Goal: Transaction & Acquisition: Purchase product/service

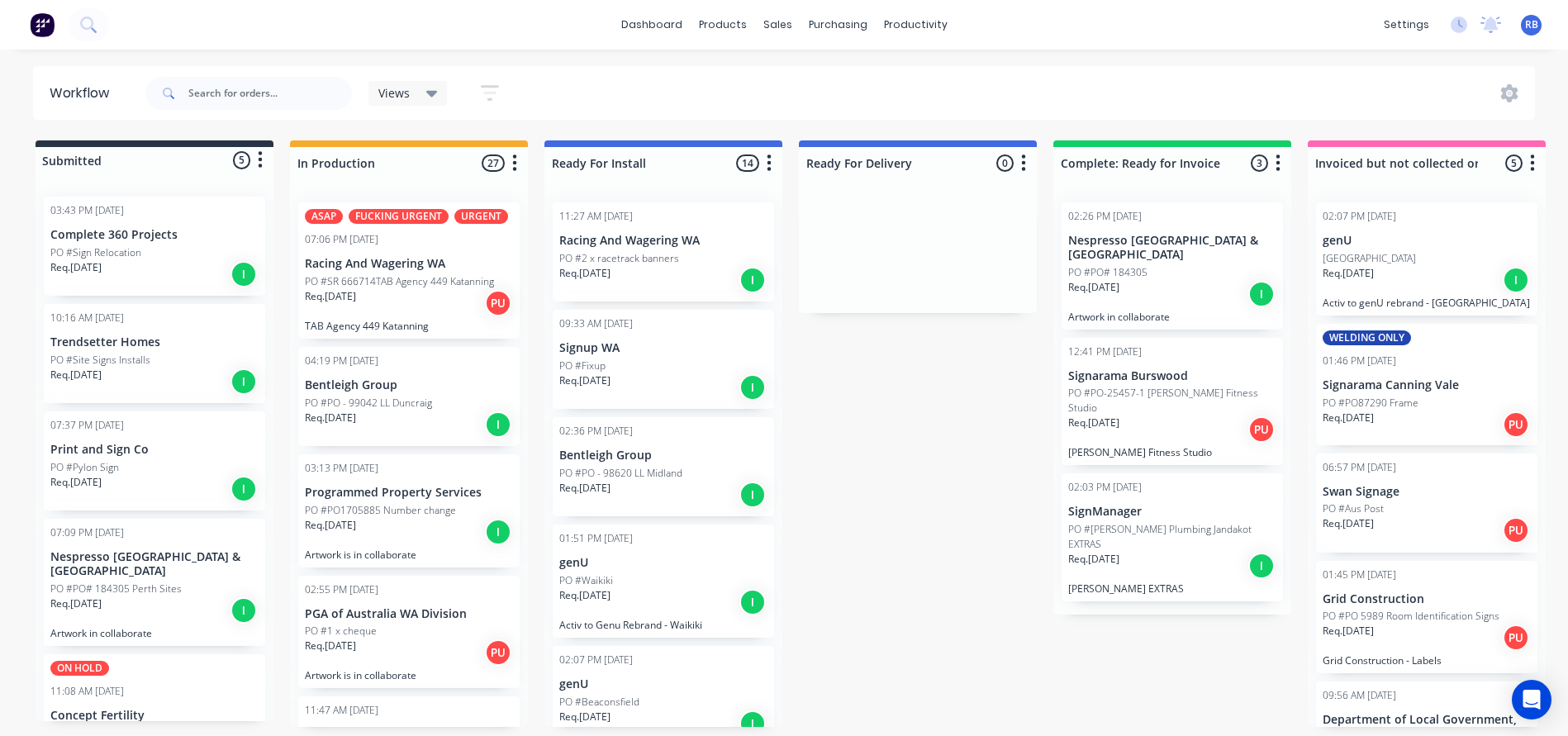
scroll to position [1103, 0]
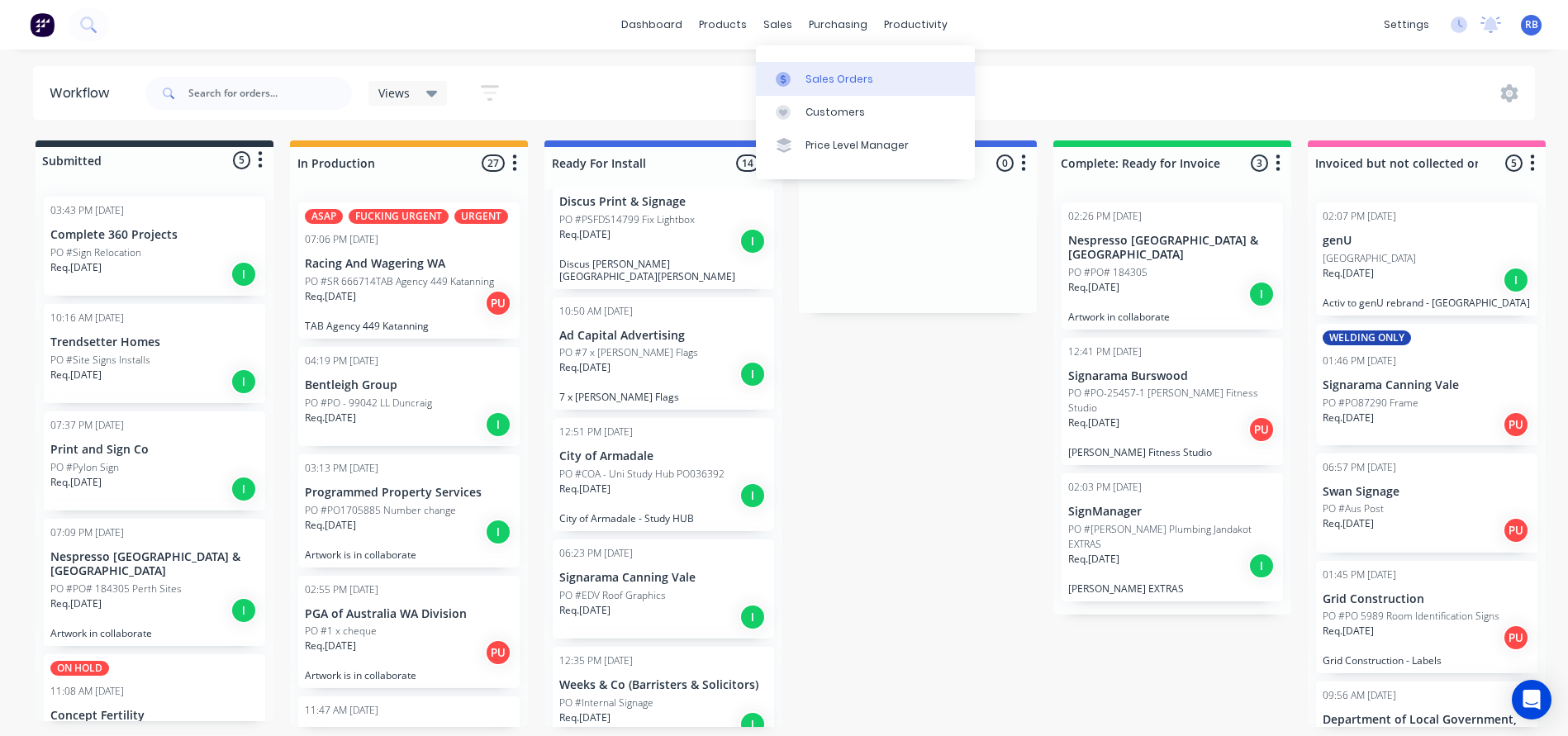
click at [851, 80] on div "Sales Orders" at bounding box center [839, 79] width 67 height 15
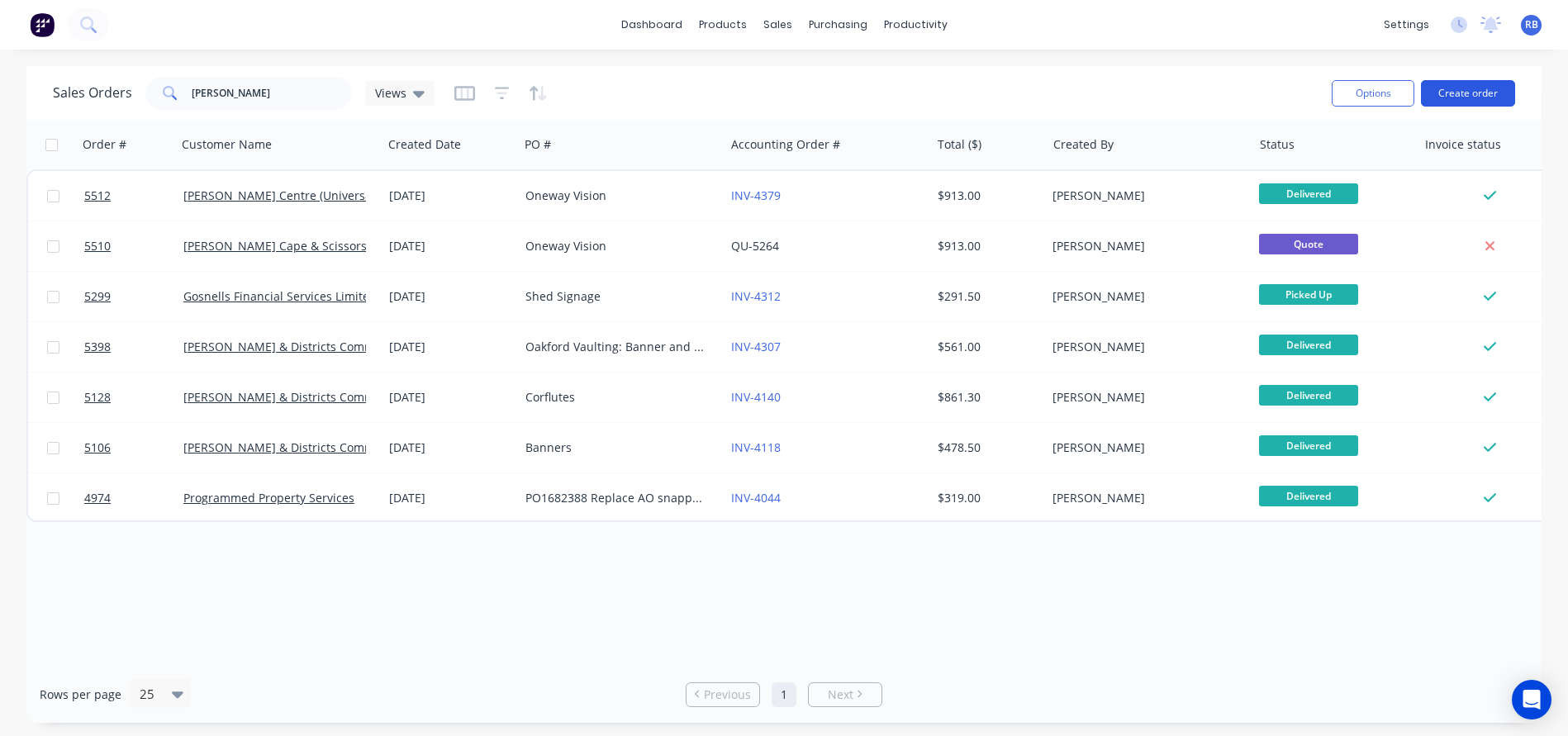
click at [1471, 101] on button "Create order" at bounding box center [1468, 94] width 94 height 26
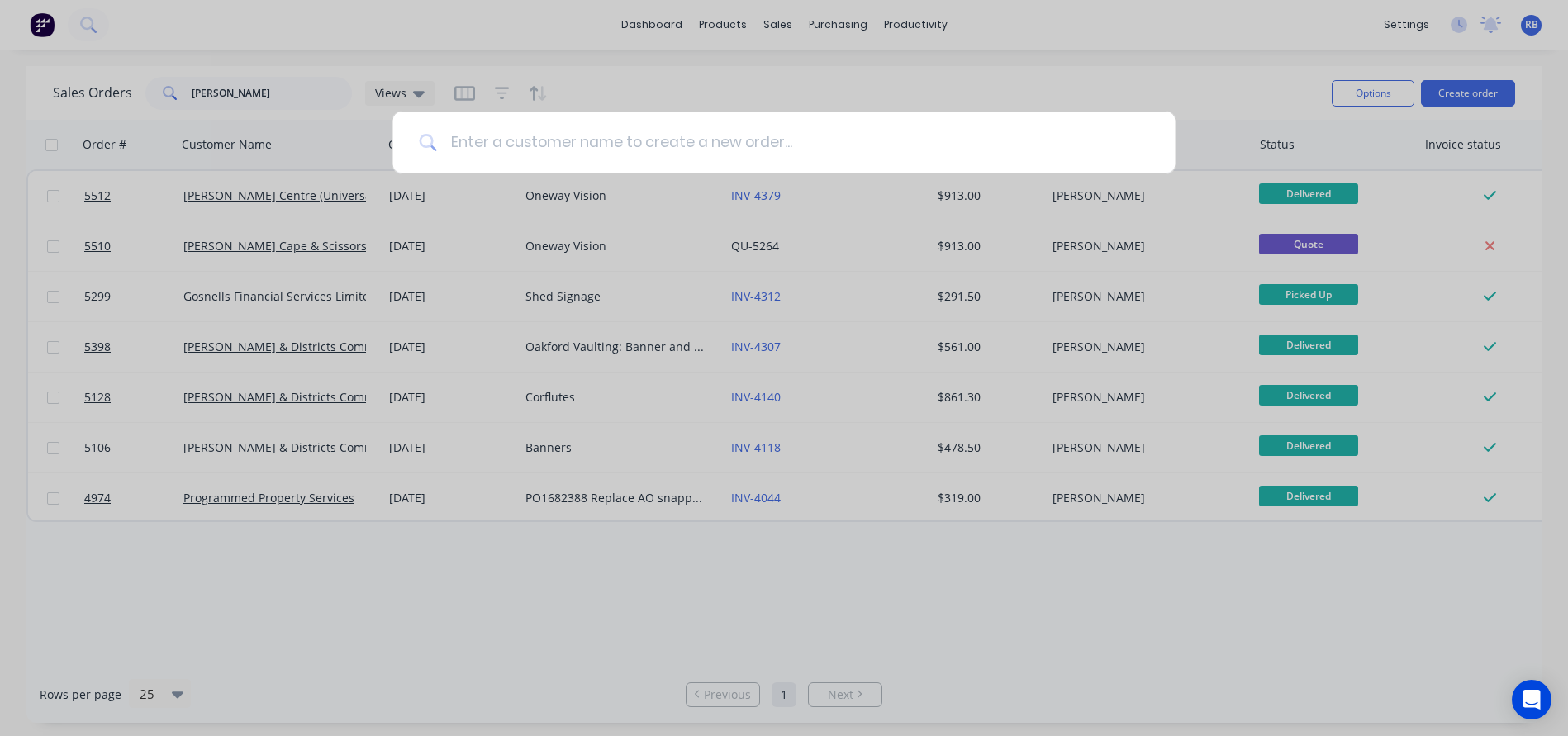
type input "G"
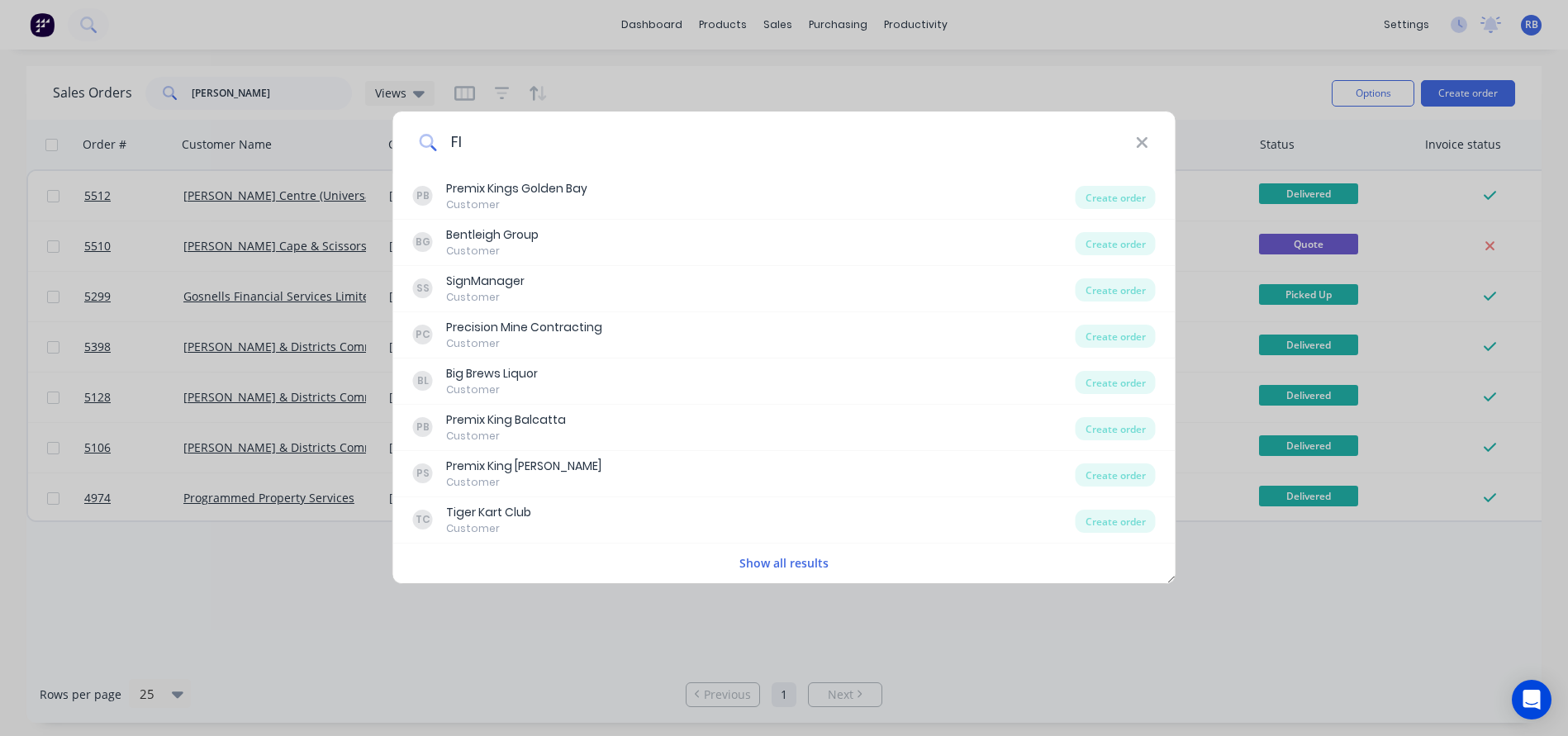
type input "F"
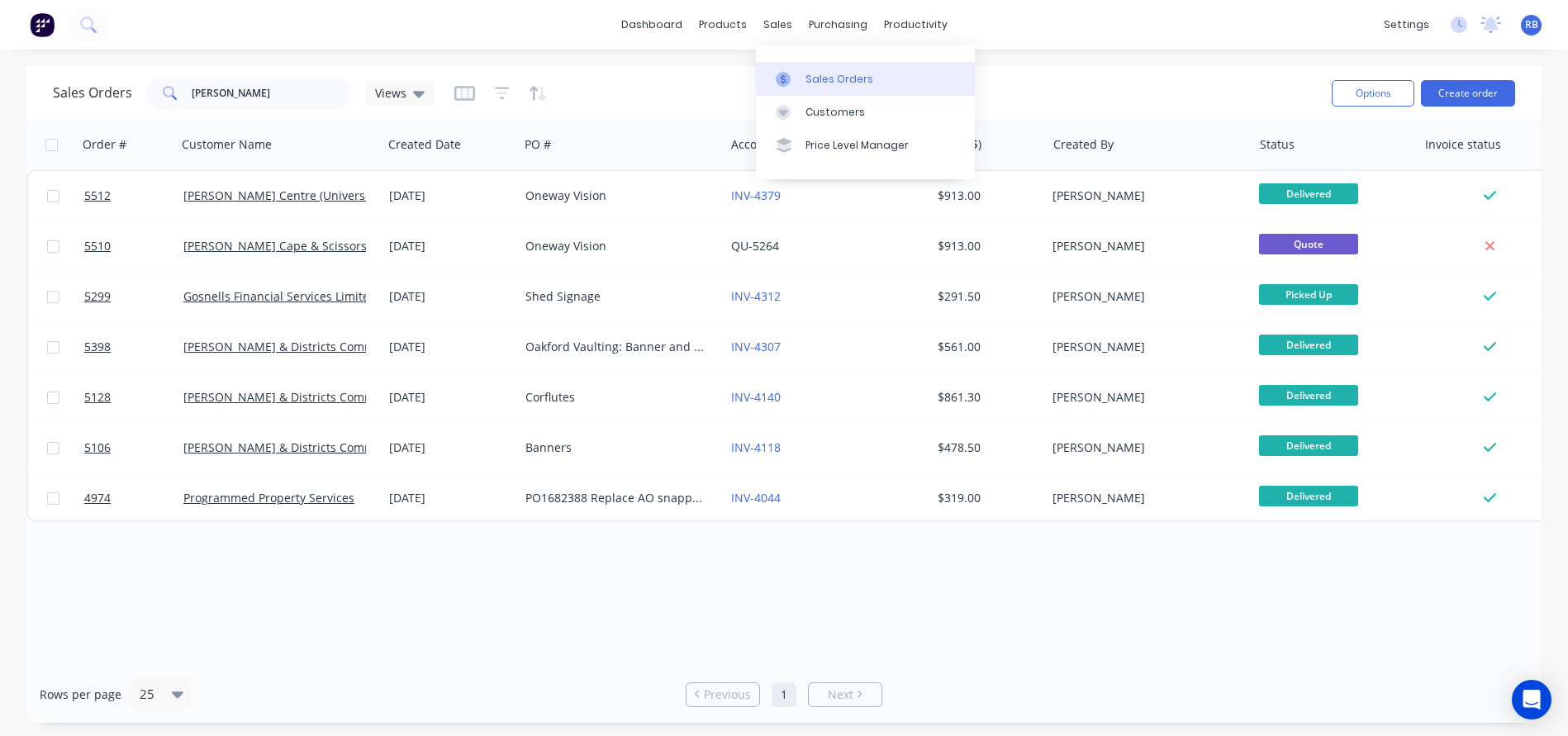
click at [862, 92] on link "Sales Orders" at bounding box center [865, 79] width 219 height 33
drag, startPoint x: 281, startPoint y: 97, endPoint x: 140, endPoint y: 95, distance: 141.0
click at [140, 95] on div "Sales Orders byford Views" at bounding box center [243, 94] width 381 height 33
type input "grid"
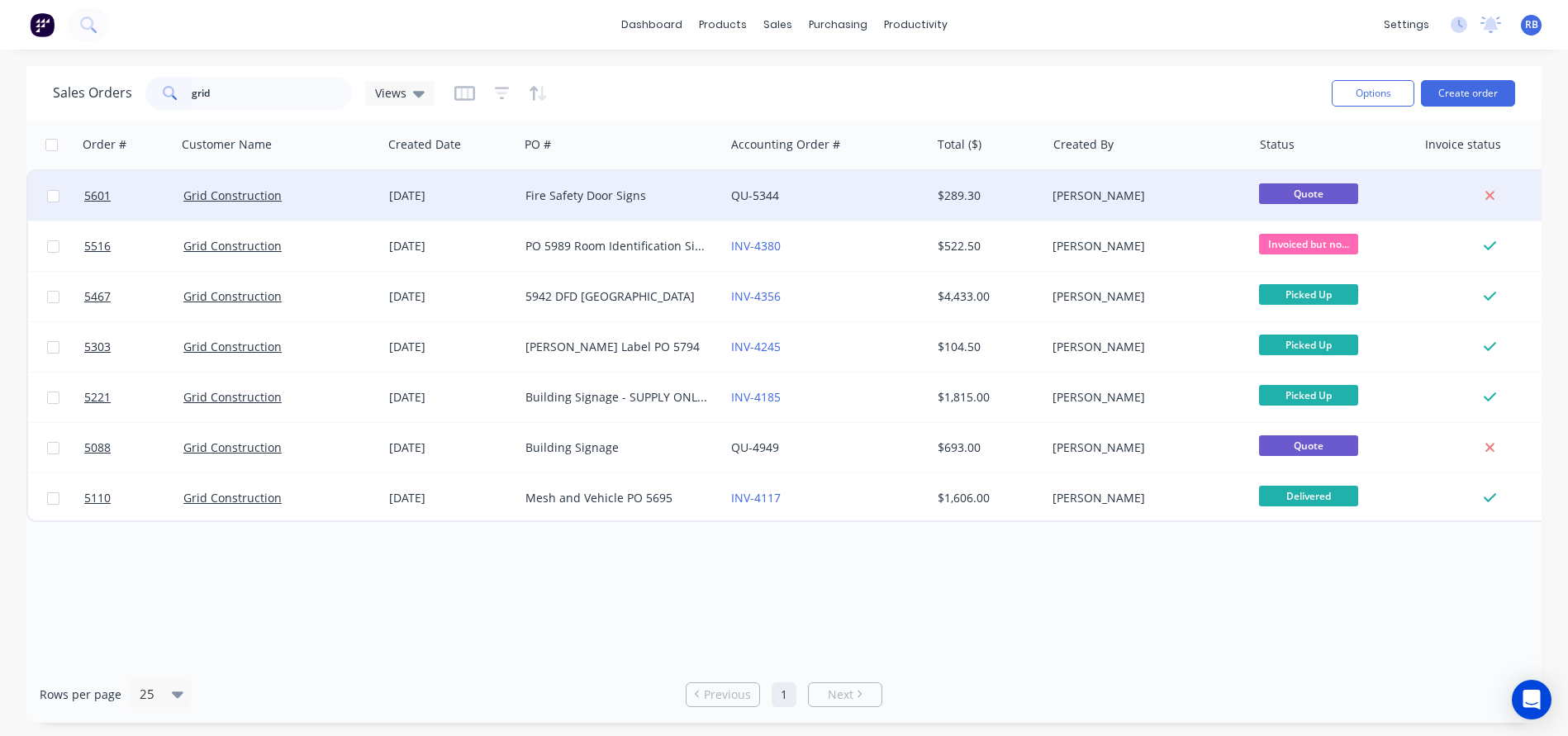
click at [621, 202] on div "Fire Safety Door Signs" at bounding box center [617, 195] width 184 height 17
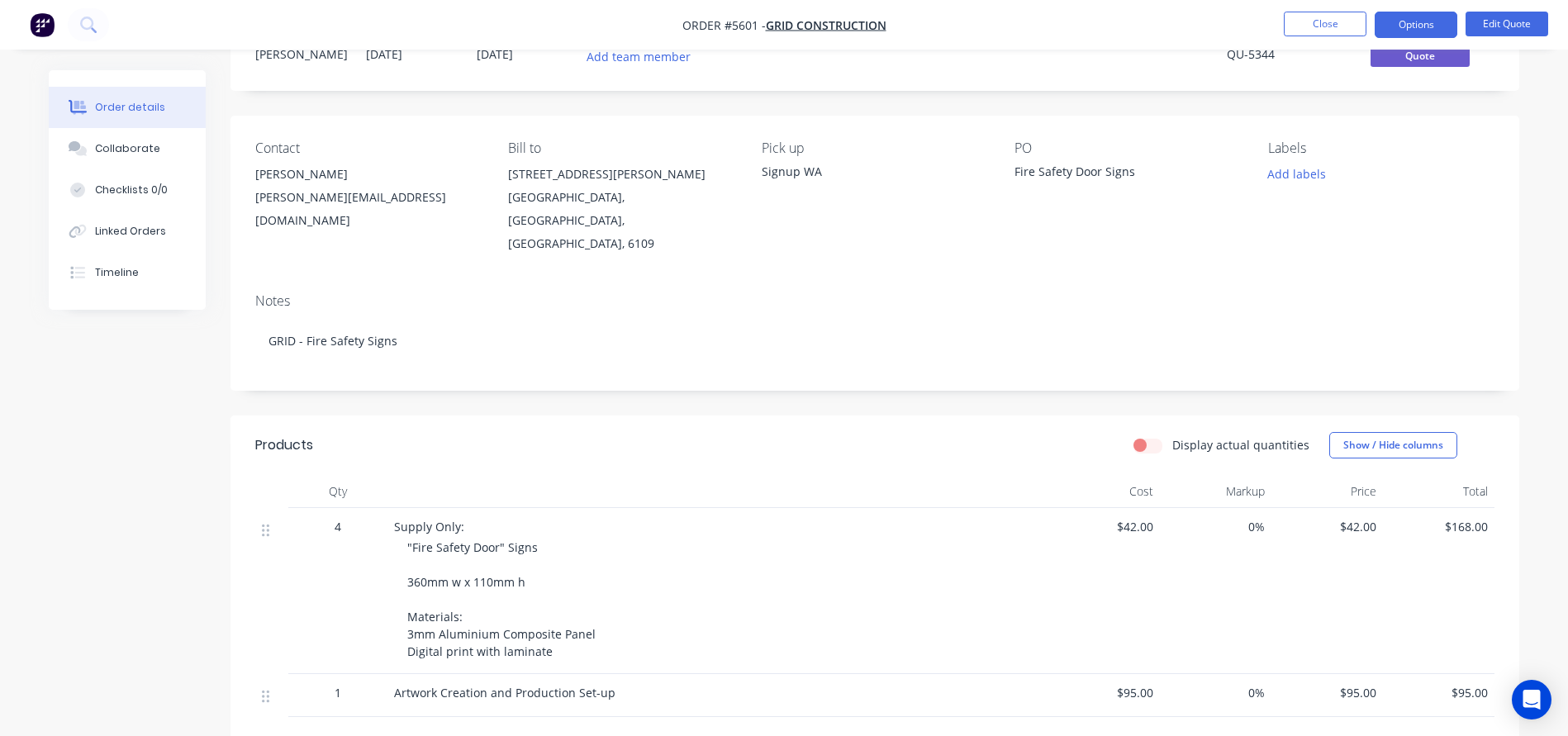
scroll to position [72, 0]
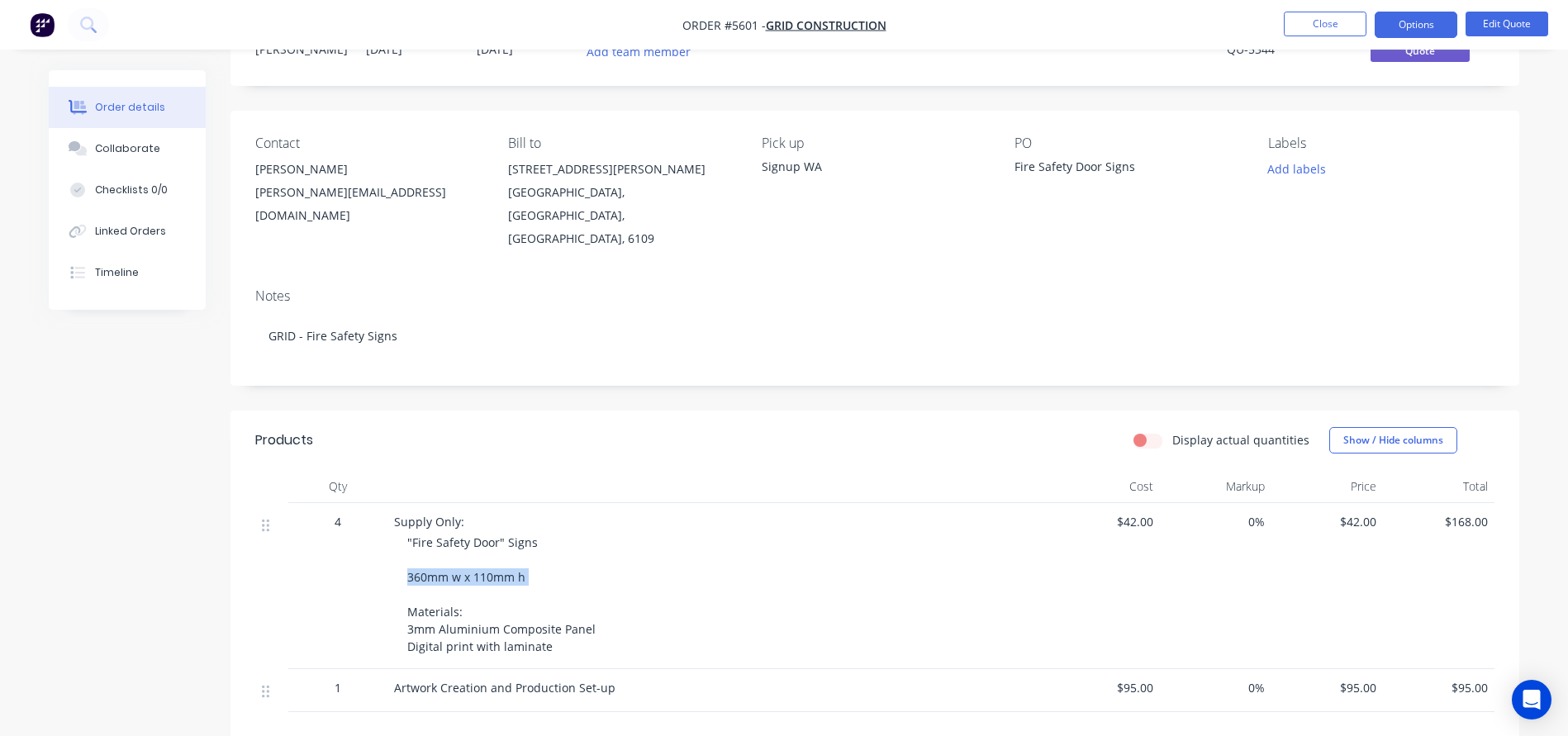
drag, startPoint x: 529, startPoint y: 552, endPoint x: 396, endPoint y: 546, distance: 133.1
click at [396, 546] on div "Supply Only: "Fire Safety Door" Signs 360mm w x 110mm h Materials: 3mm Aluminiu…" at bounding box center [718, 586] width 661 height 166
copy span "360mm w x 110mm h"
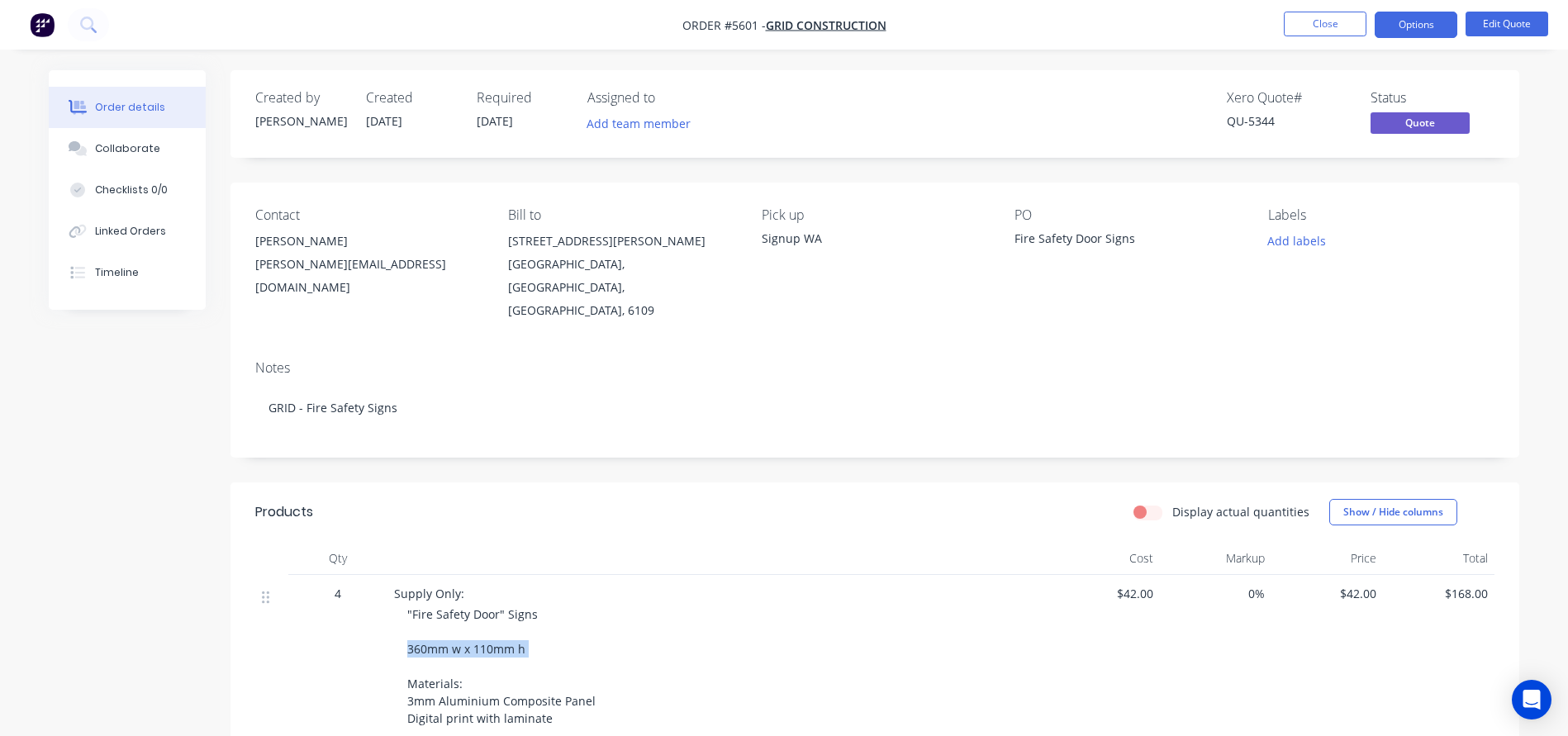
scroll to position [0, 0]
click at [1302, 24] on button "Close" at bounding box center [1325, 24] width 82 height 24
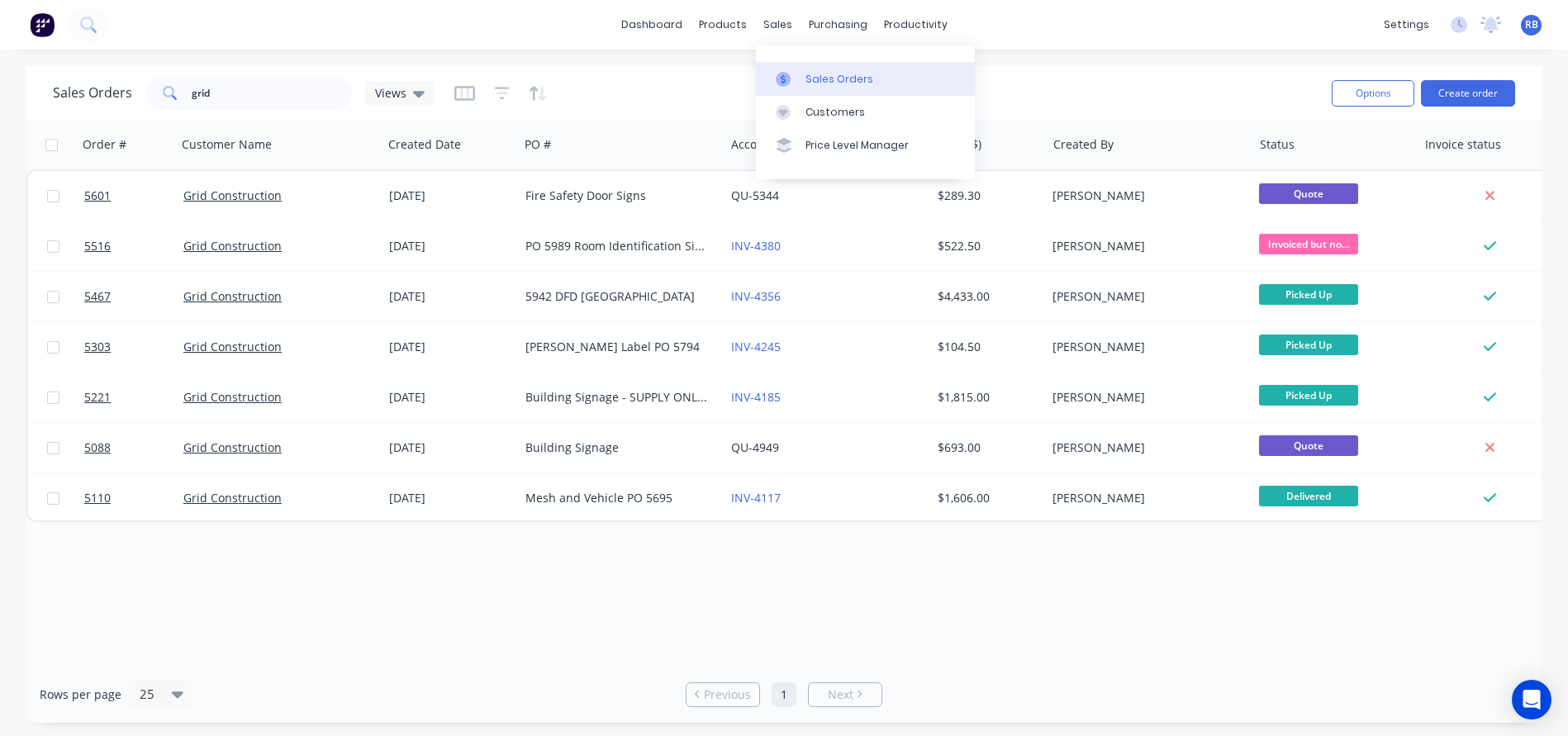
click at [844, 77] on div "Sales Orders" at bounding box center [839, 79] width 67 height 15
click at [1477, 92] on button "Create order" at bounding box center [1468, 94] width 94 height 26
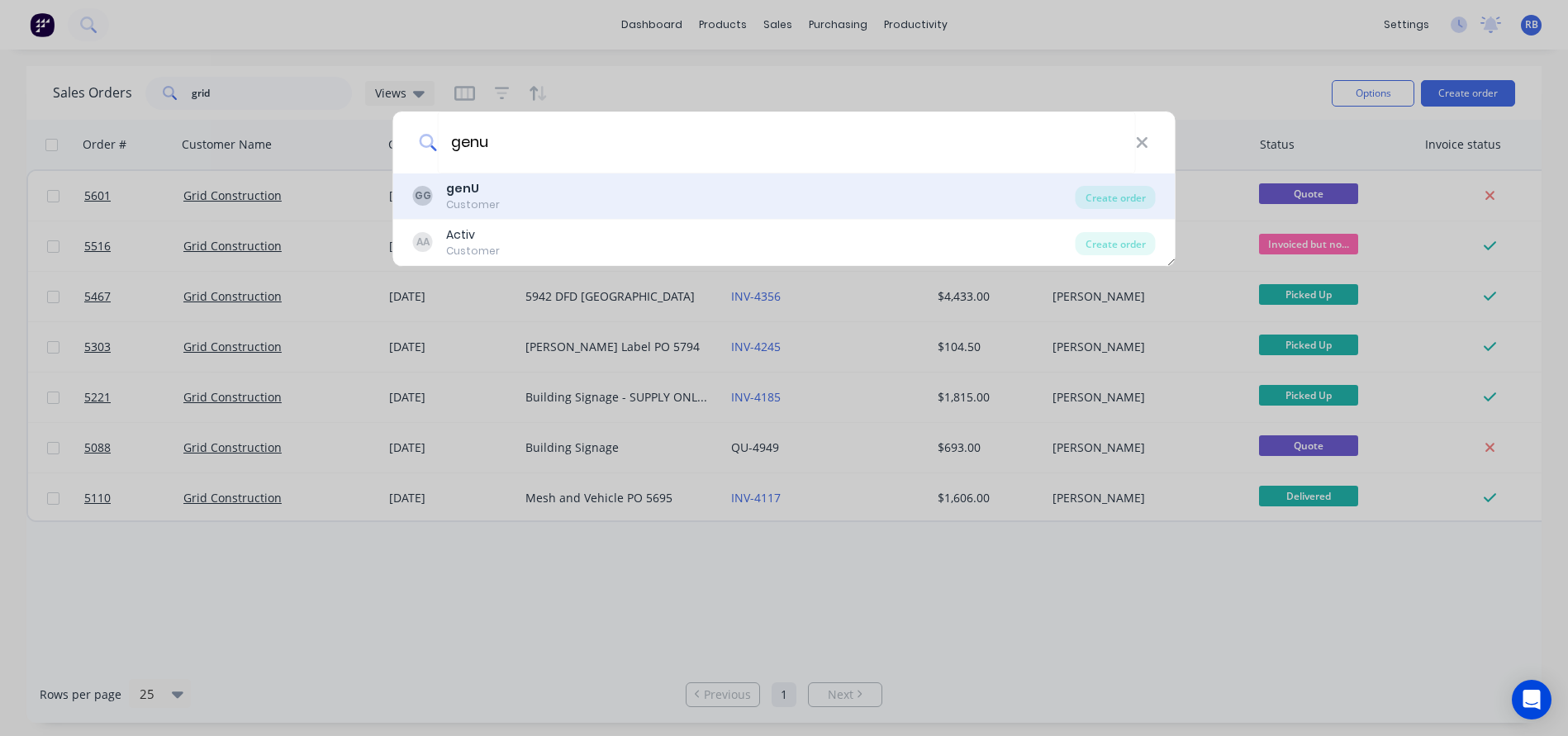
type input "genu"
click at [491, 194] on div "genU" at bounding box center [472, 189] width 53 height 17
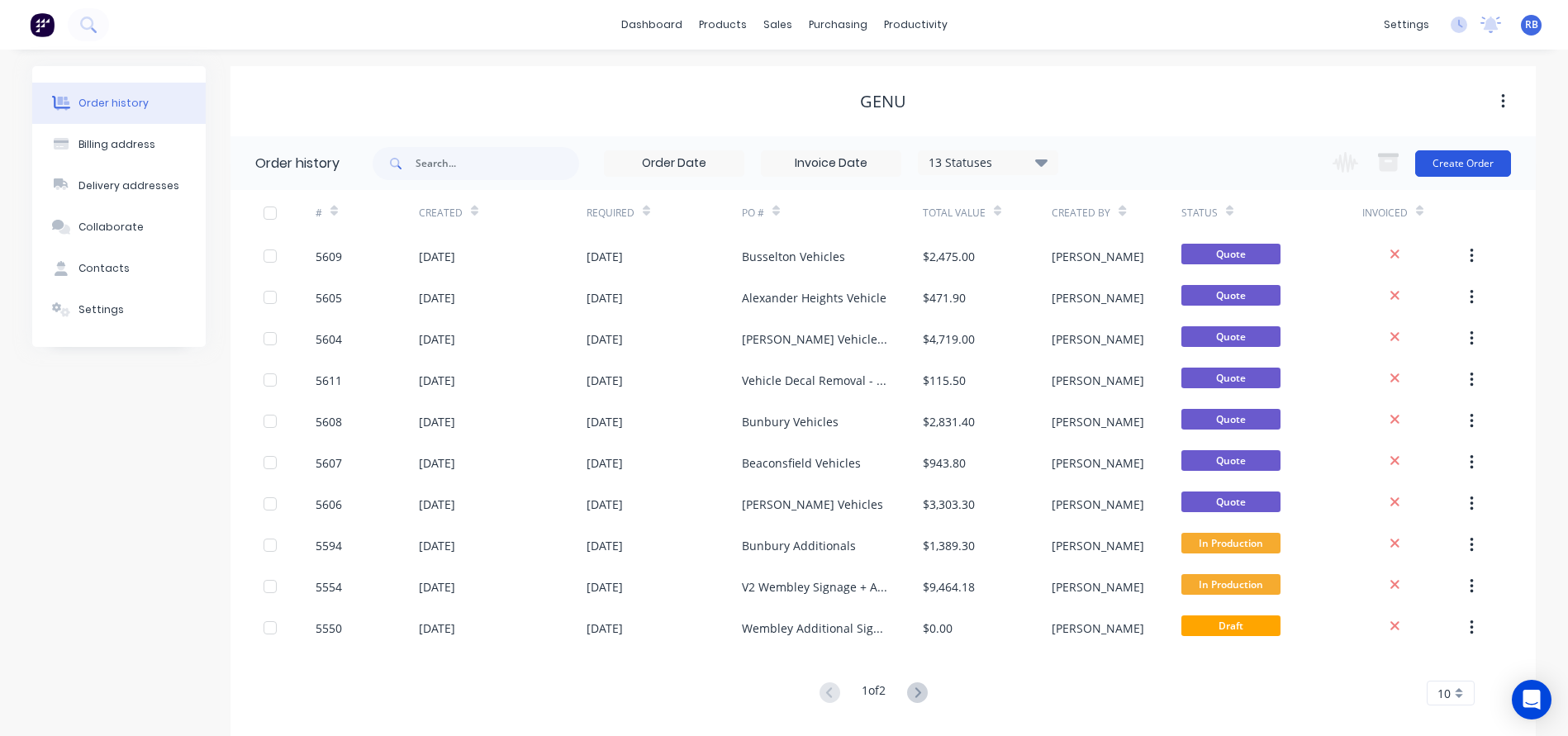
click at [1444, 161] on button "Create Order" at bounding box center [1463, 163] width 96 height 26
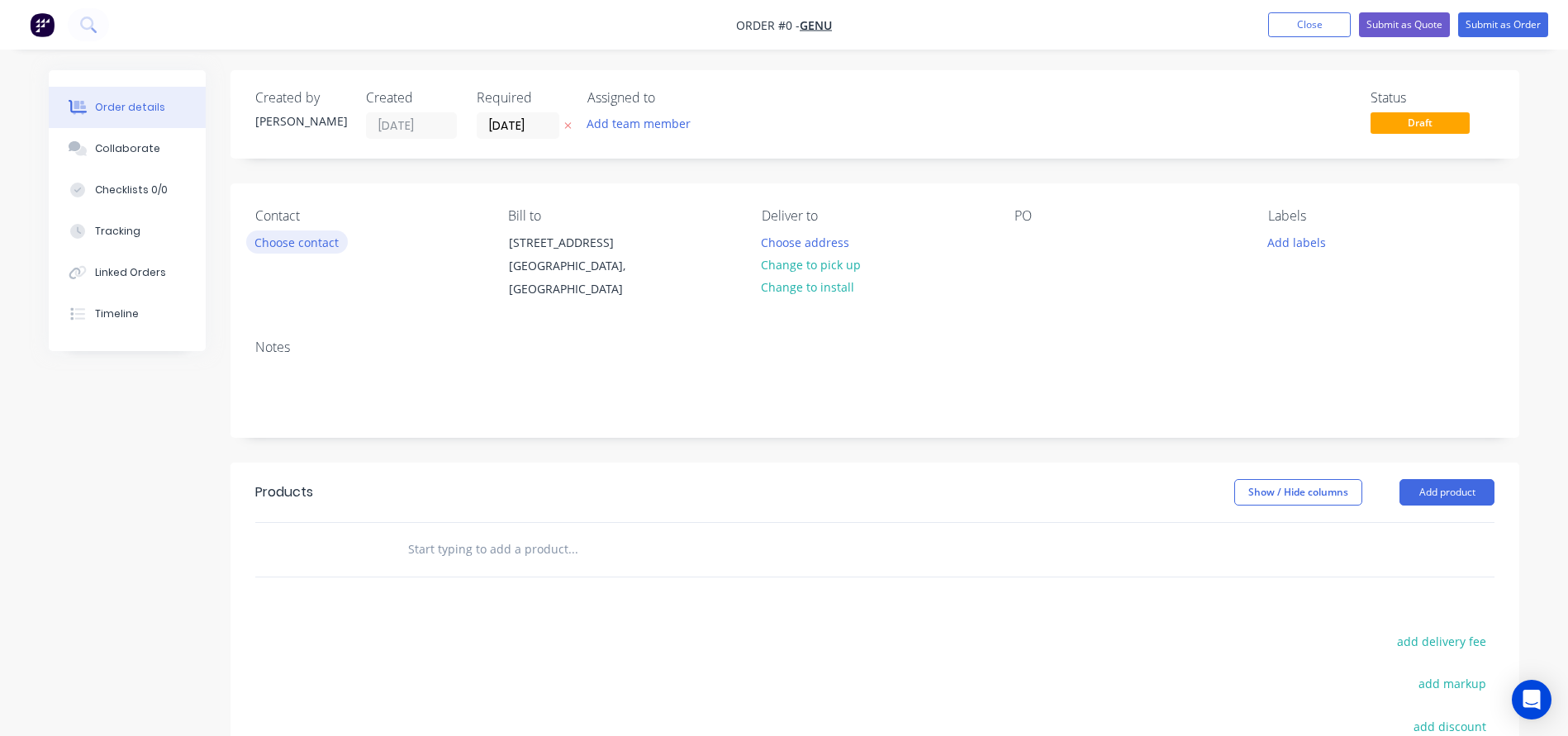
click at [289, 242] on button "Choose contact" at bounding box center [296, 242] width 101 height 23
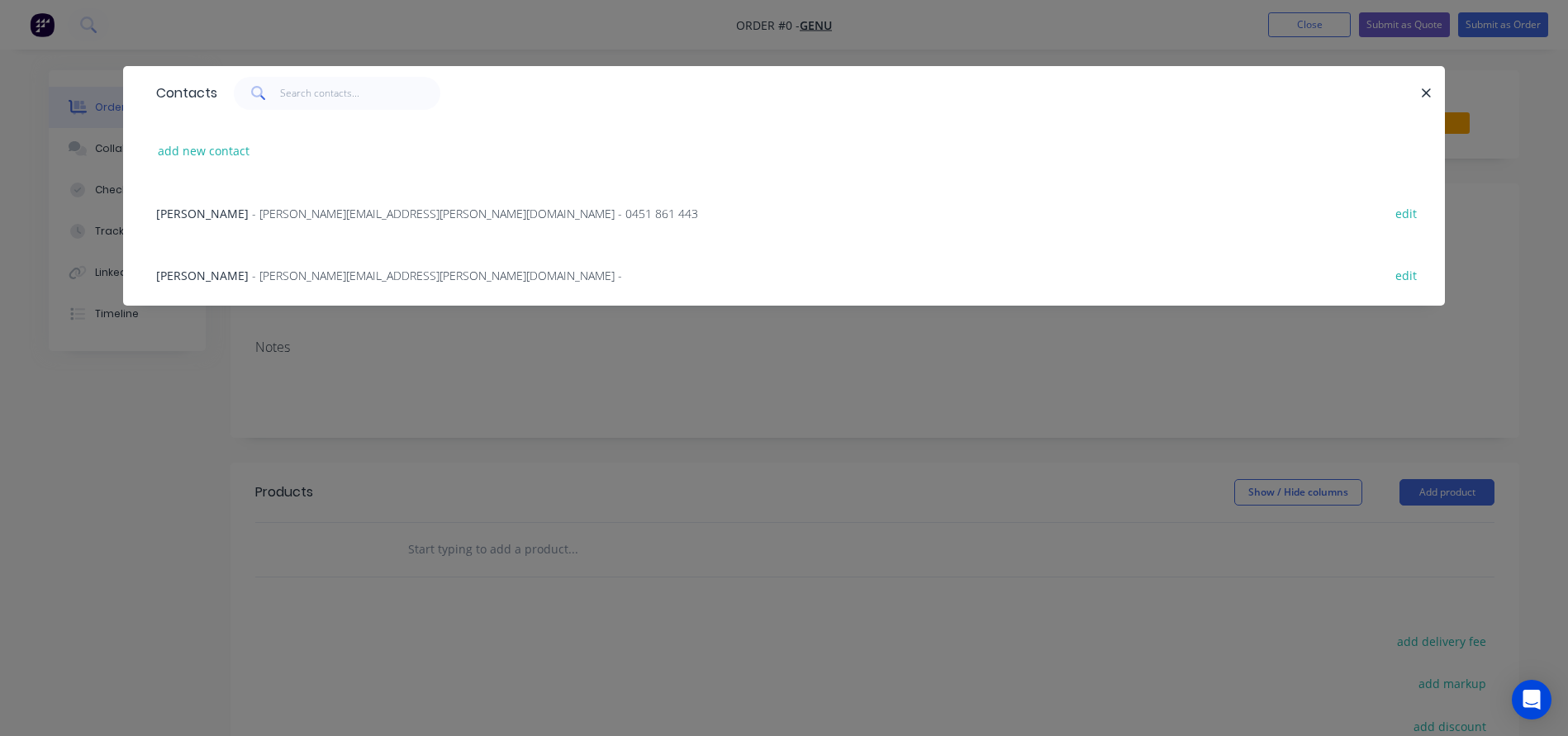
click at [177, 275] on span "Katie Lee" at bounding box center [203, 275] width 93 height 16
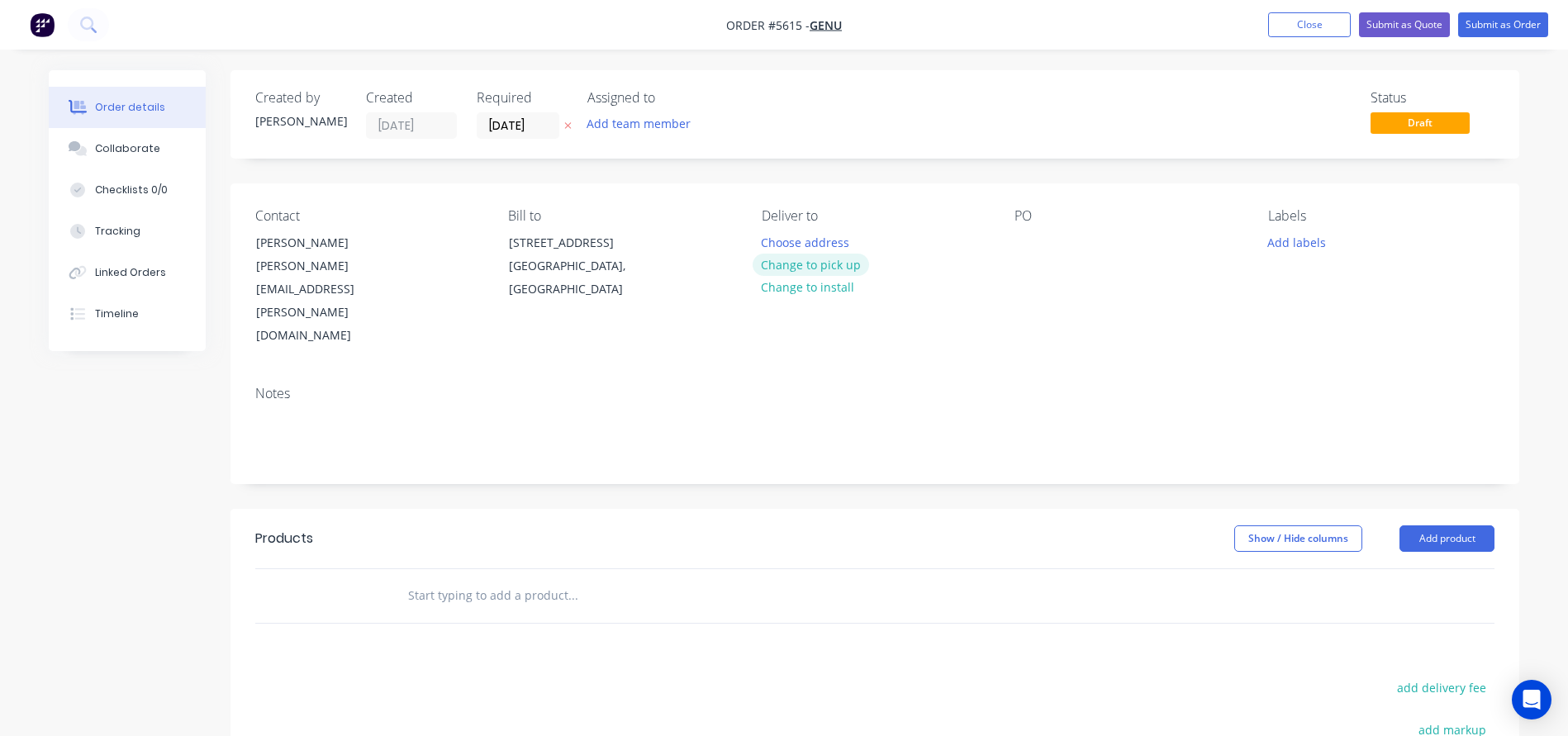
click at [802, 262] on button "Change to pick up" at bounding box center [811, 265] width 117 height 23
click at [1028, 243] on div at bounding box center [1028, 242] width 26 height 24
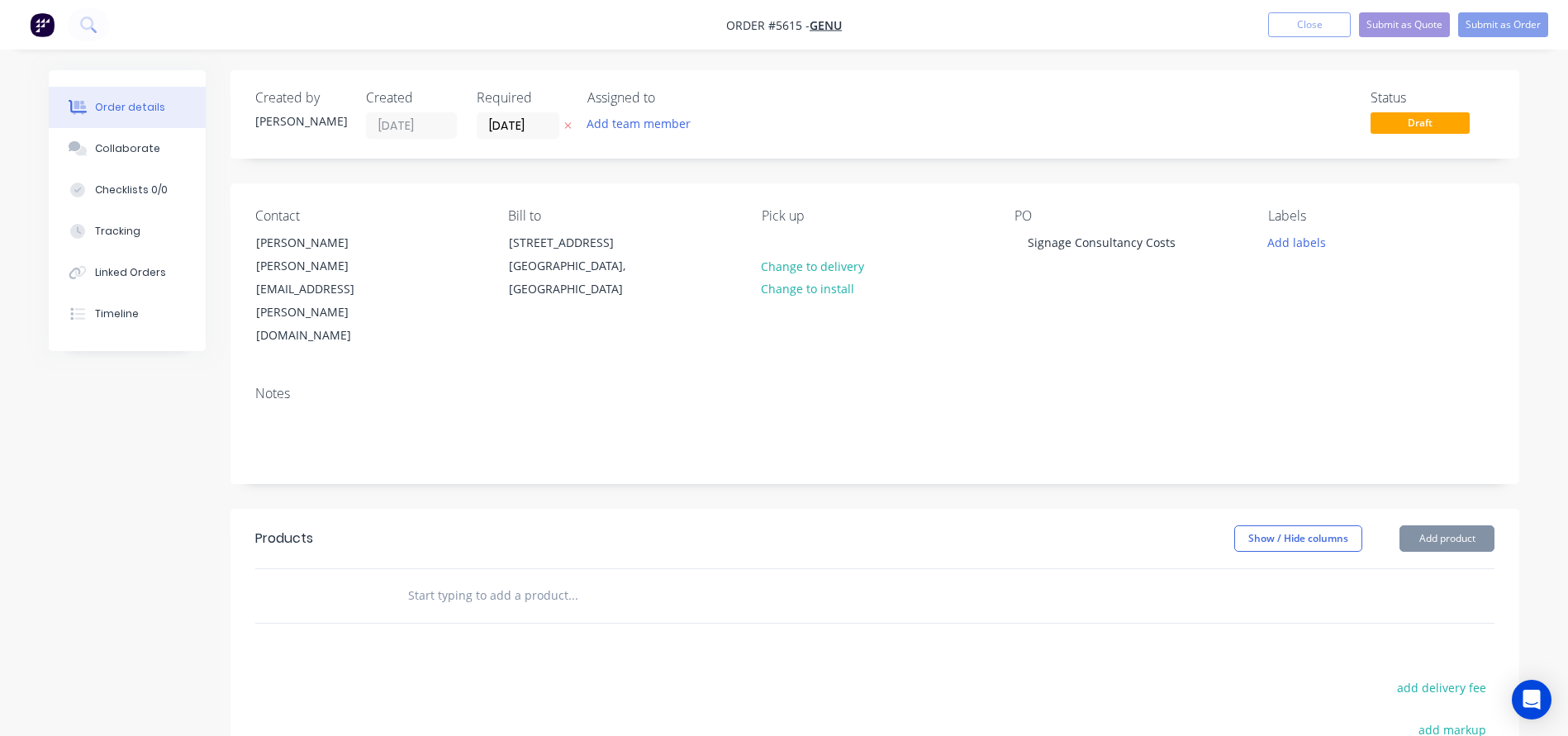
click at [397, 579] on div at bounding box center [642, 595] width 496 height 33
click at [447, 579] on input "text" at bounding box center [573, 595] width 331 height 33
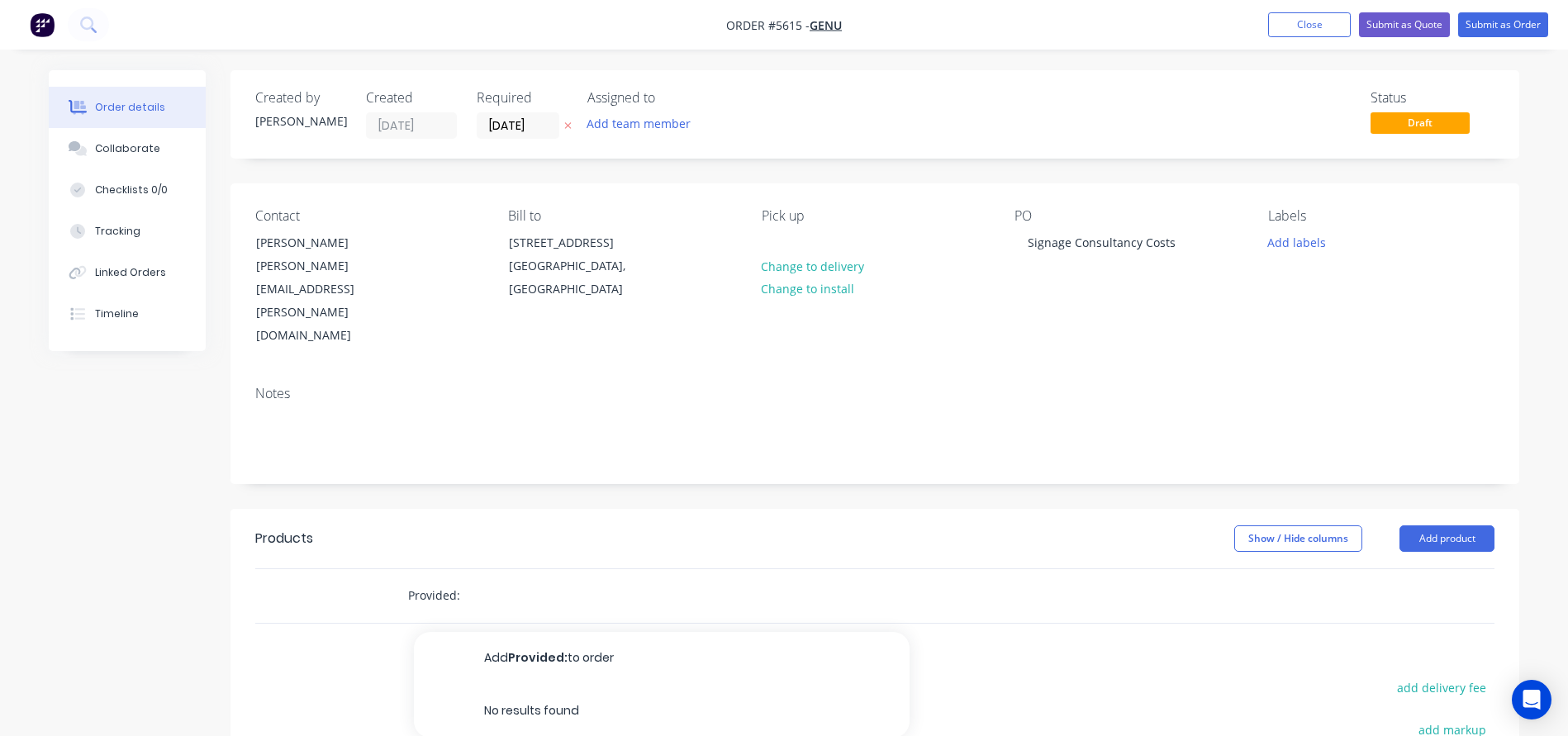
drag, startPoint x: 470, startPoint y: 551, endPoint x: 375, endPoint y: 550, distance: 95.0
click at [375, 569] on div "Provided: Add Provided: to order No results found" at bounding box center [875, 595] width 1239 height 53
drag, startPoint x: 499, startPoint y: 545, endPoint x: 366, endPoint y: 544, distance: 133.0
click at [366, 569] on div "Costs Incurred Add Costs Incurred to order No results found" at bounding box center [875, 595] width 1239 height 53
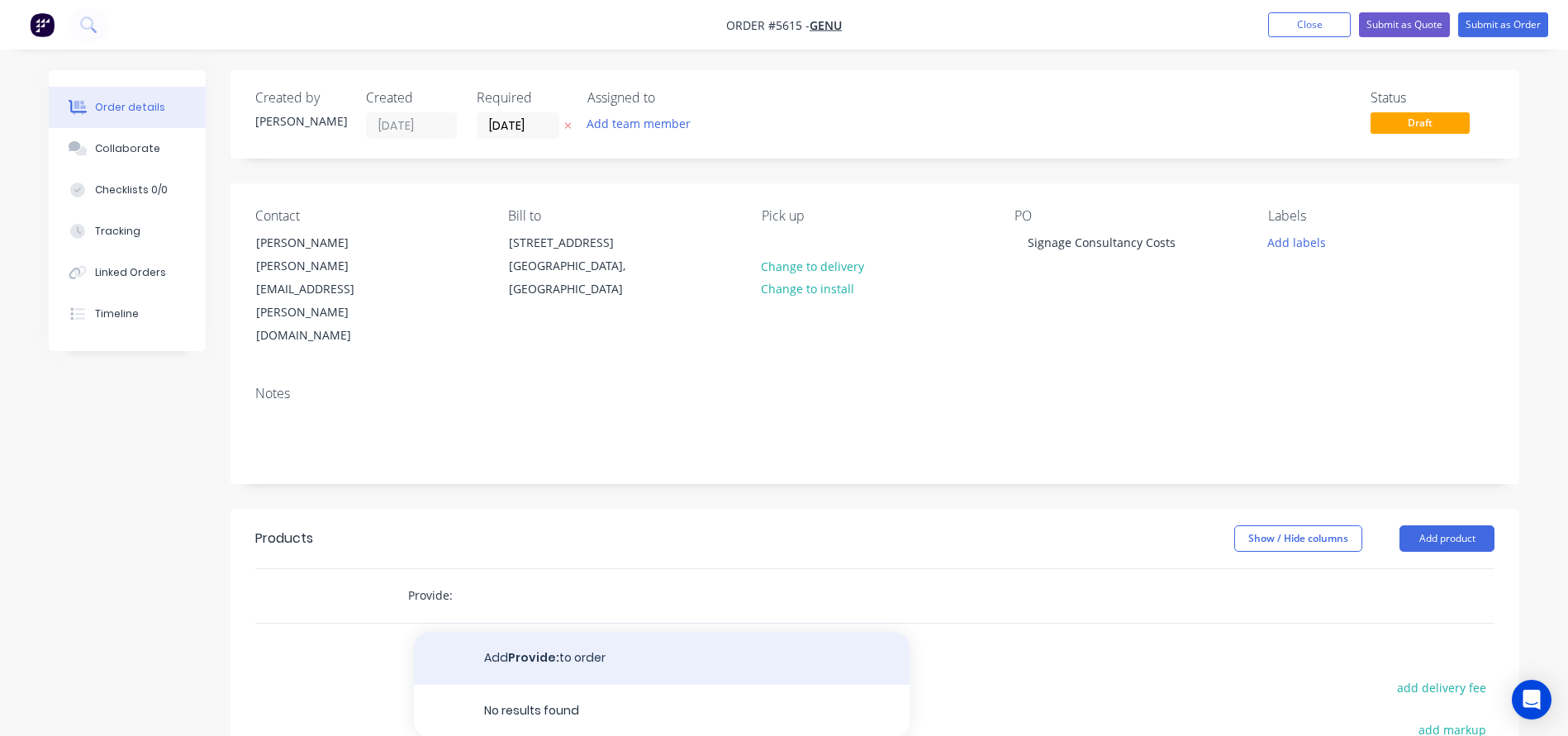
type input "Provide:"
click at [525, 632] on button "Add Provide: to order" at bounding box center [661, 658] width 496 height 52
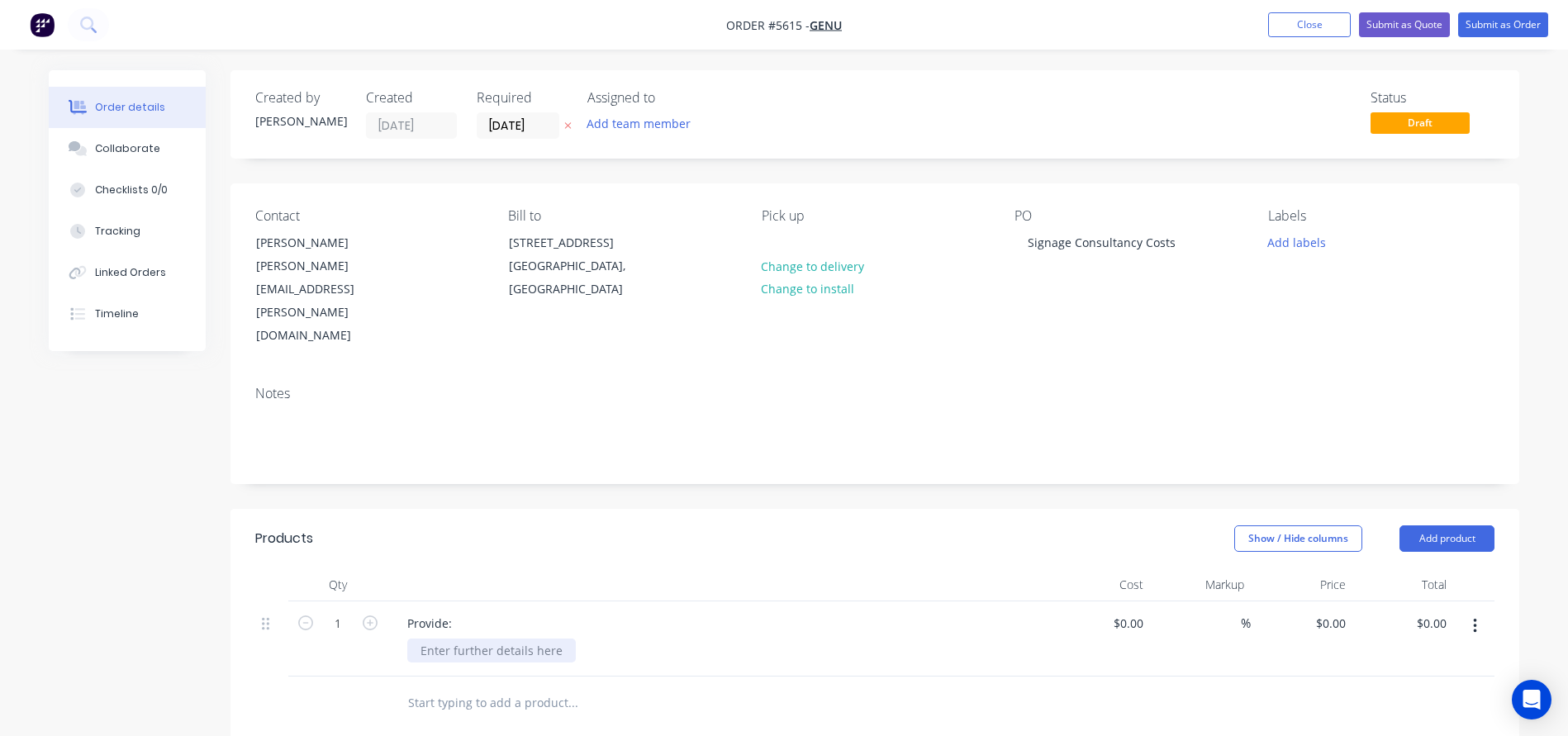
click at [482, 638] on div at bounding box center [491, 649] width 169 height 24
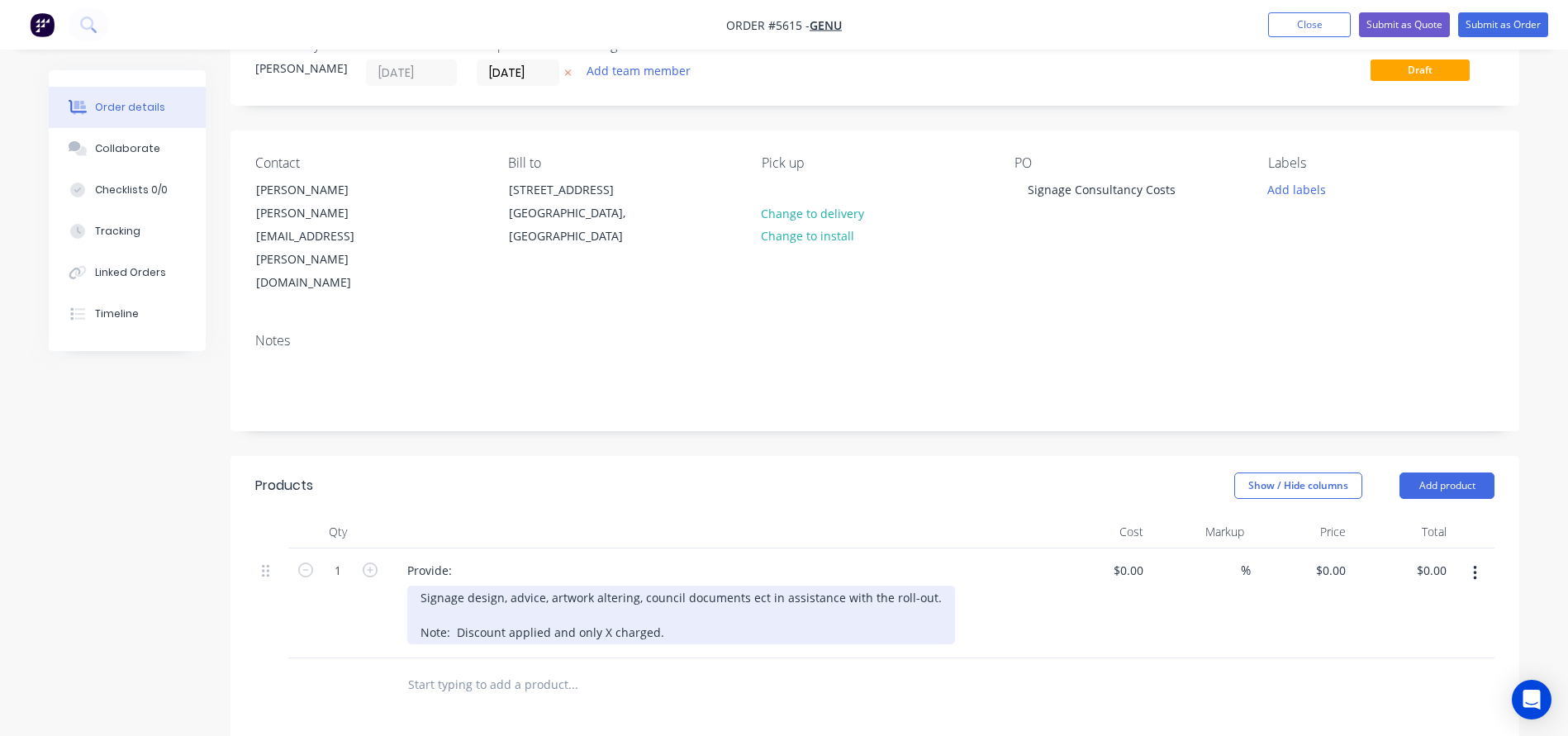
scroll to position [56, 0]
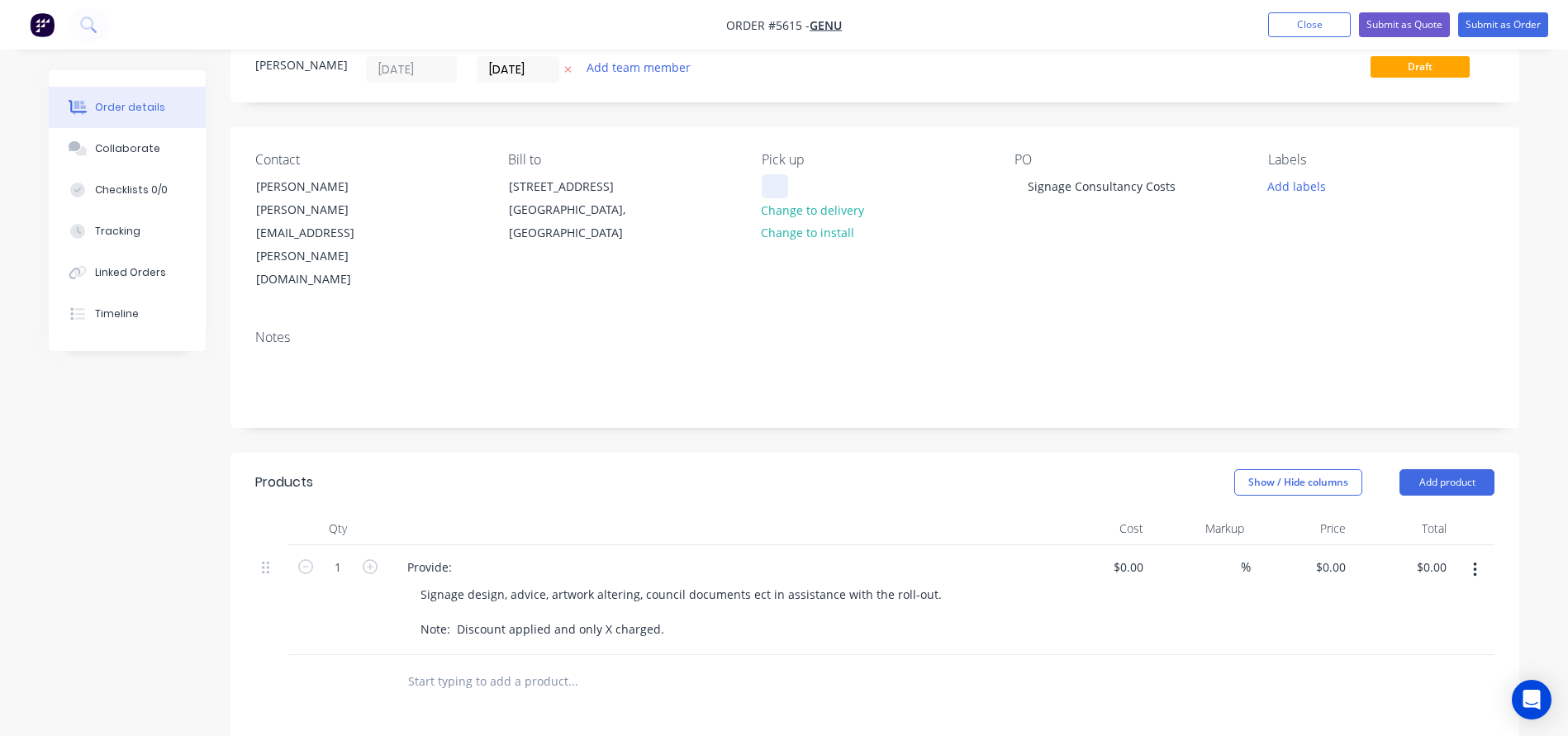
click at [779, 190] on div at bounding box center [775, 185] width 26 height 24
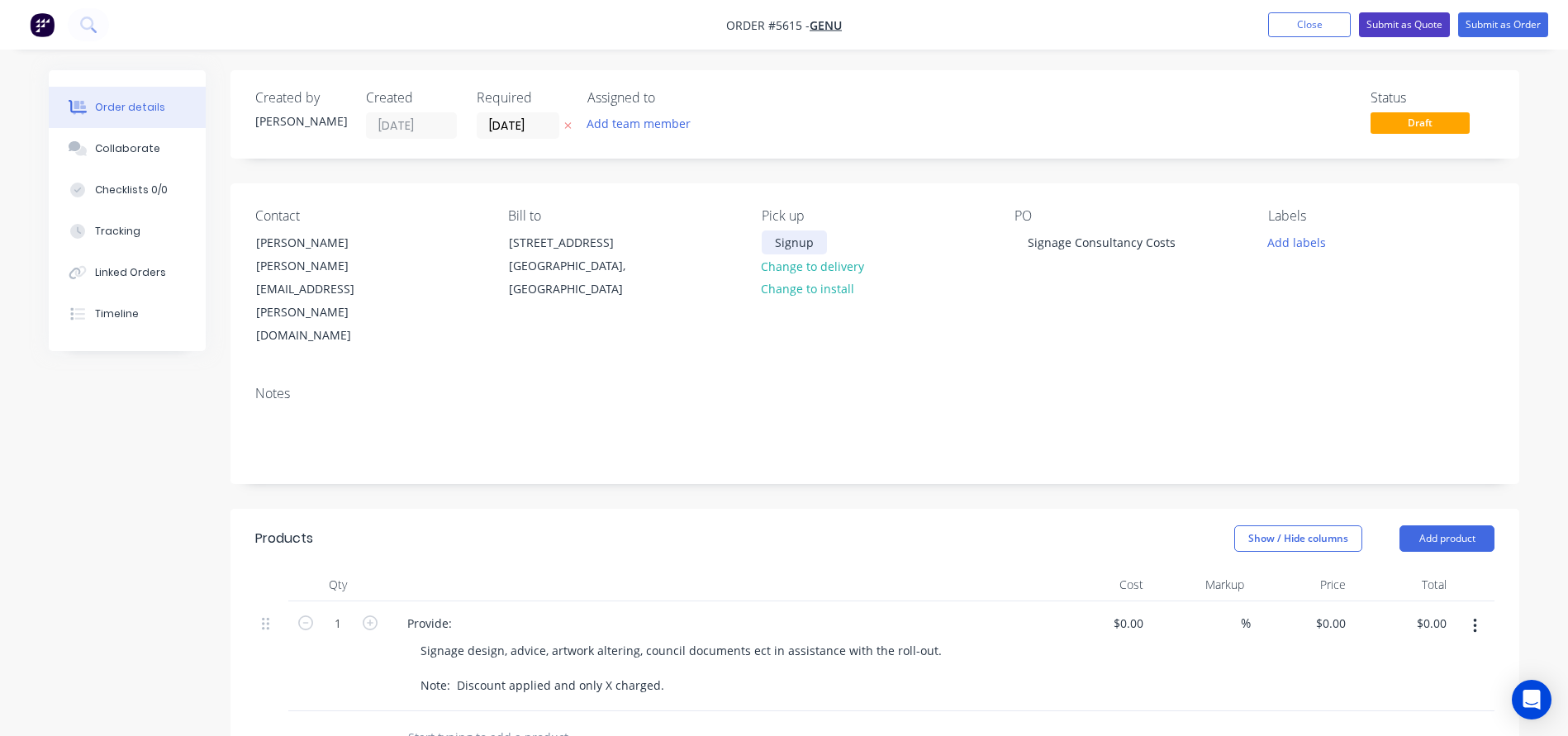
scroll to position [0, 0]
click at [1404, 28] on button "Submit as Quote" at bounding box center [1404, 24] width 91 height 24
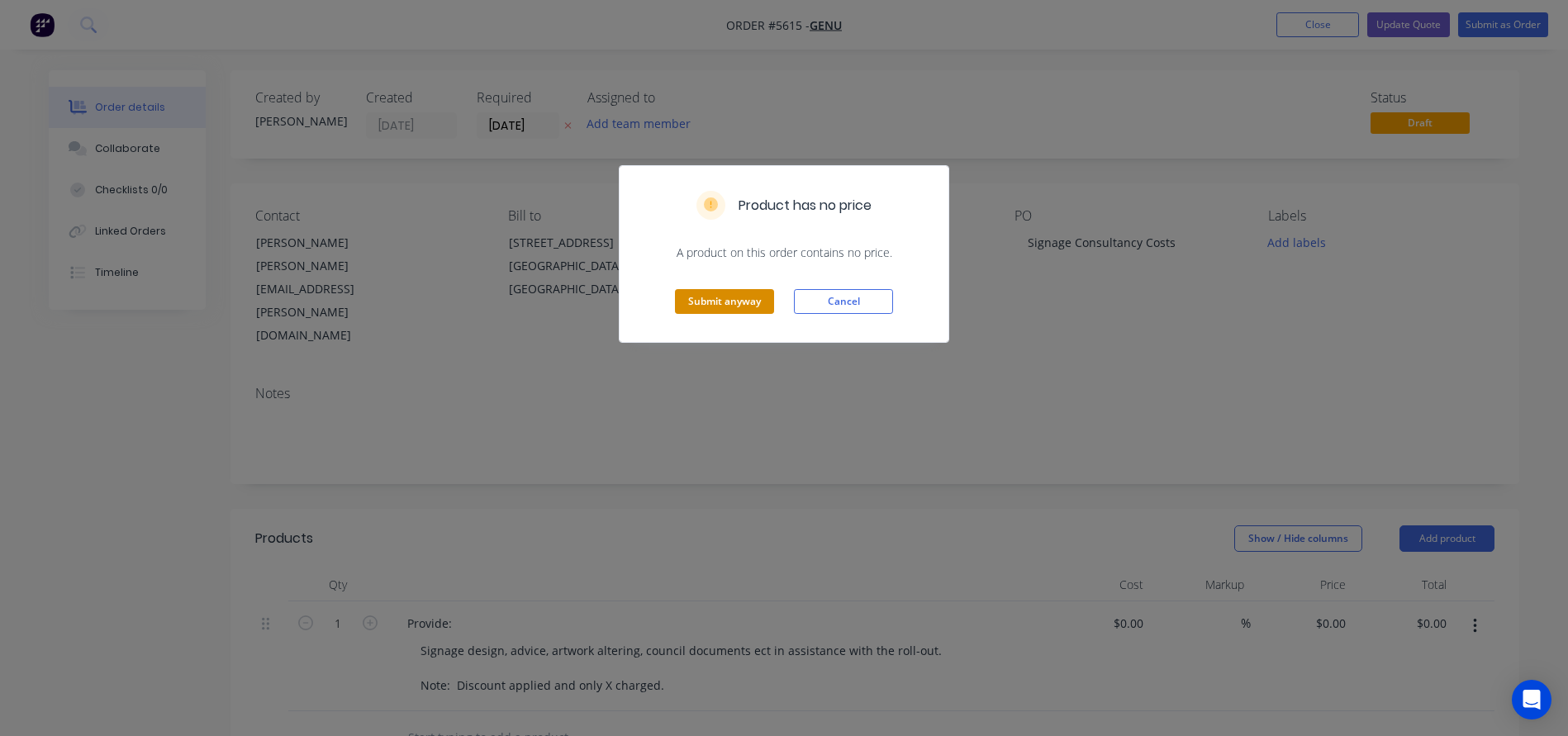
click at [709, 301] on button "Submit anyway" at bounding box center [724, 302] width 99 height 24
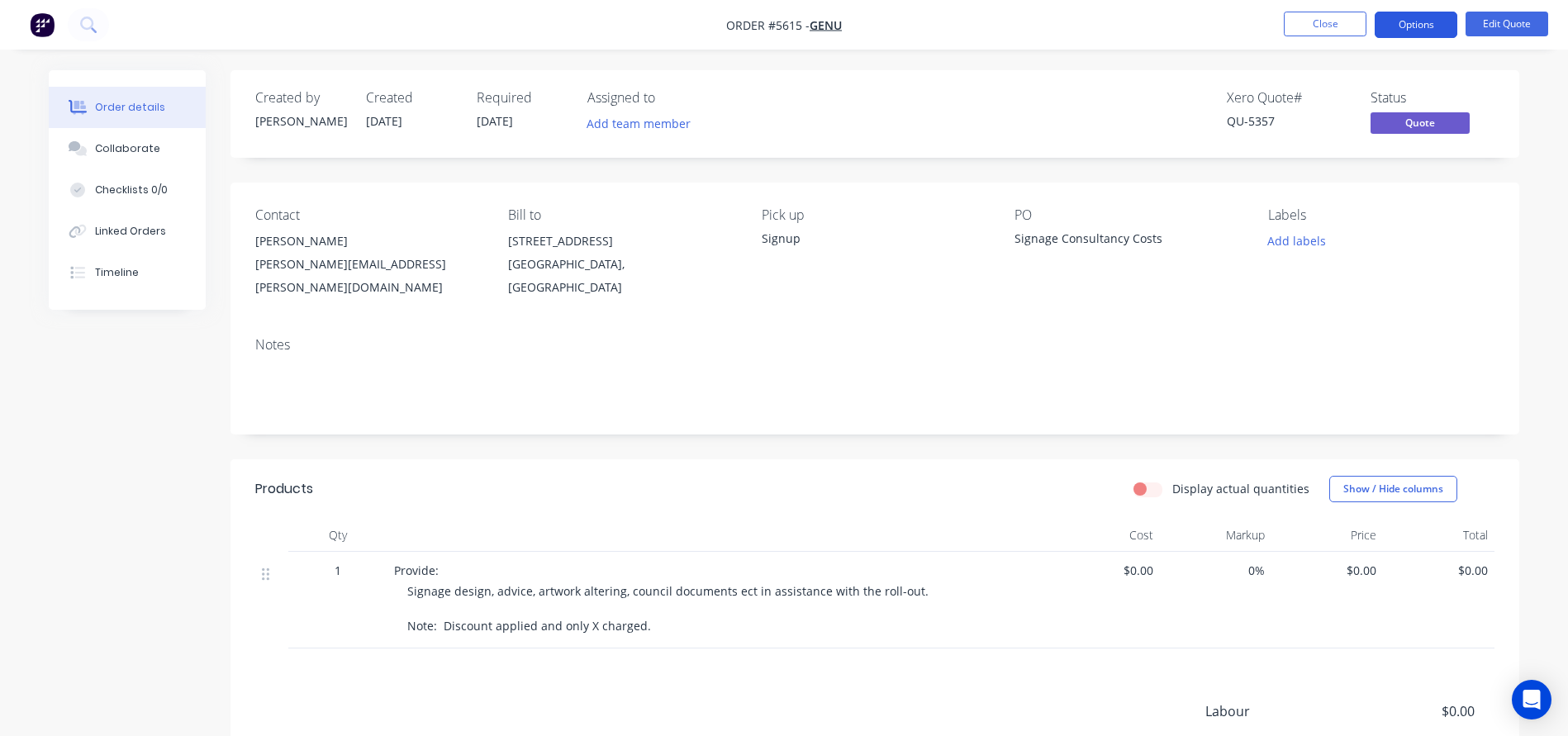
click at [1418, 20] on button "Options" at bounding box center [1416, 24] width 82 height 26
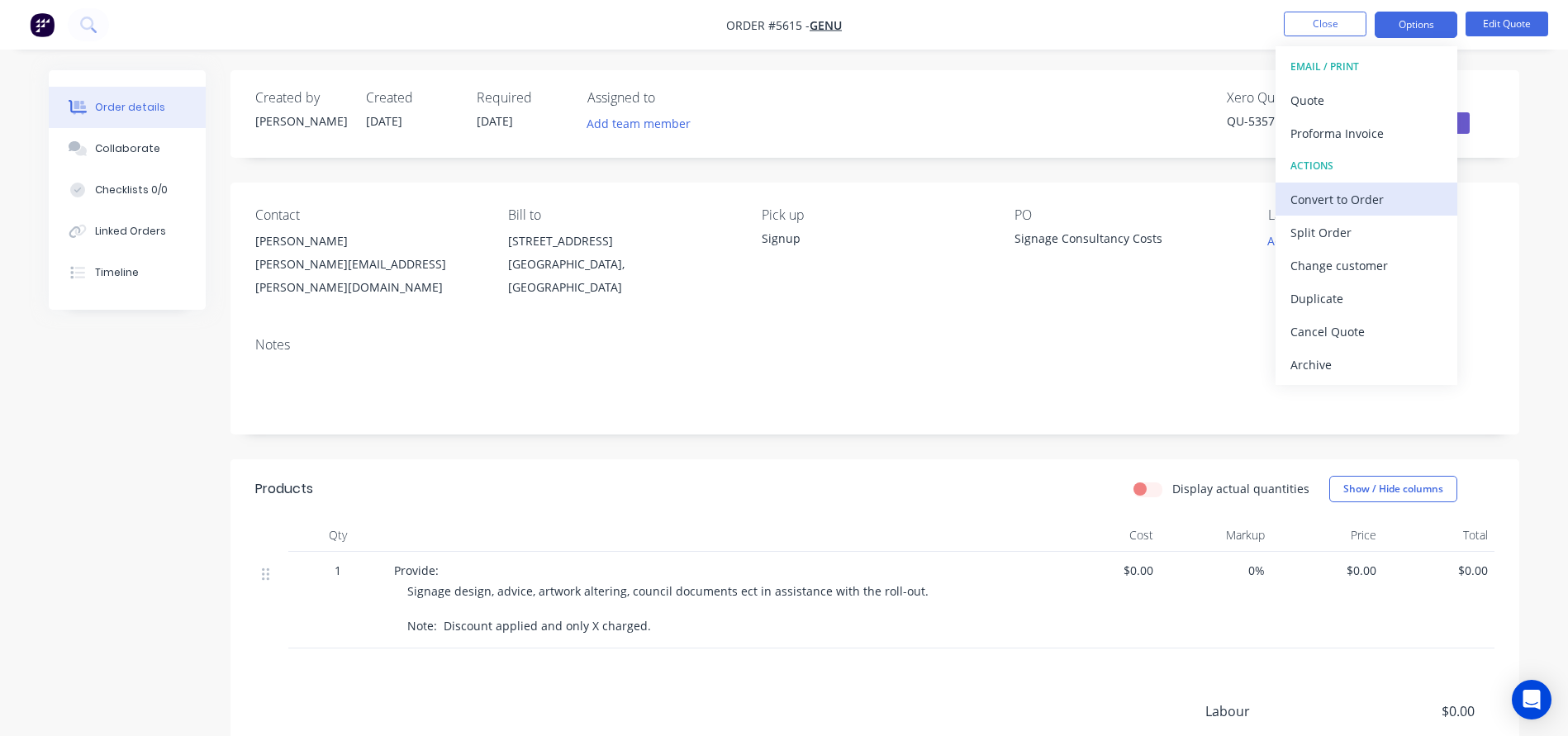
click at [1328, 204] on div "Convert to Order" at bounding box center [1366, 198] width 152 height 24
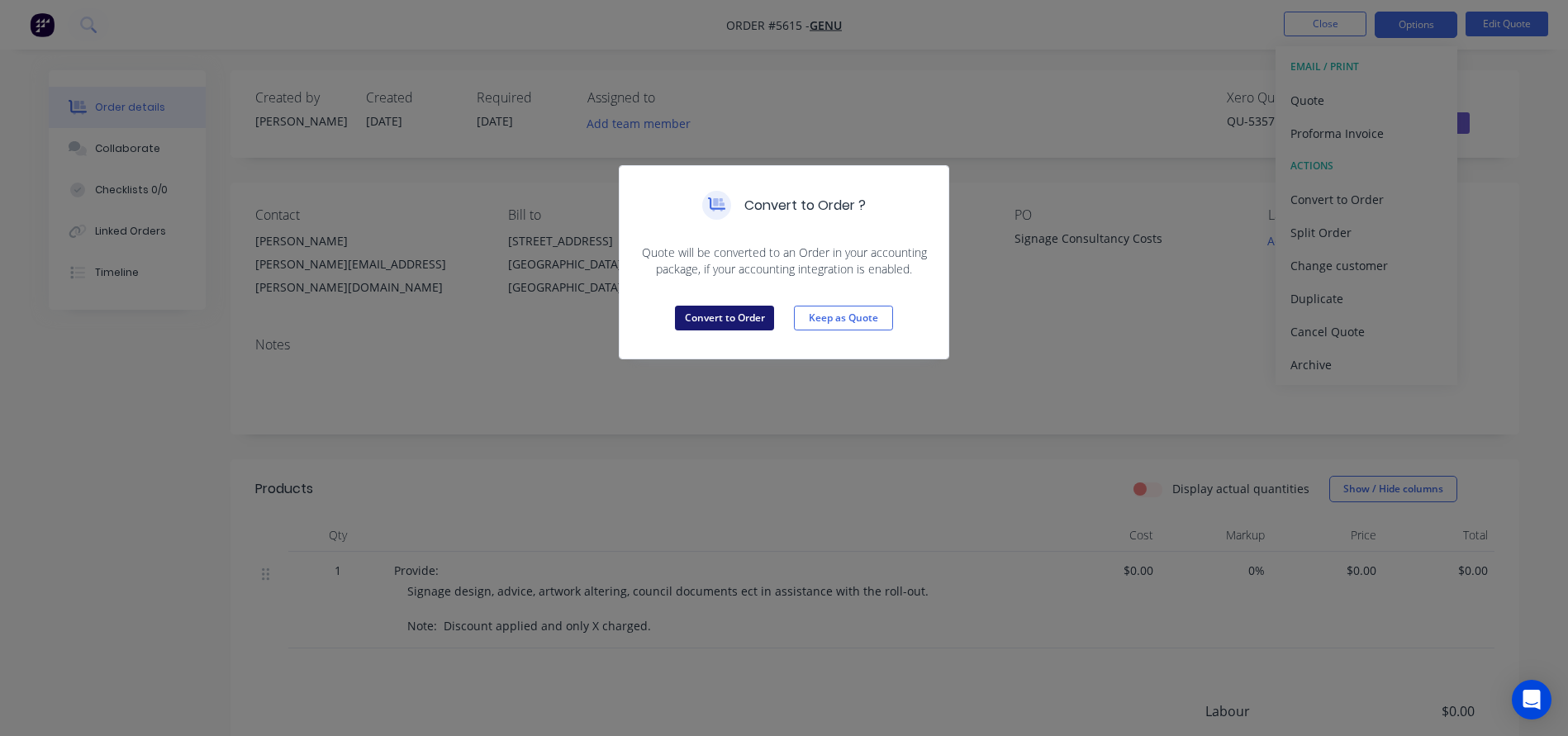
click at [722, 324] on button "Convert to Order" at bounding box center [724, 317] width 99 height 24
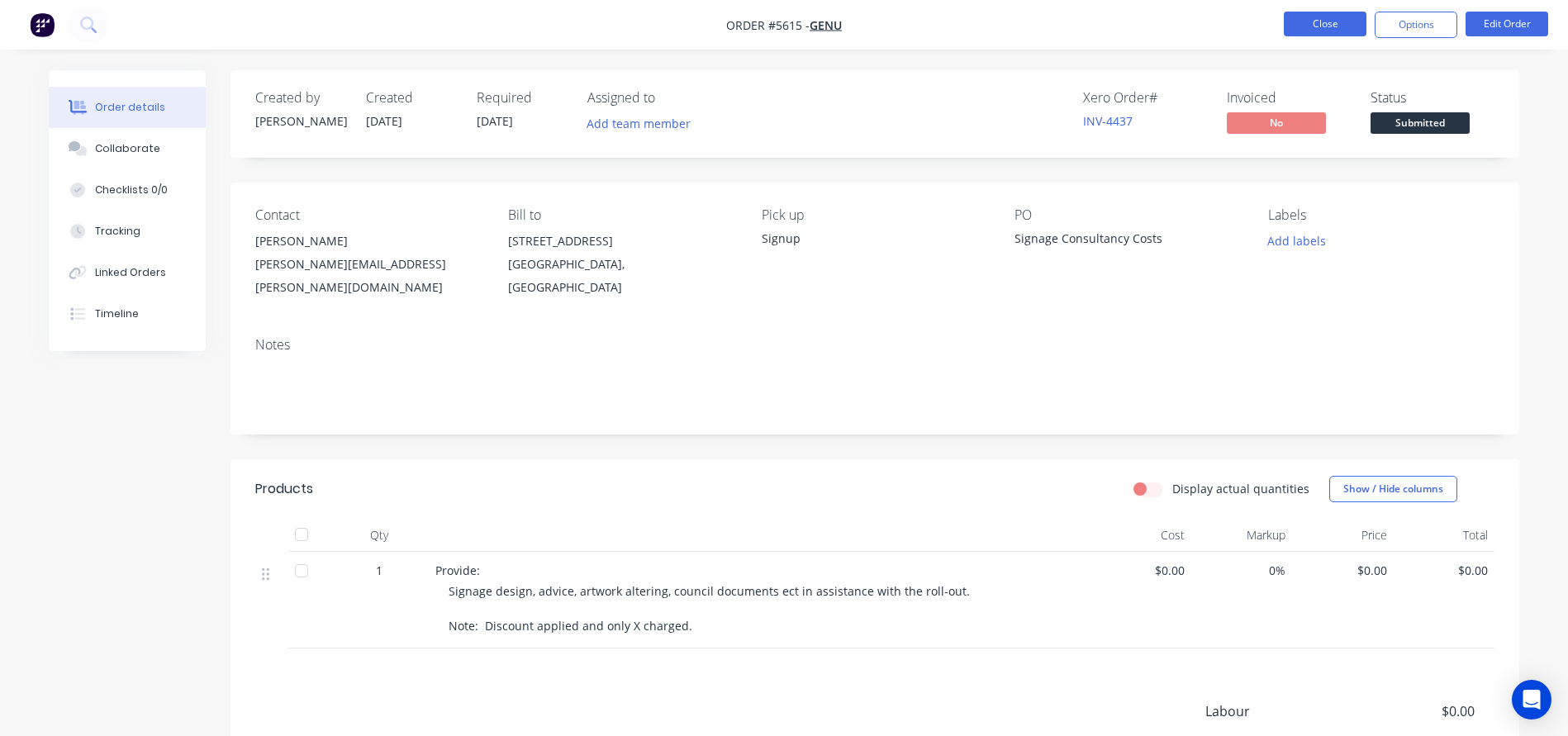
click at [1326, 26] on button "Close" at bounding box center [1325, 24] width 82 height 24
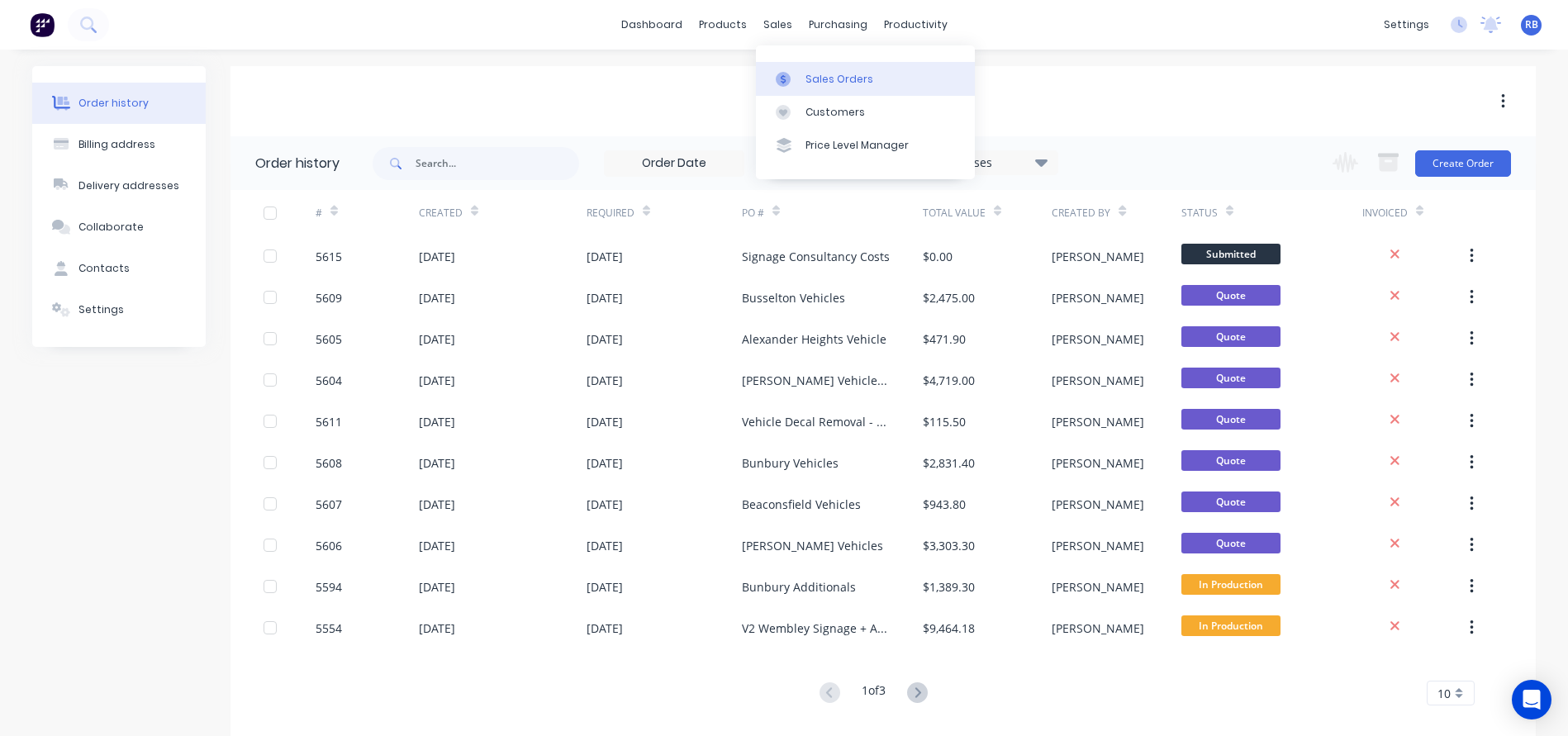
click at [818, 73] on div "Sales Orders" at bounding box center [839, 79] width 67 height 15
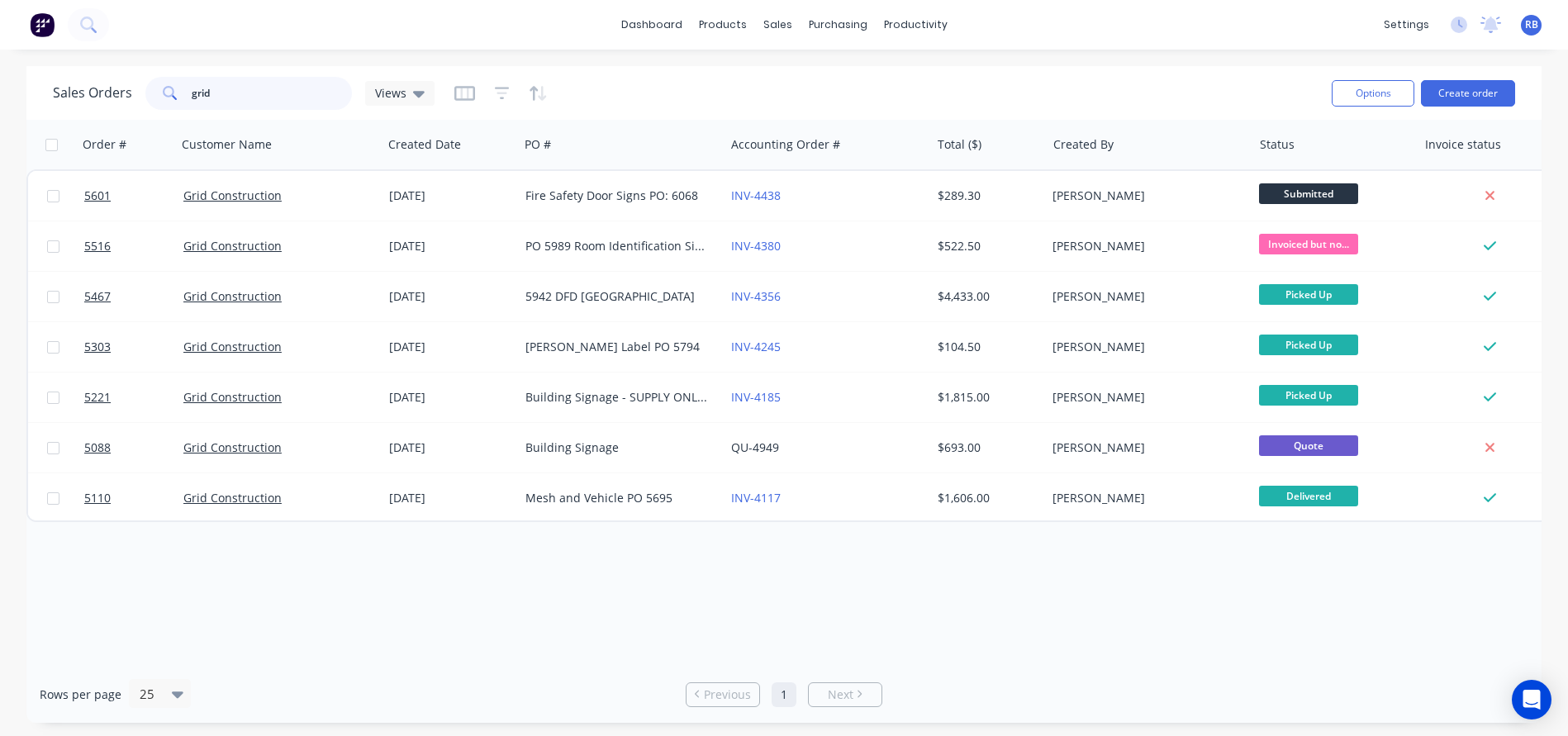
drag, startPoint x: 233, startPoint y: 96, endPoint x: 65, endPoint y: 96, distance: 168.0
click at [65, 96] on div "Sales Orders grid Views" at bounding box center [243, 94] width 381 height 33
type input "lush"
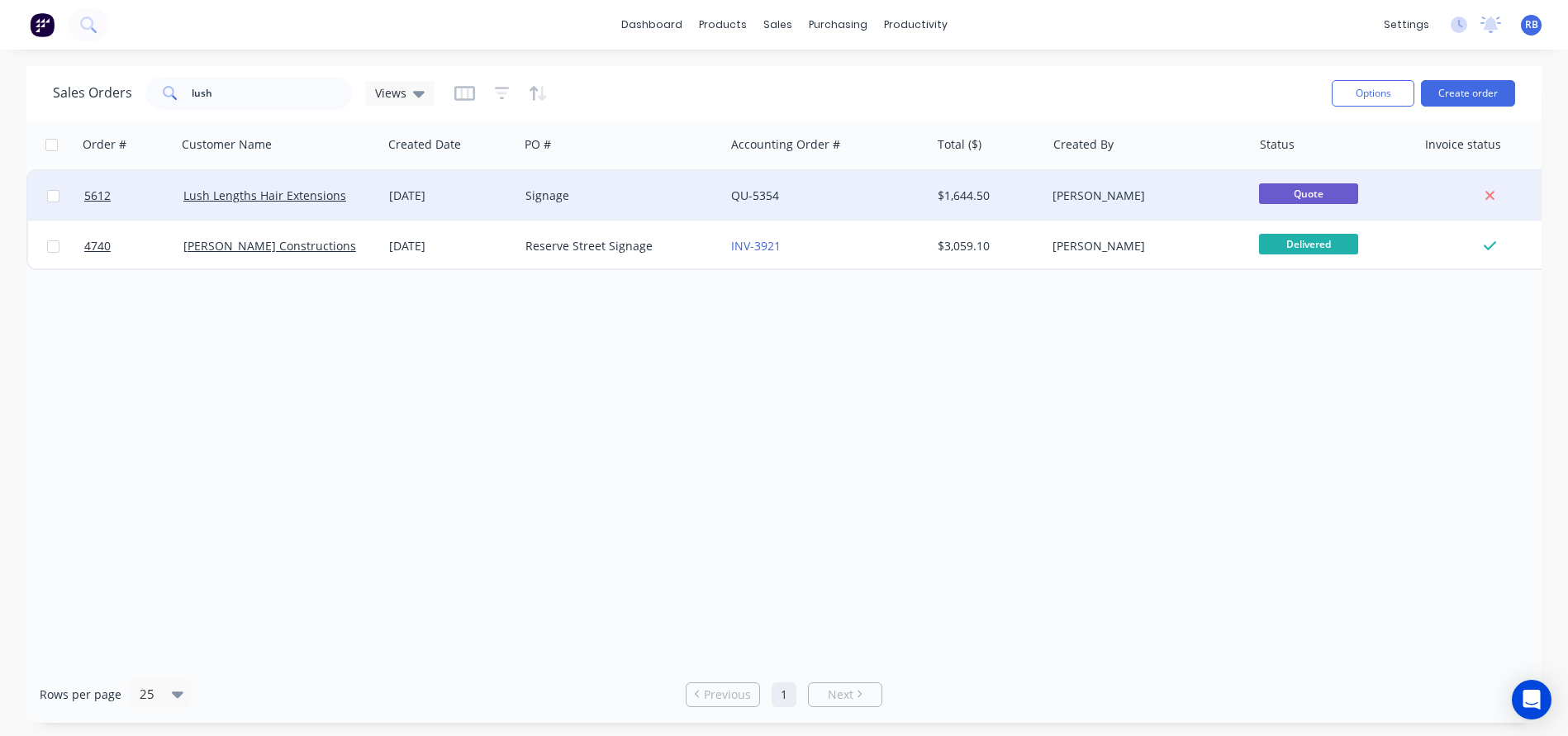
click at [603, 204] on div "Signage" at bounding box center [621, 196] width 206 height 50
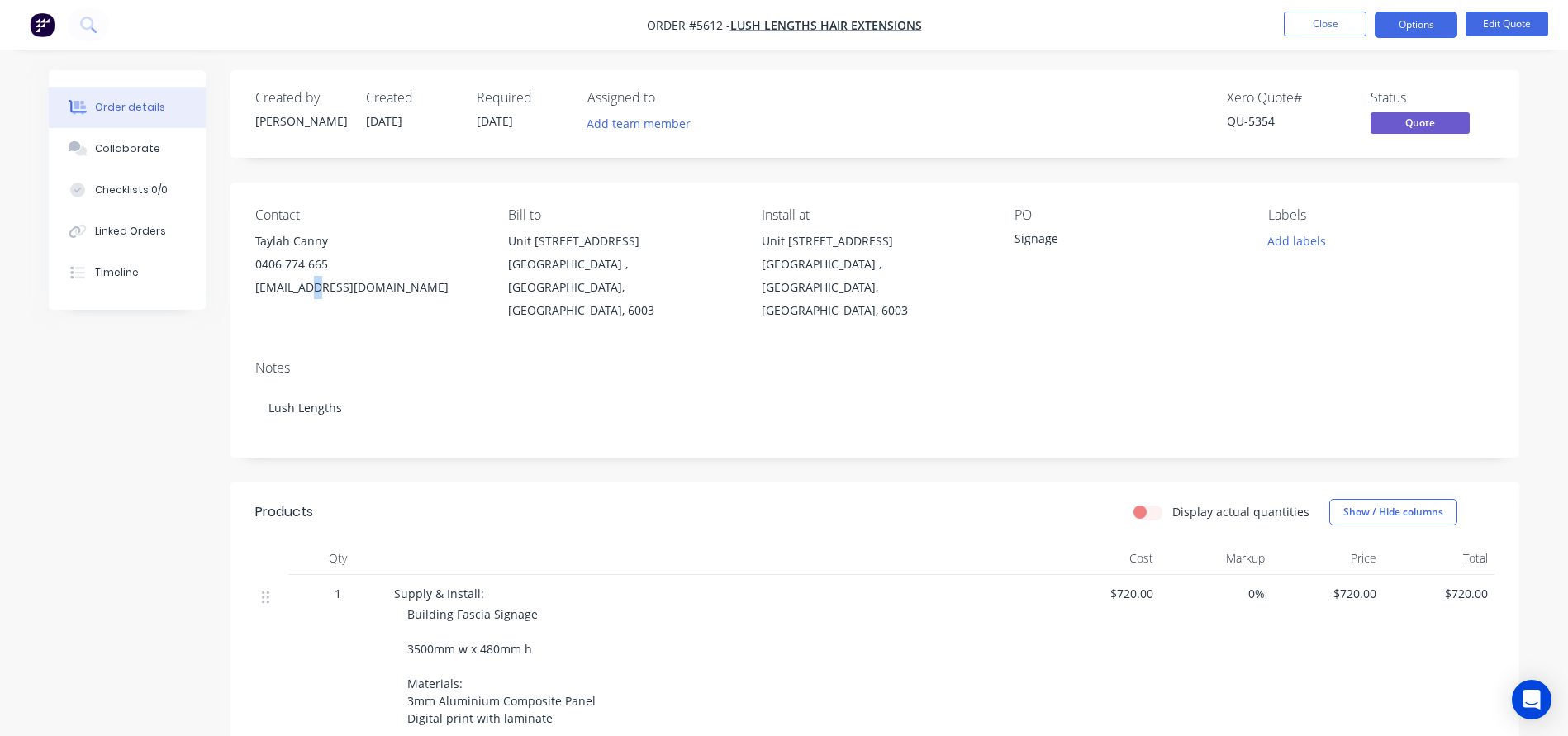
click at [308, 278] on div "lushlengths_extension@outlook.com" at bounding box center [368, 287] width 226 height 23
click at [1512, 24] on button "Edit Quote" at bounding box center [1507, 24] width 82 height 24
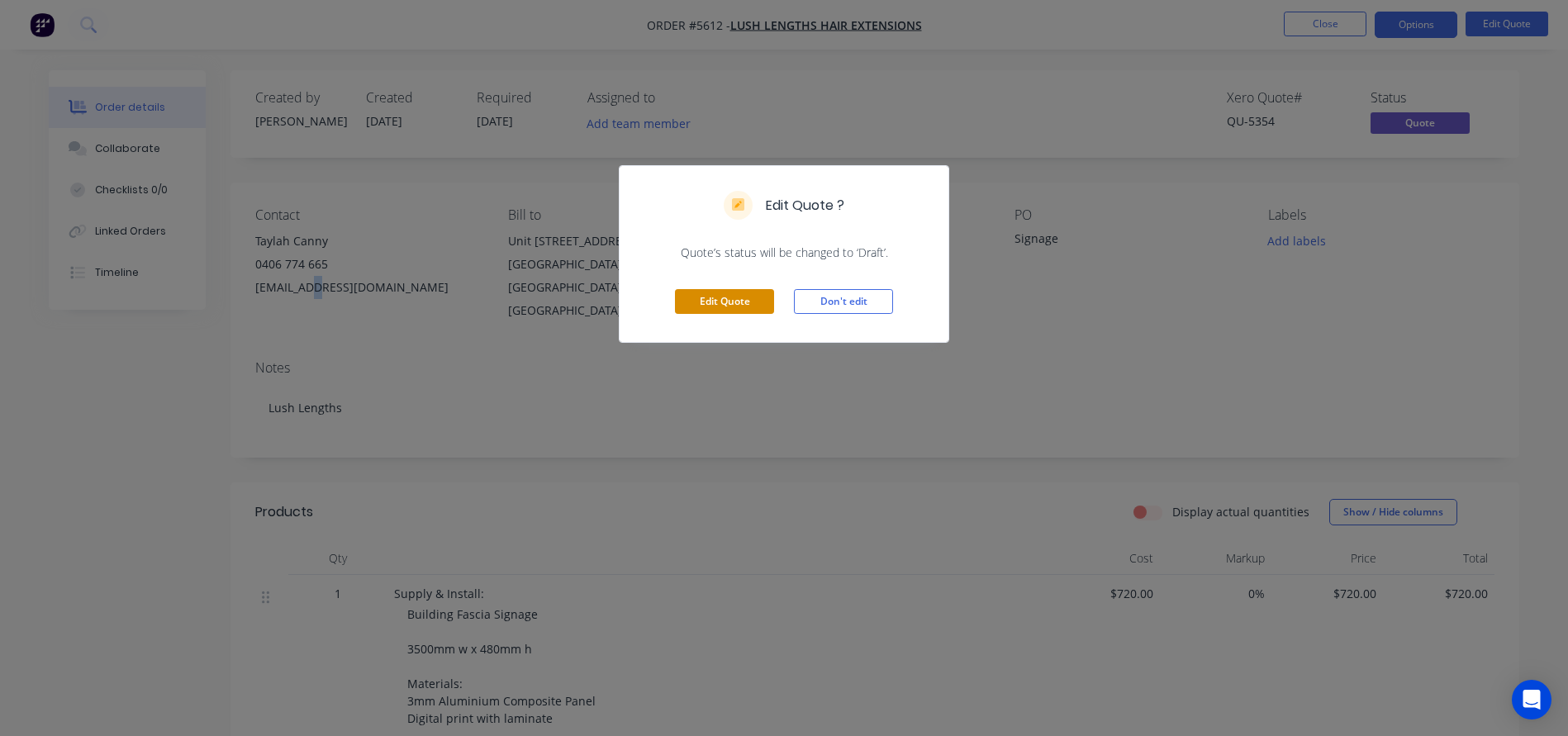
click at [708, 309] on button "Edit Quote" at bounding box center [724, 302] width 99 height 24
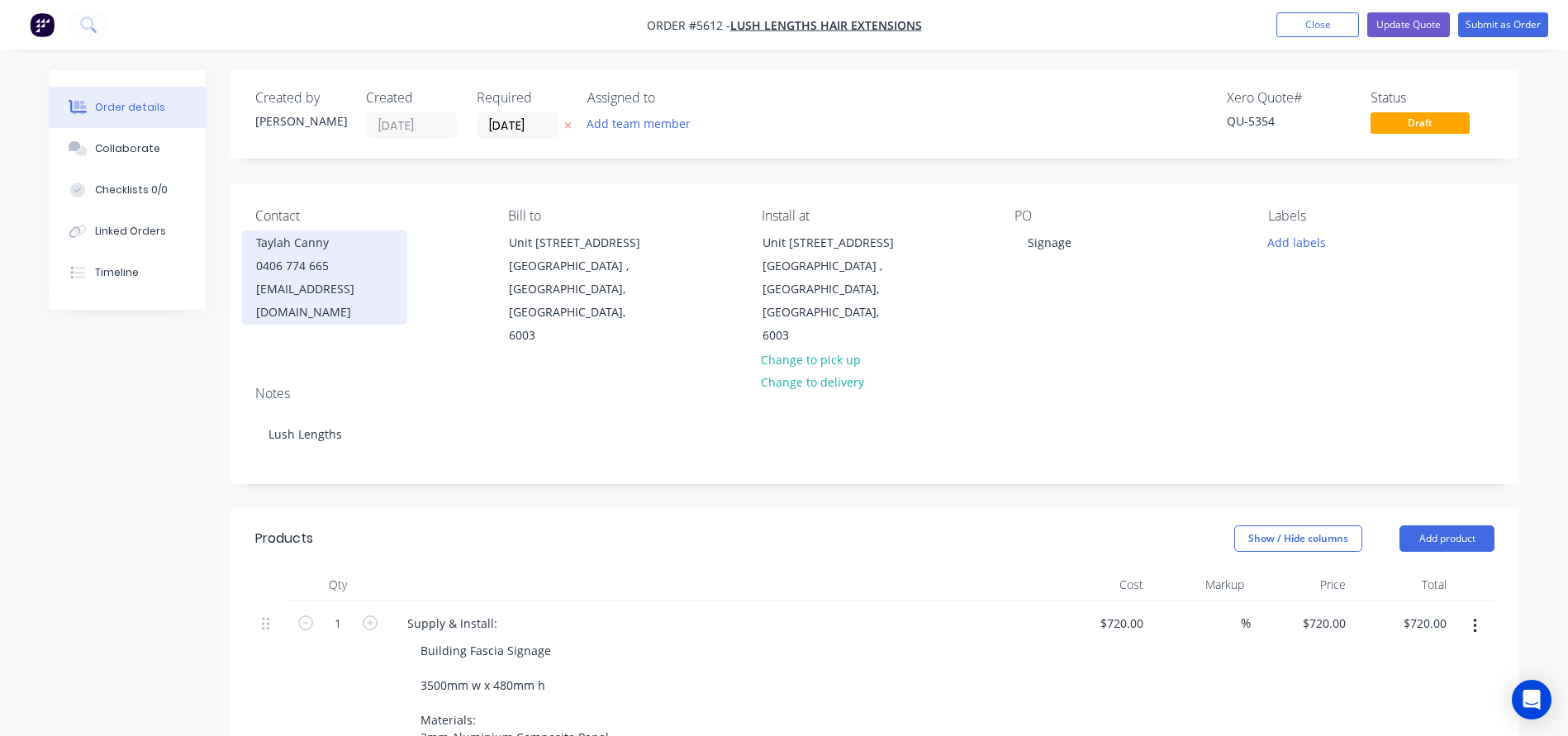
click at [354, 281] on div "lushlengths_extension@outlook.com" at bounding box center [324, 300] width 137 height 46
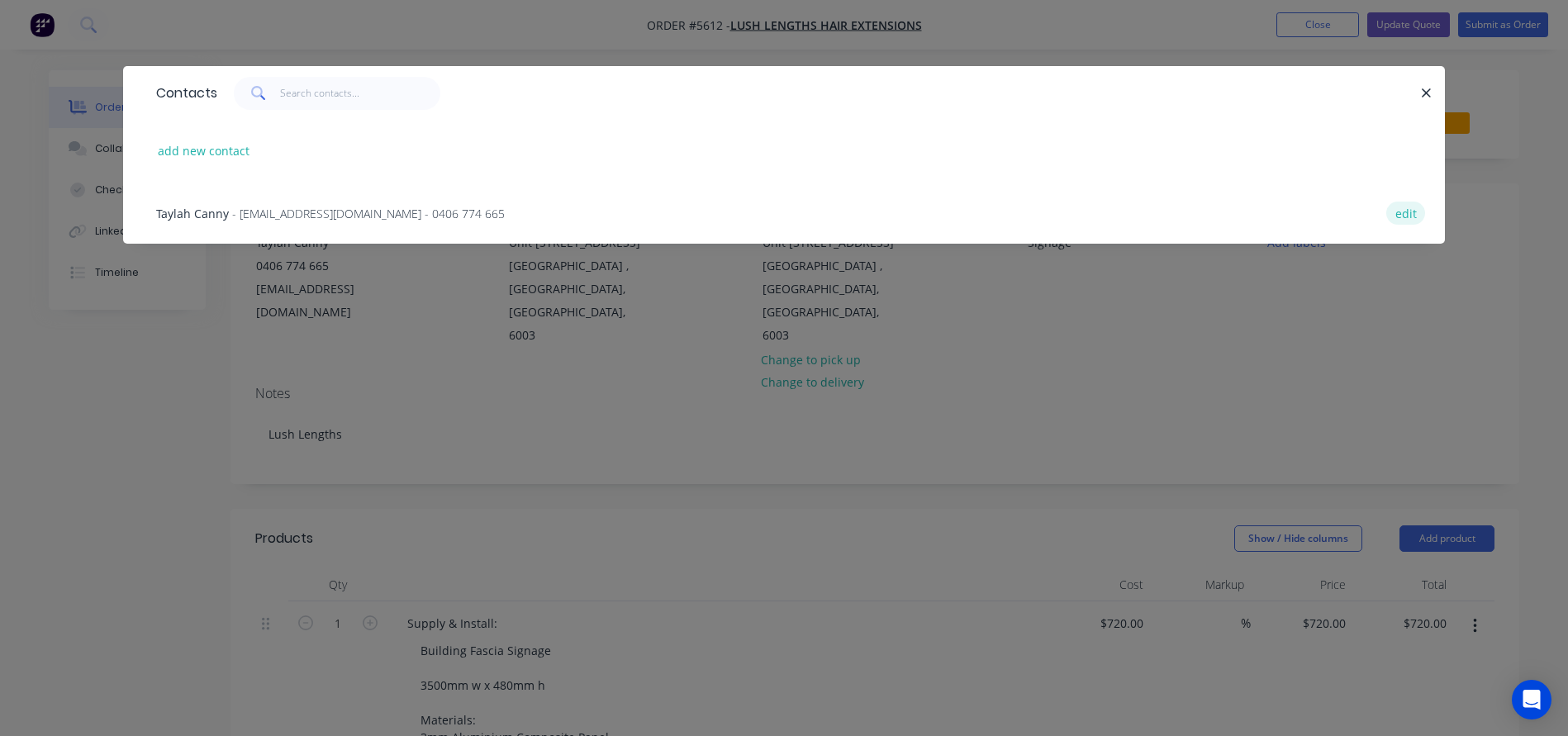
click at [1408, 214] on button "edit" at bounding box center [1405, 212] width 38 height 23
select select "AU"
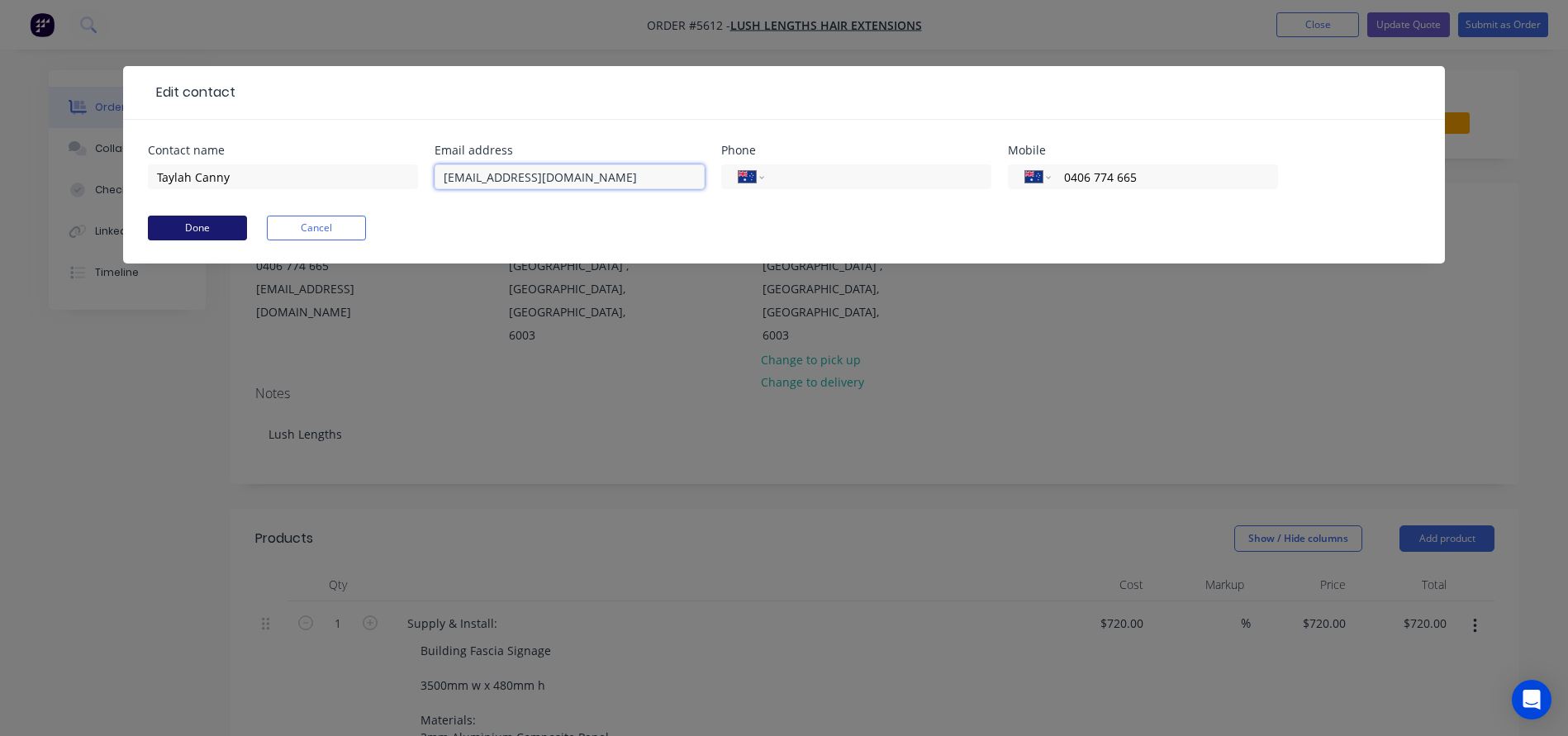
type input "lushlengths_extensions@outlook.com"
click at [185, 231] on button "Done" at bounding box center [197, 228] width 99 height 24
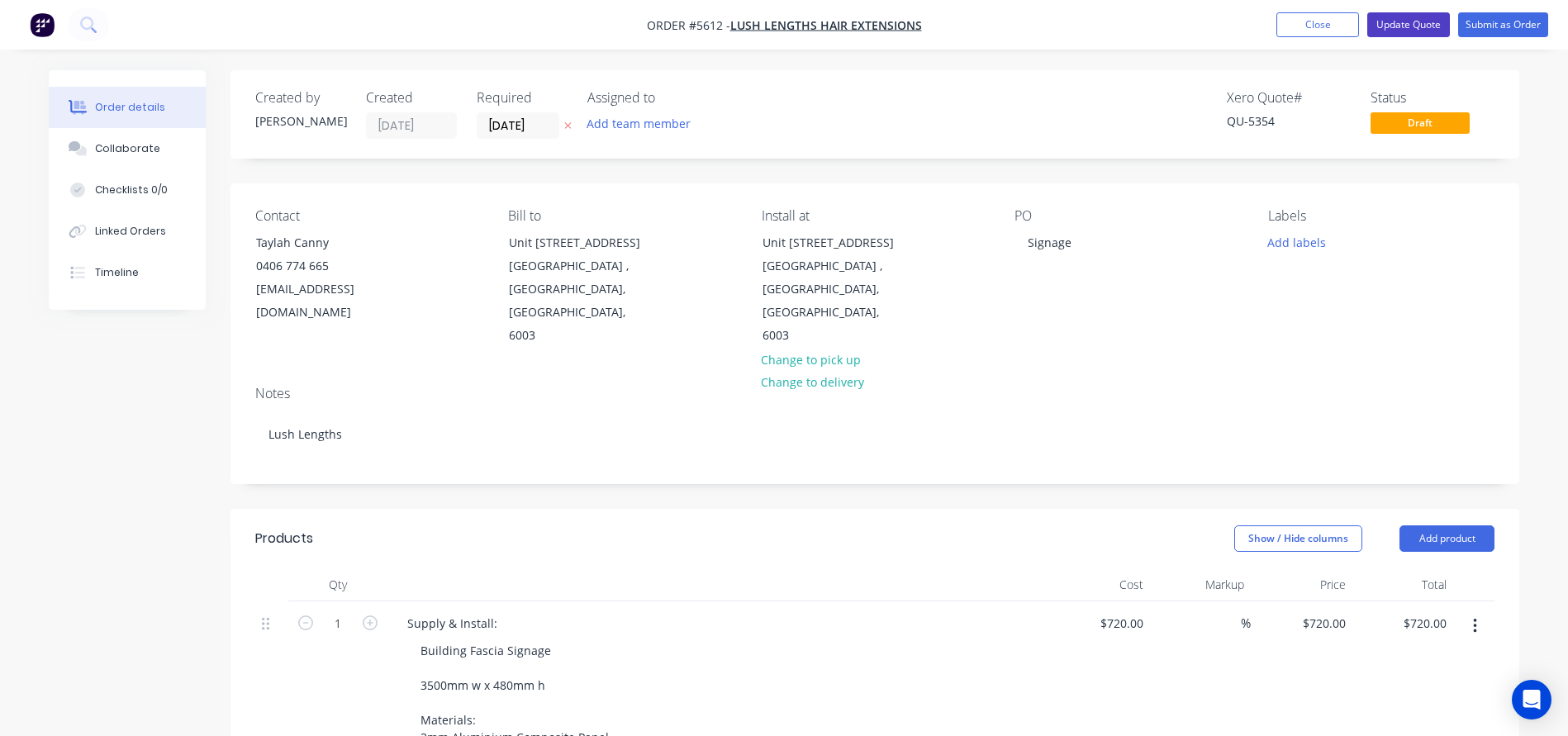
click at [1410, 22] on button "Update Quote" at bounding box center [1408, 24] width 82 height 24
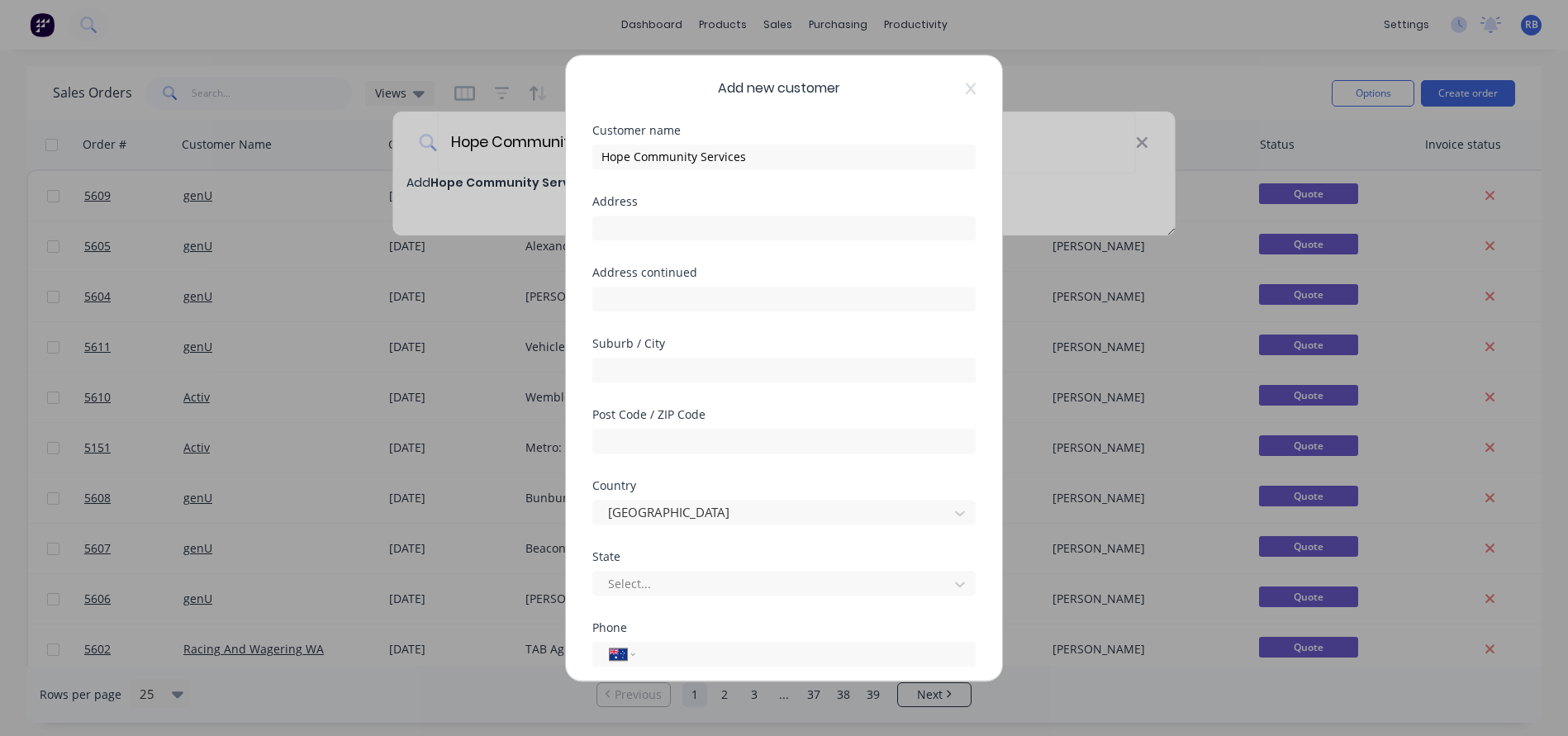
select select "AU"
click at [971, 86] on icon at bounding box center [970, 88] width 10 height 13
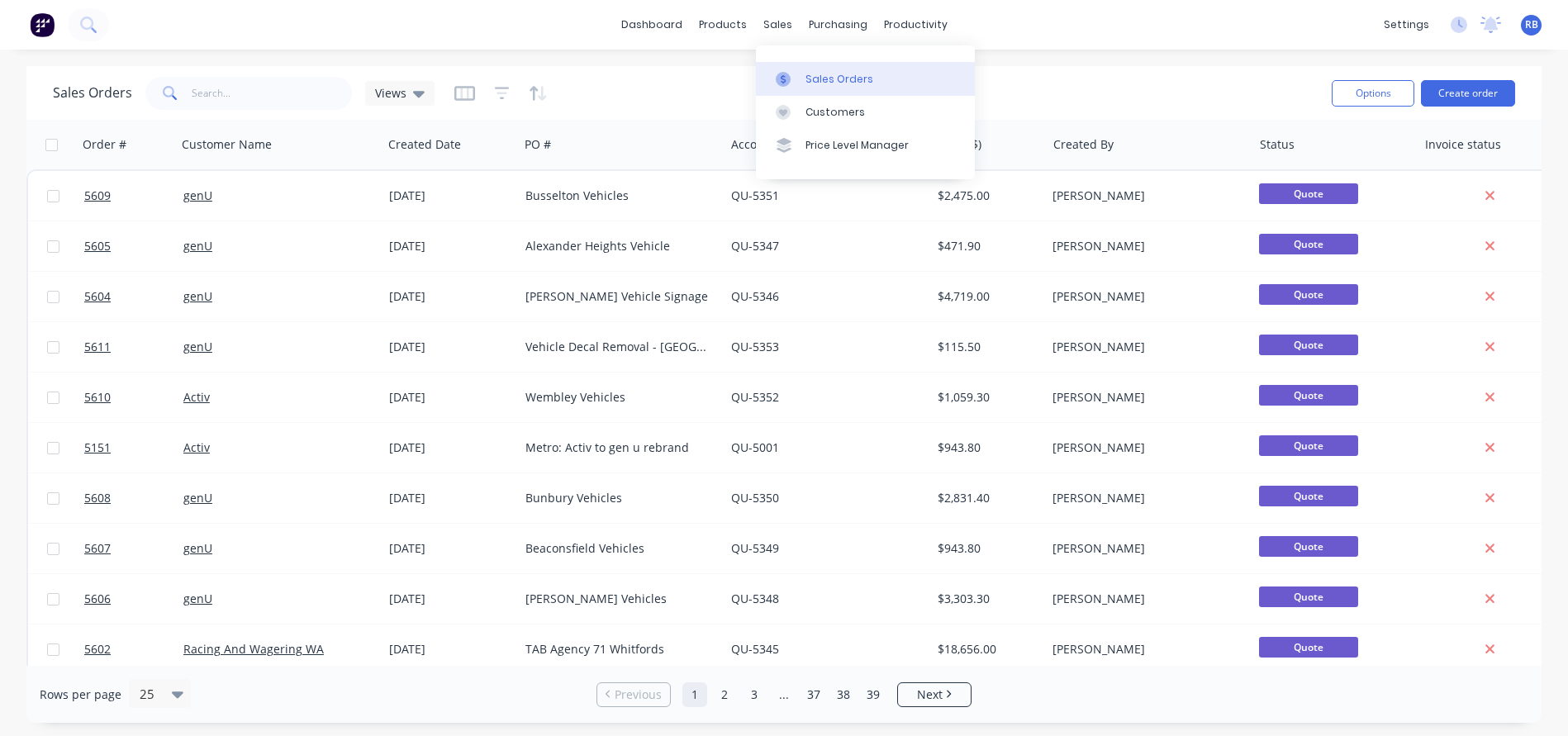
click at [841, 73] on div "Sales Orders" at bounding box center [839, 79] width 67 height 15
click at [807, 70] on link "Sales Orders" at bounding box center [865, 79] width 219 height 33
click at [221, 87] on input "text" at bounding box center [272, 94] width 161 height 33
type input "lush"
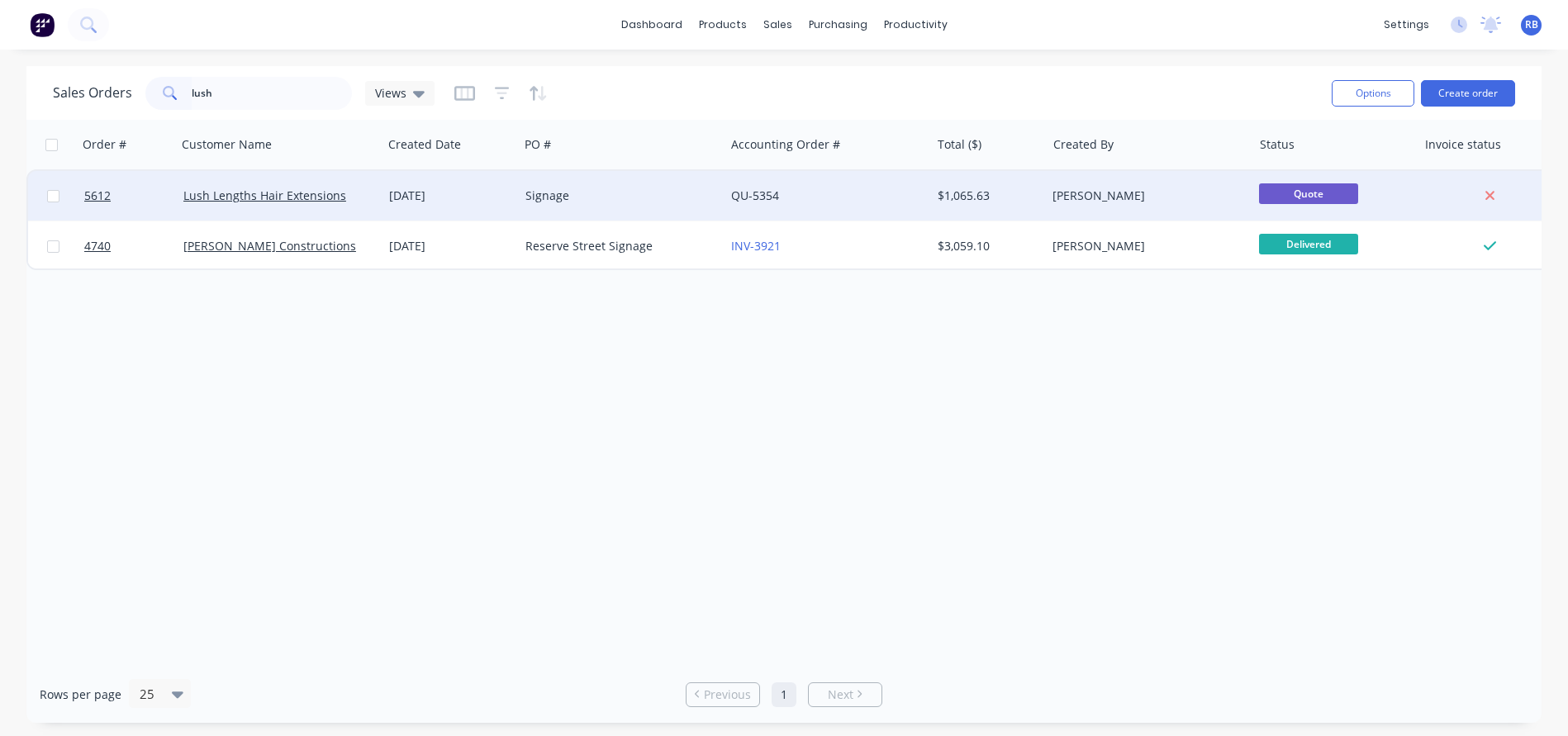
click at [631, 183] on div "Signage" at bounding box center [621, 196] width 206 height 50
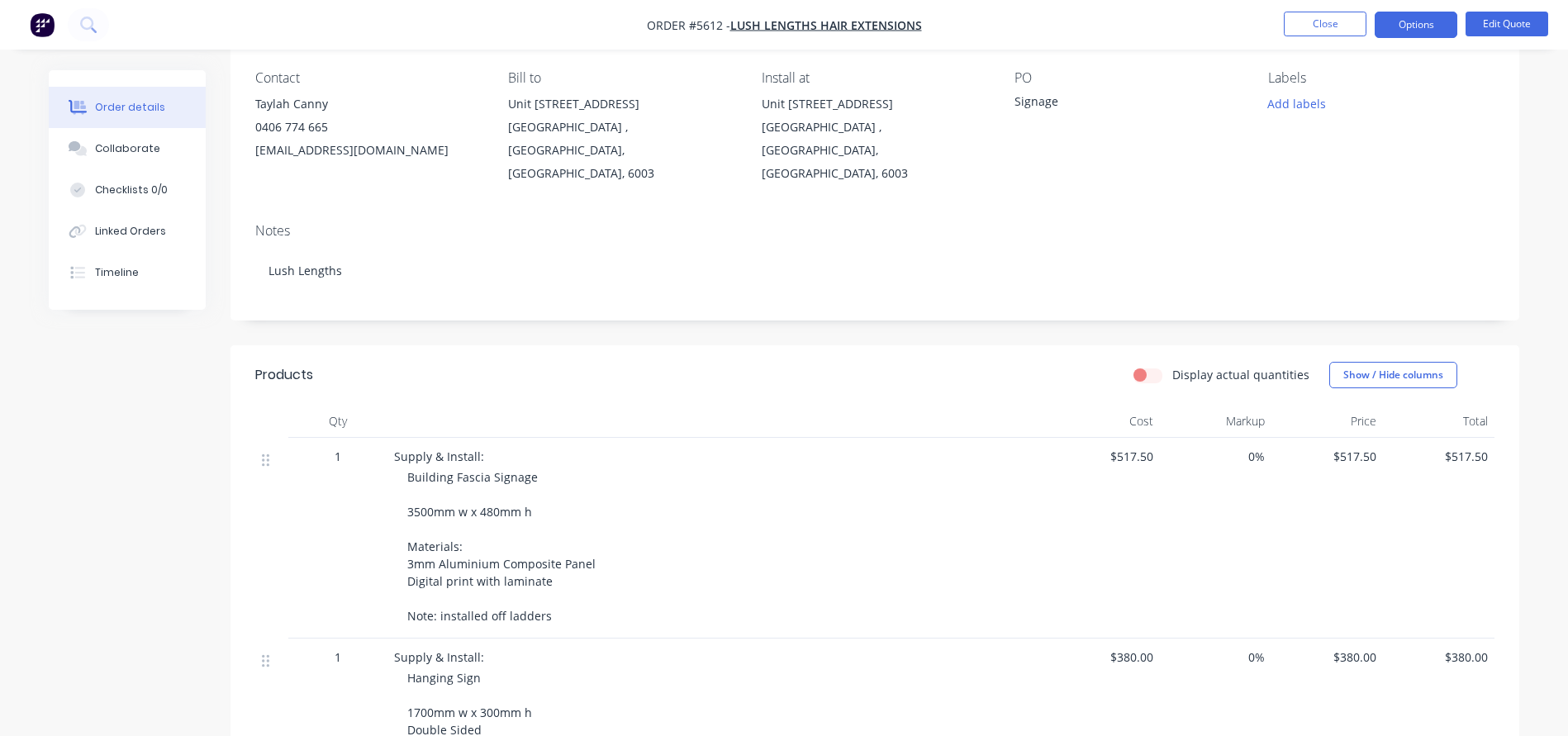
scroll to position [143, 0]
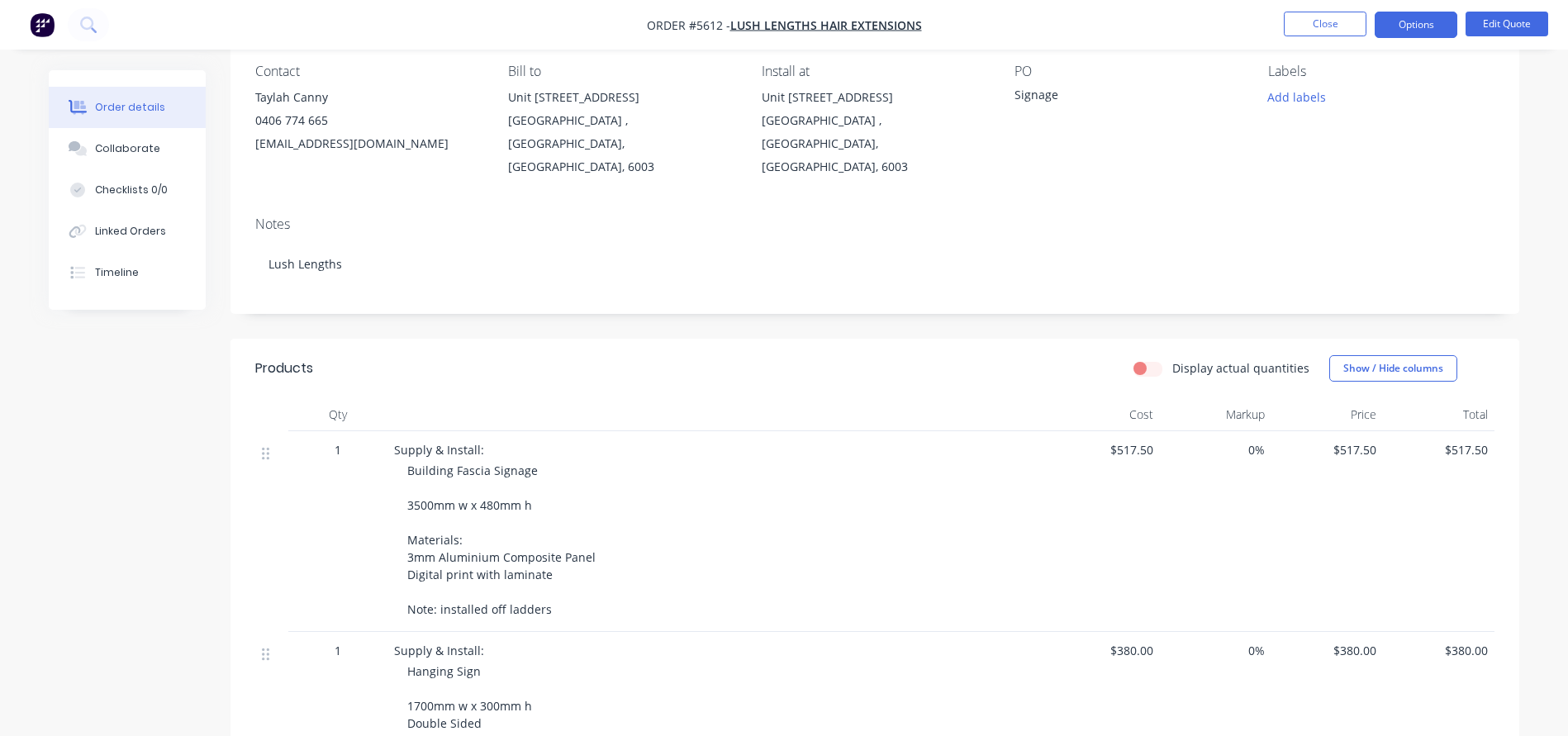
click at [557, 580] on div "Building Fascia Signage 3500mm w x 480mm h Materials: 3mm Aluminium Composite P…" at bounding box center [724, 539] width 634 height 156
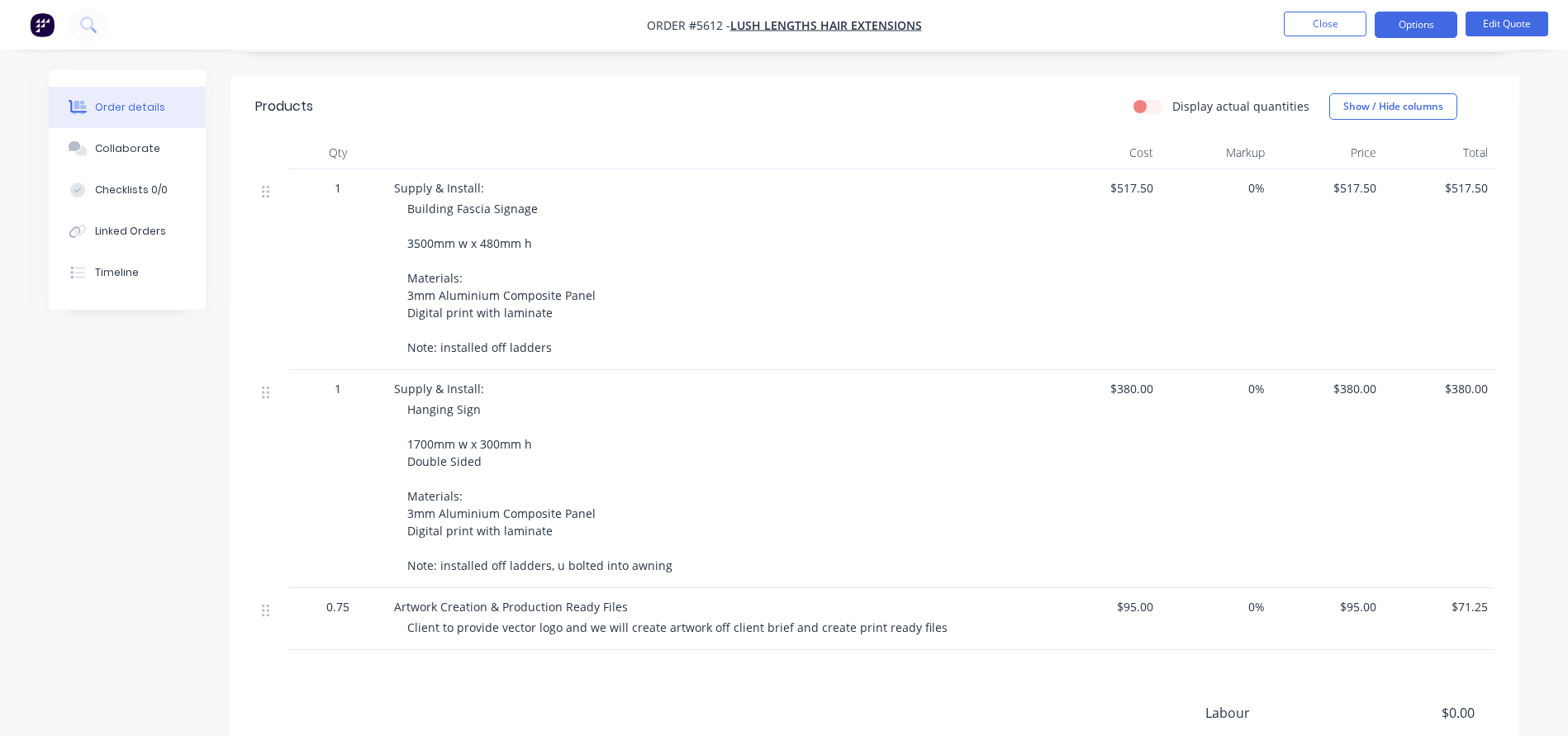
scroll to position [408, 0]
click at [437, 492] on span "Hanging Sign 1700mm w x 300mm h Double Sided Materials: 3mm Aluminium Composite…" at bounding box center [540, 484] width 265 height 171
click at [1536, 23] on button "Edit Quote" at bounding box center [1507, 24] width 82 height 24
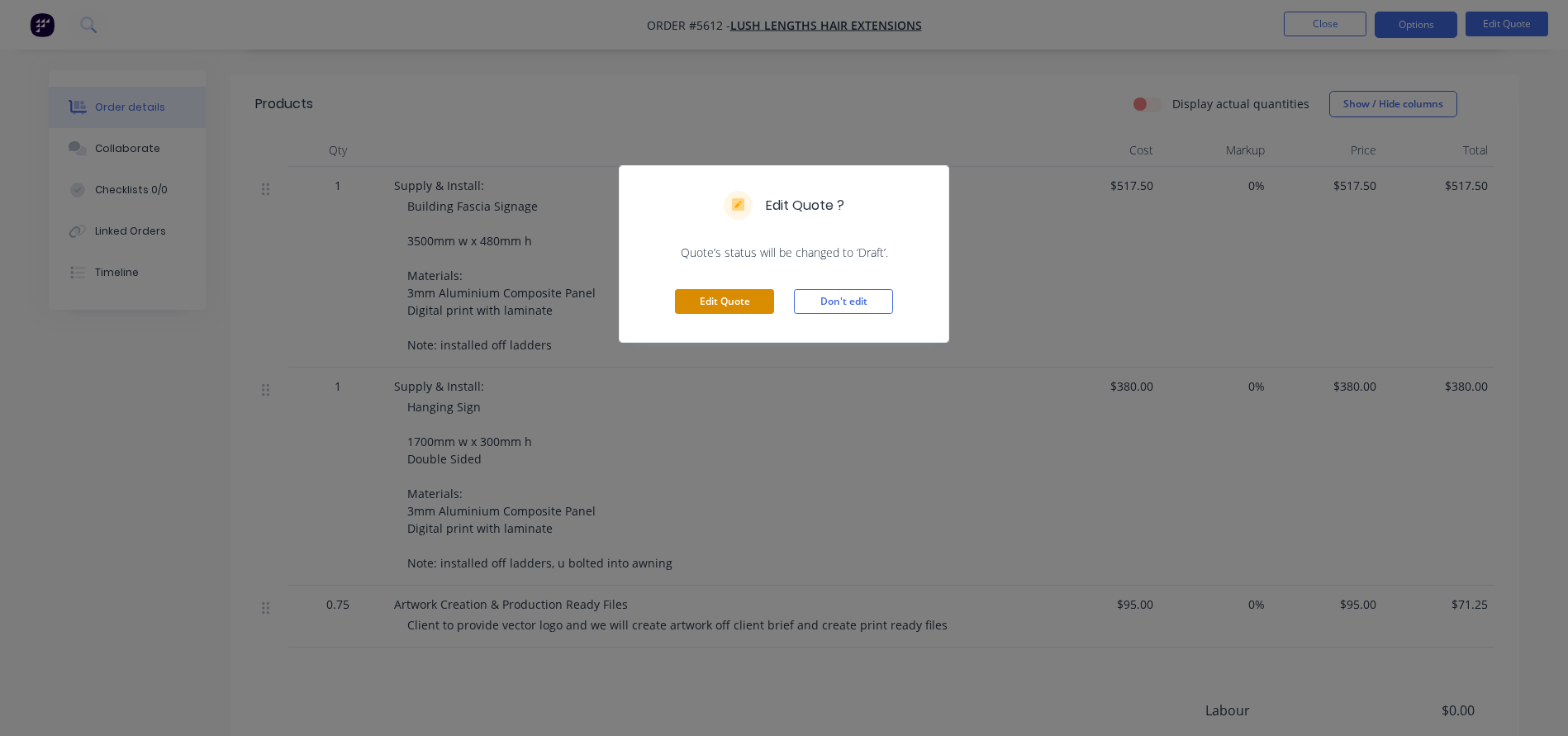
click at [717, 299] on button "Edit Quote" at bounding box center [724, 302] width 99 height 24
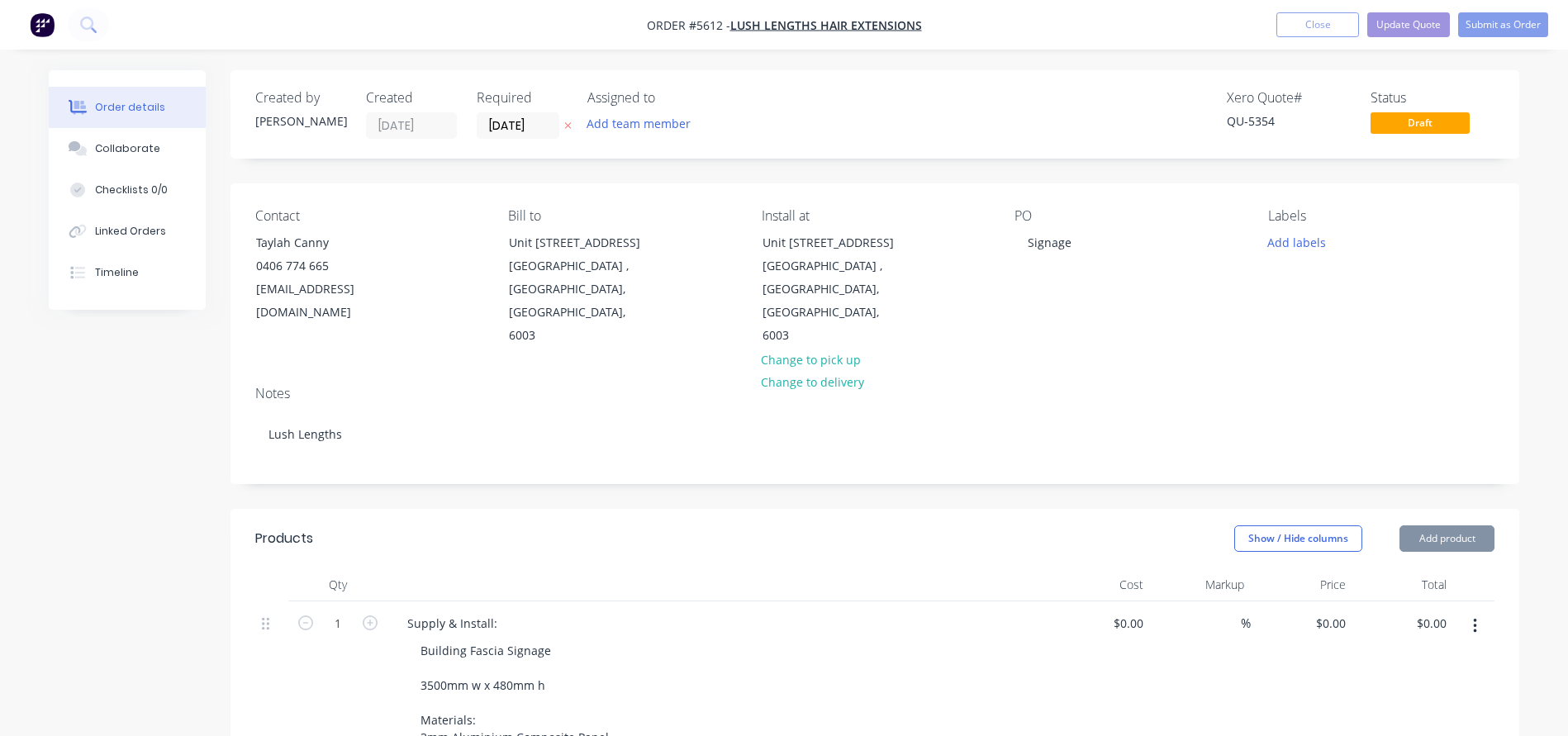
type input "$517.50"
type input "$380.00"
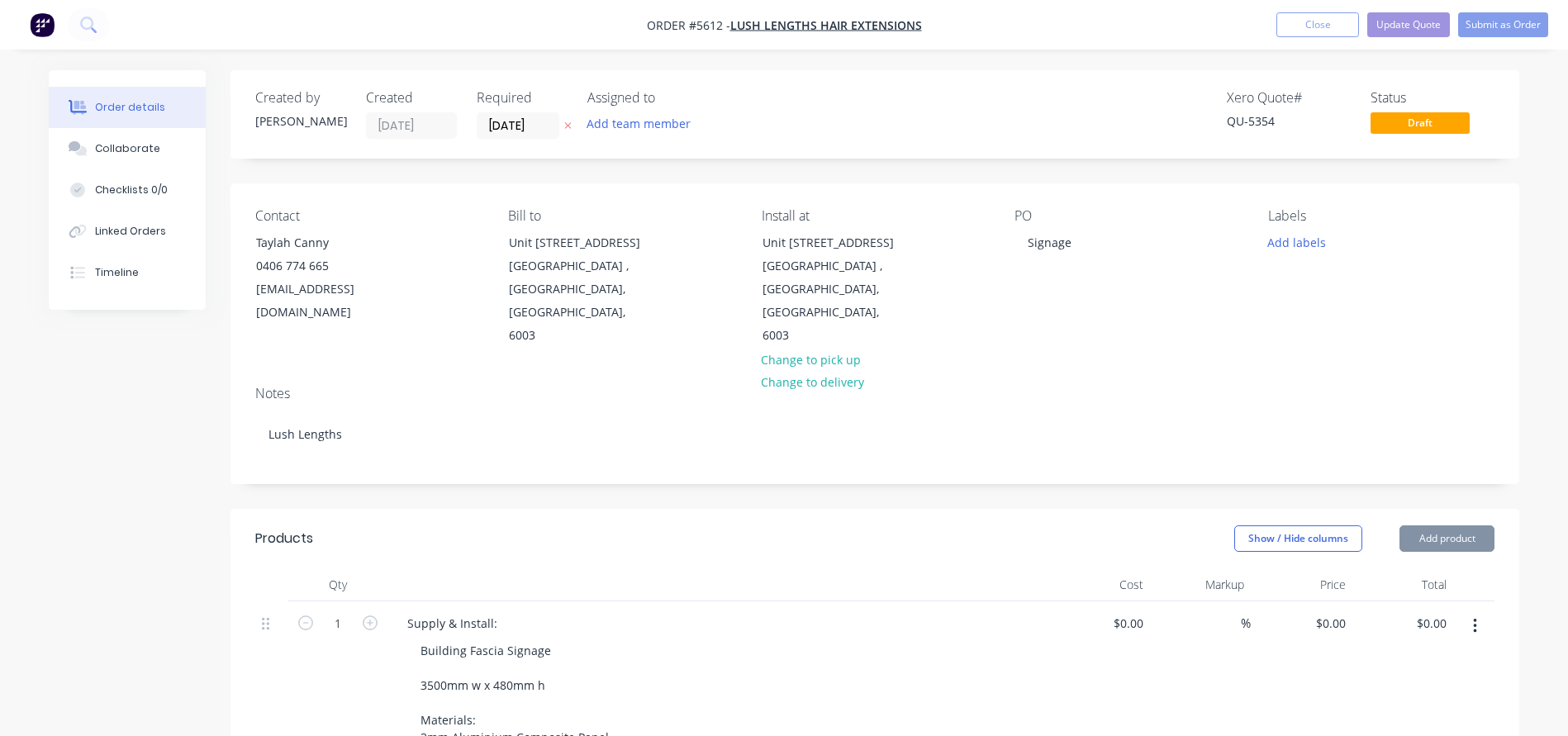
type input "$380.00"
type input "$95.00"
type input "$71.25"
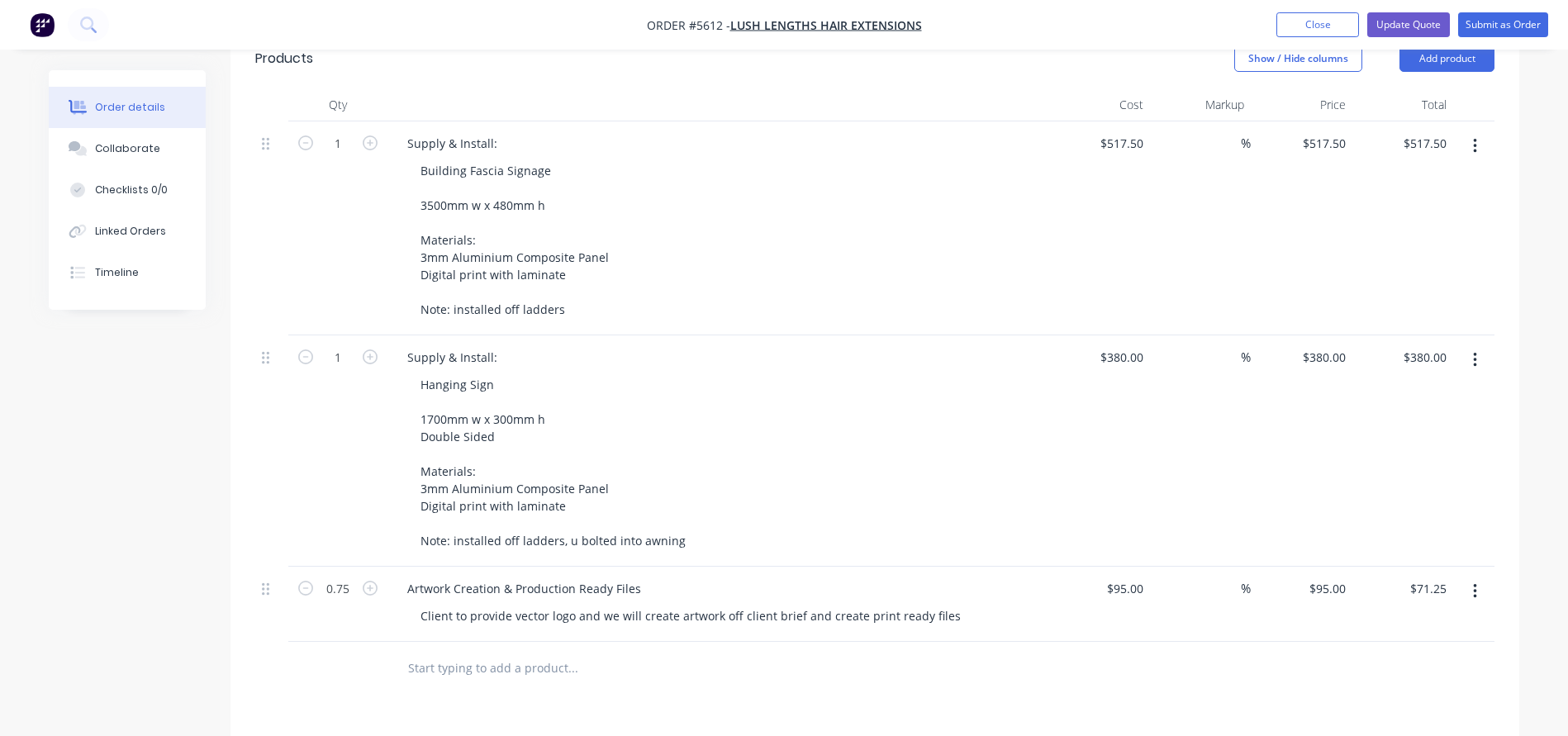
scroll to position [494, 0]
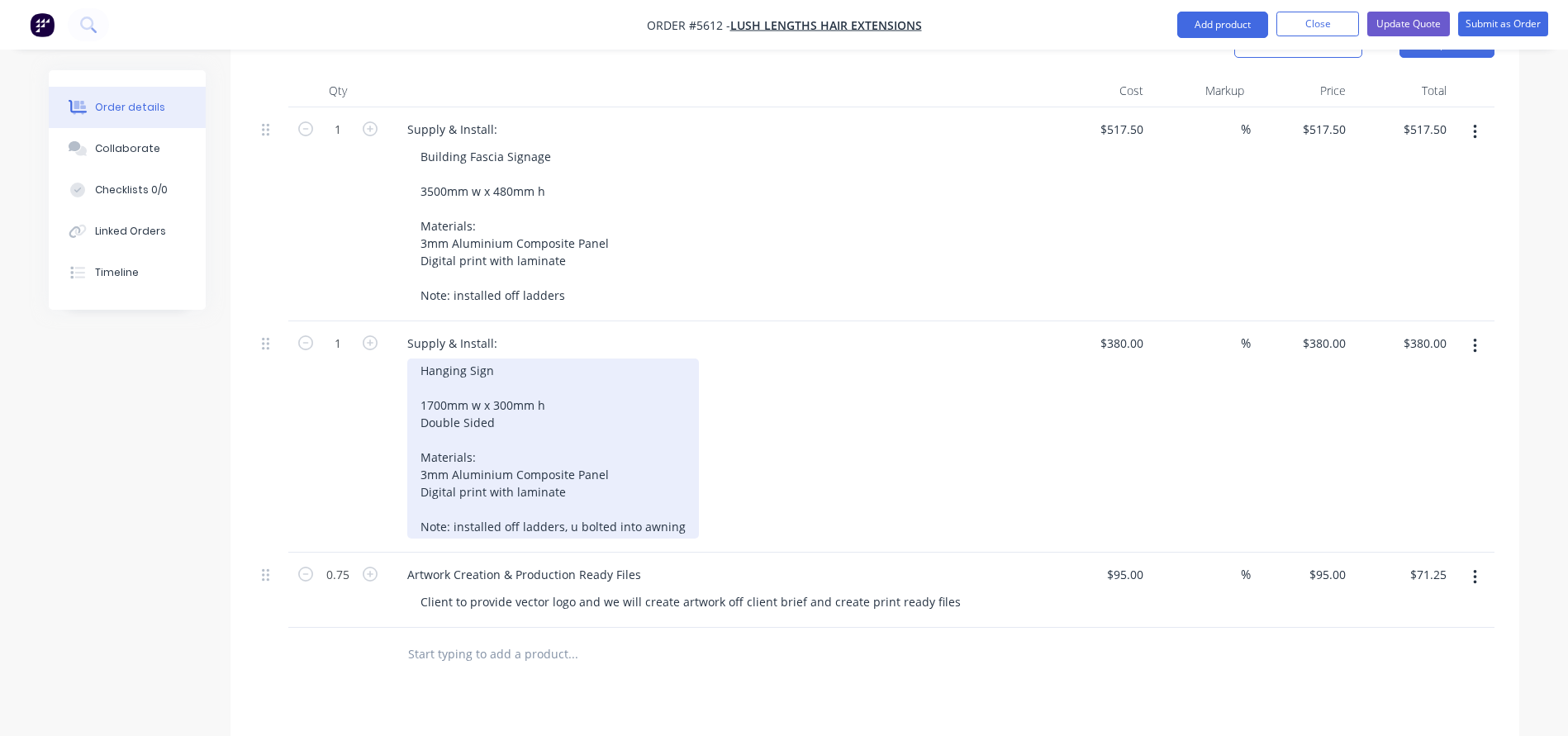
click at [509, 409] on div "Hanging Sign 1700mm w x 300mm h Double Sided Materials: 3mm Aluminium Composite…" at bounding box center [553, 448] width 291 height 180
click at [504, 392] on div "Hanging Sign 1700mm w x 300mm h Double Sided Materials: 3mm Aluminium Composite…" at bounding box center [553, 448] width 291 height 180
click at [579, 469] on div "Hanging Sign 1700mm w x 300mm h Double Sided Materials: 3mm Aluminium Composite…" at bounding box center [553, 448] width 291 height 180
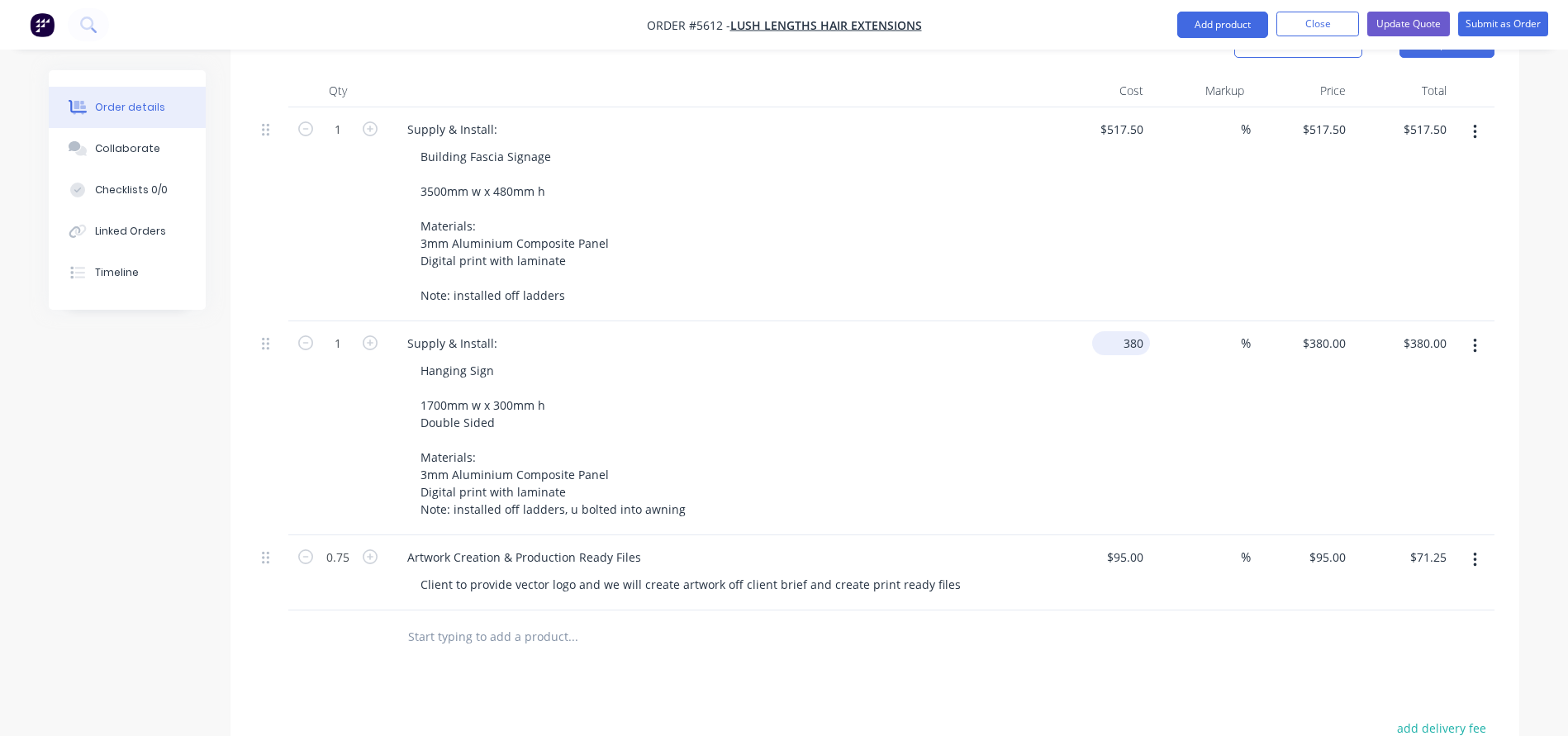
click at [1119, 331] on div "380 $380.00" at bounding box center [1121, 343] width 58 height 24
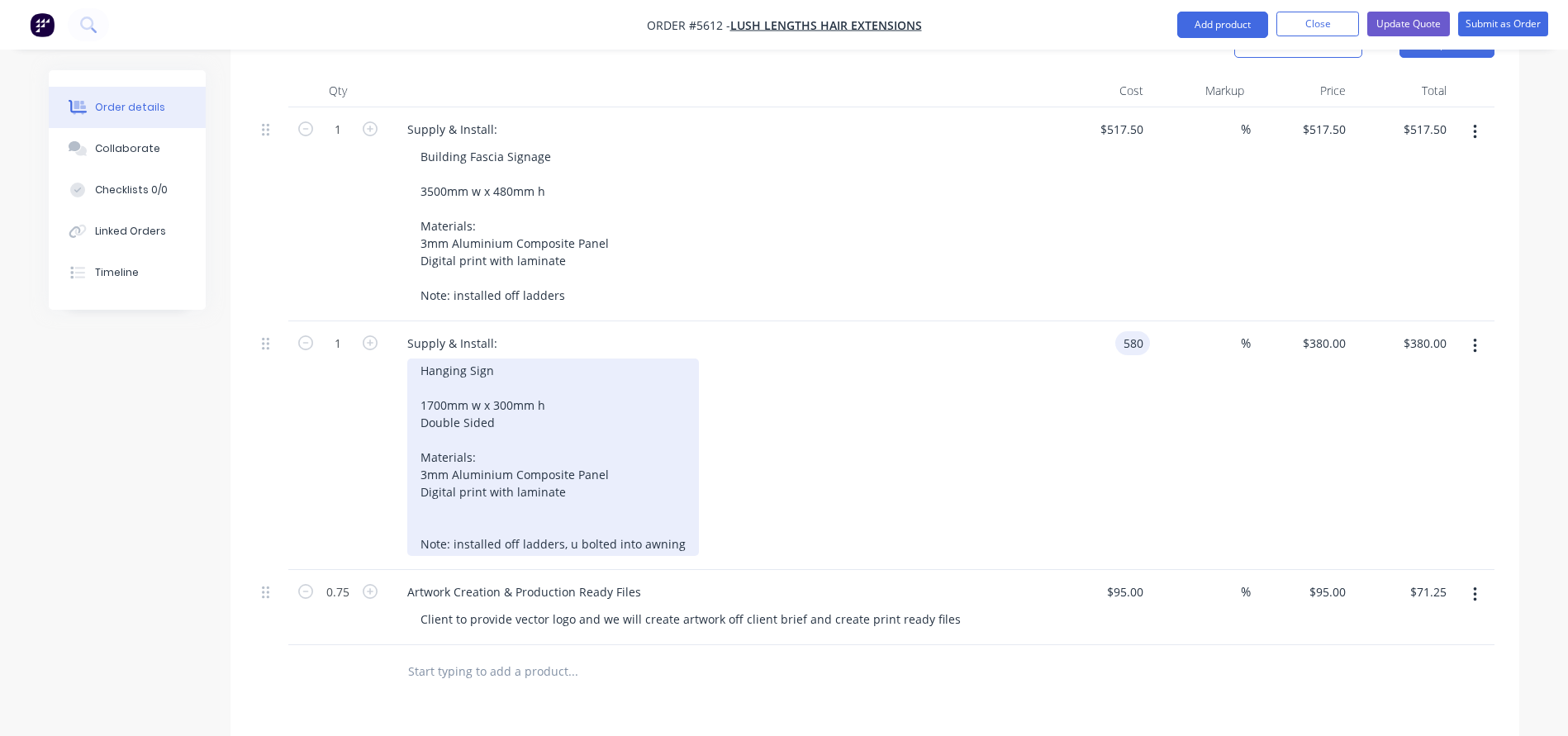
type input "$580.00"
click at [633, 504] on div "Hanging Sign 1700mm w x 300mm h Double Sided Materials: 3mm Aluminium Composite…" at bounding box center [553, 457] width 291 height 198
click at [537, 476] on div "Hanging Sign 1700mm w x 300mm h Double Sided Materials: 3mm Aluminium Composite…" at bounding box center [553, 457] width 291 height 198
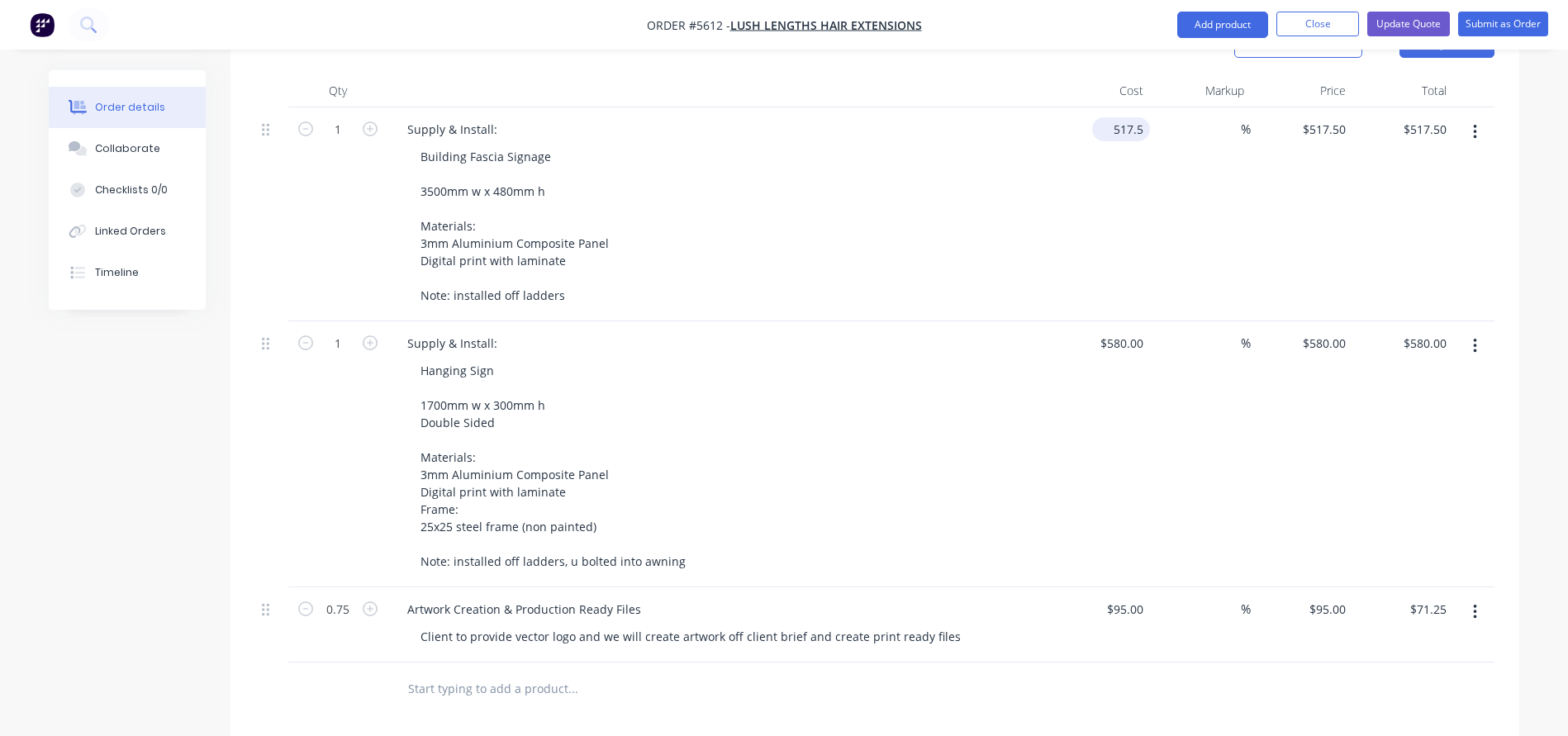
click at [1118, 117] on input "517.5" at bounding box center [1124, 128] width 52 height 24
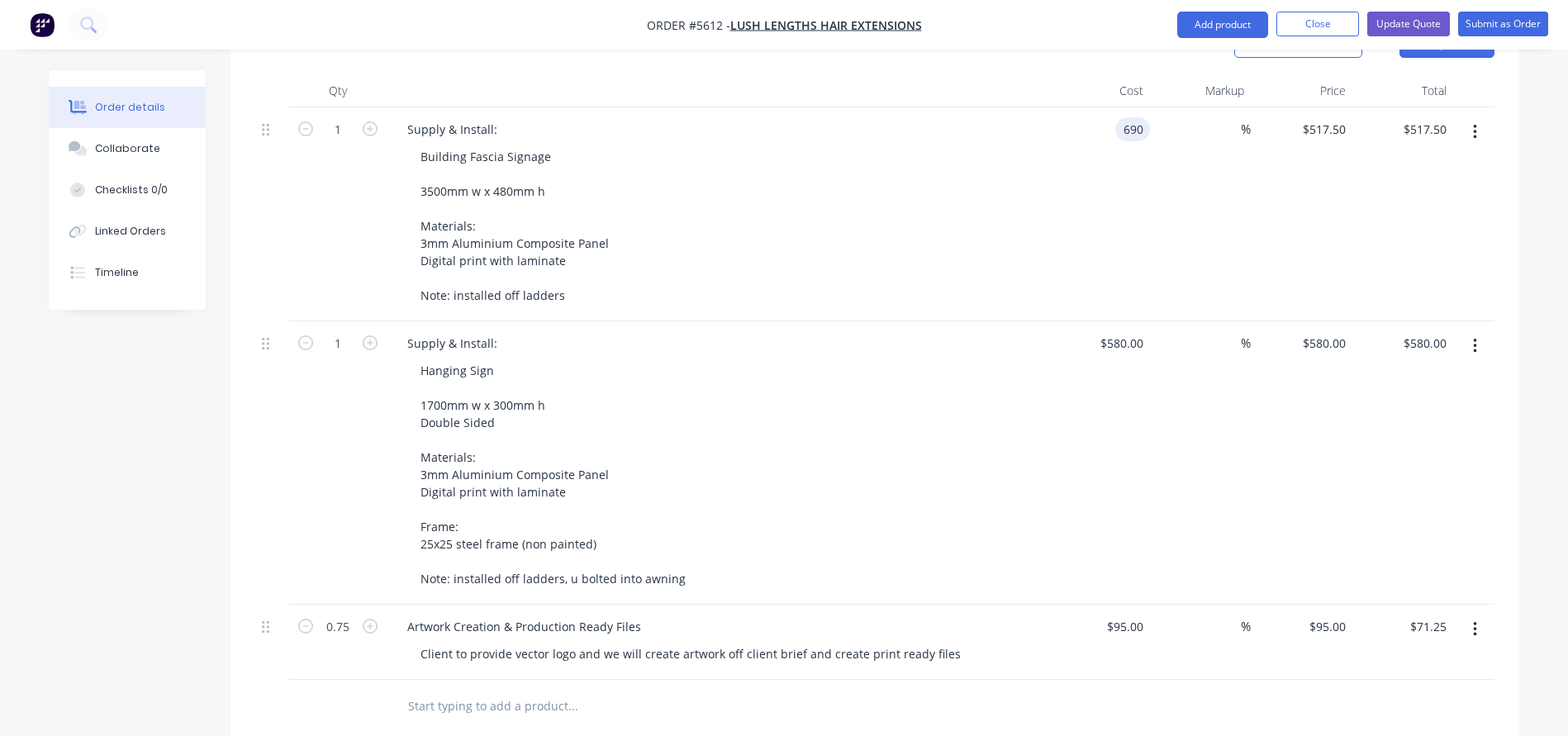
type input "$690.00"
click at [1027, 210] on div "Building Fascia Signage 3500mm w x 480mm h Materials: 3mm Aluminium Composite P…" at bounding box center [724, 226] width 634 height 163
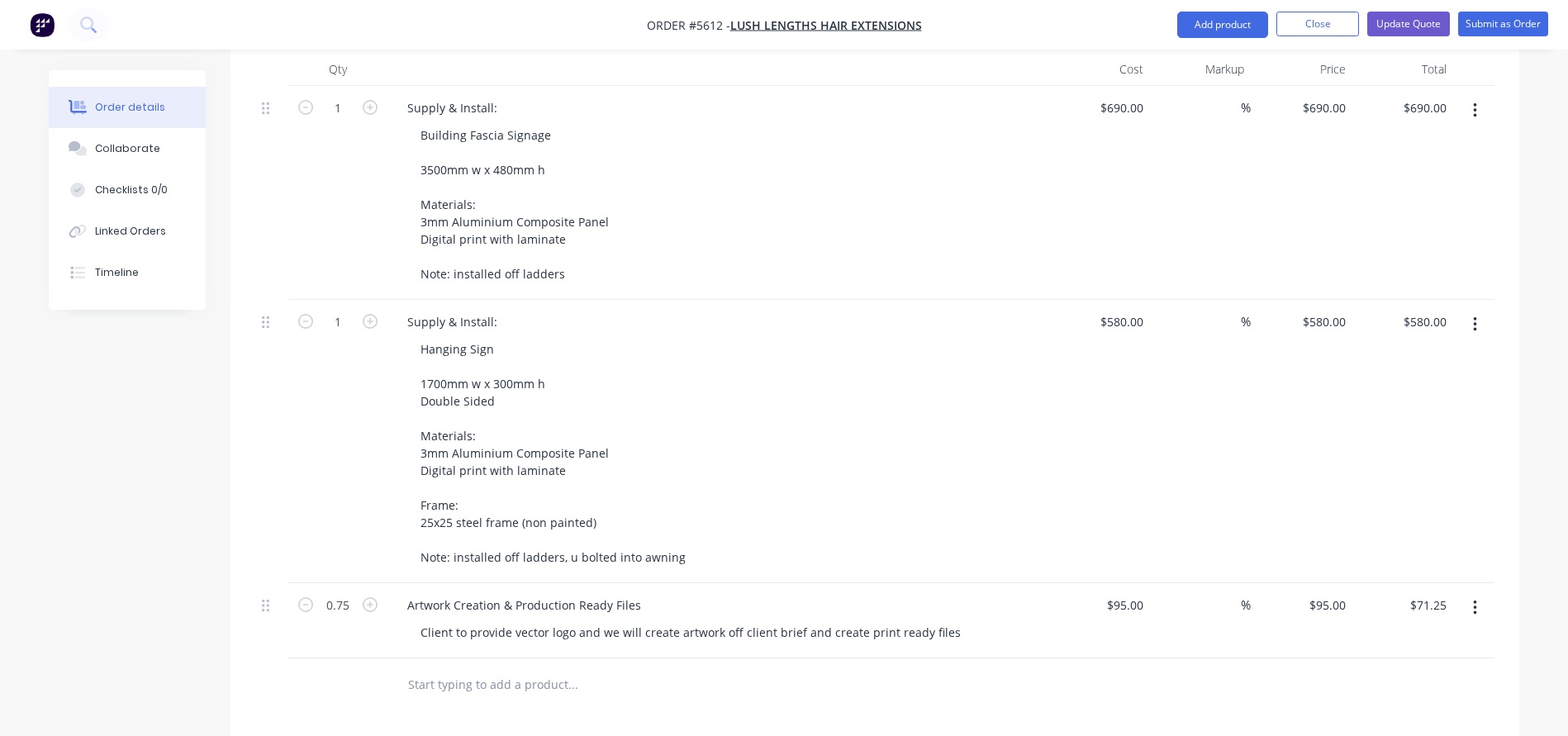
scroll to position [520, 0]
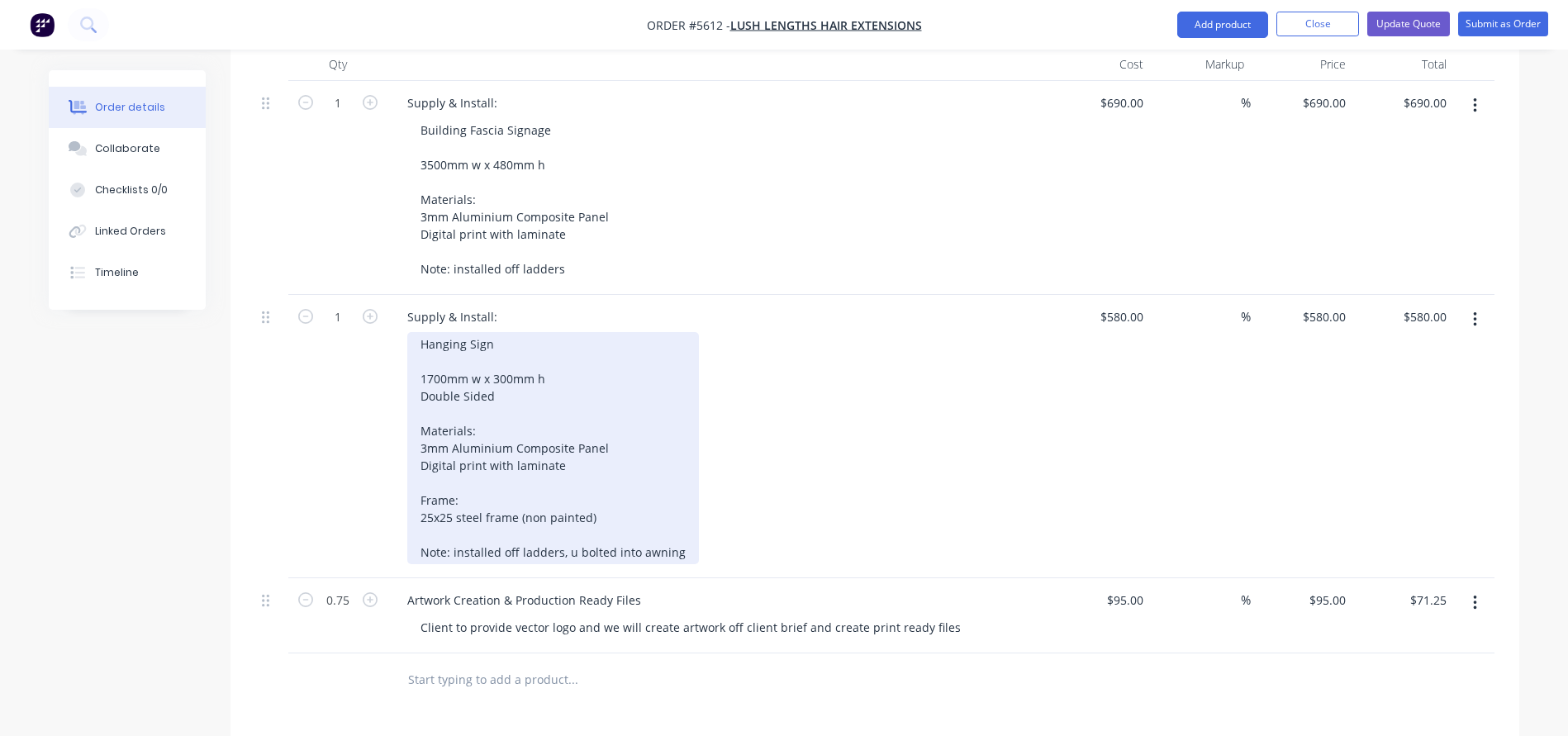
click at [527, 453] on div "Hanging Sign 1700mm w x 300mm h Double Sided Materials: 3mm Aluminium Composite…" at bounding box center [553, 448] width 291 height 232
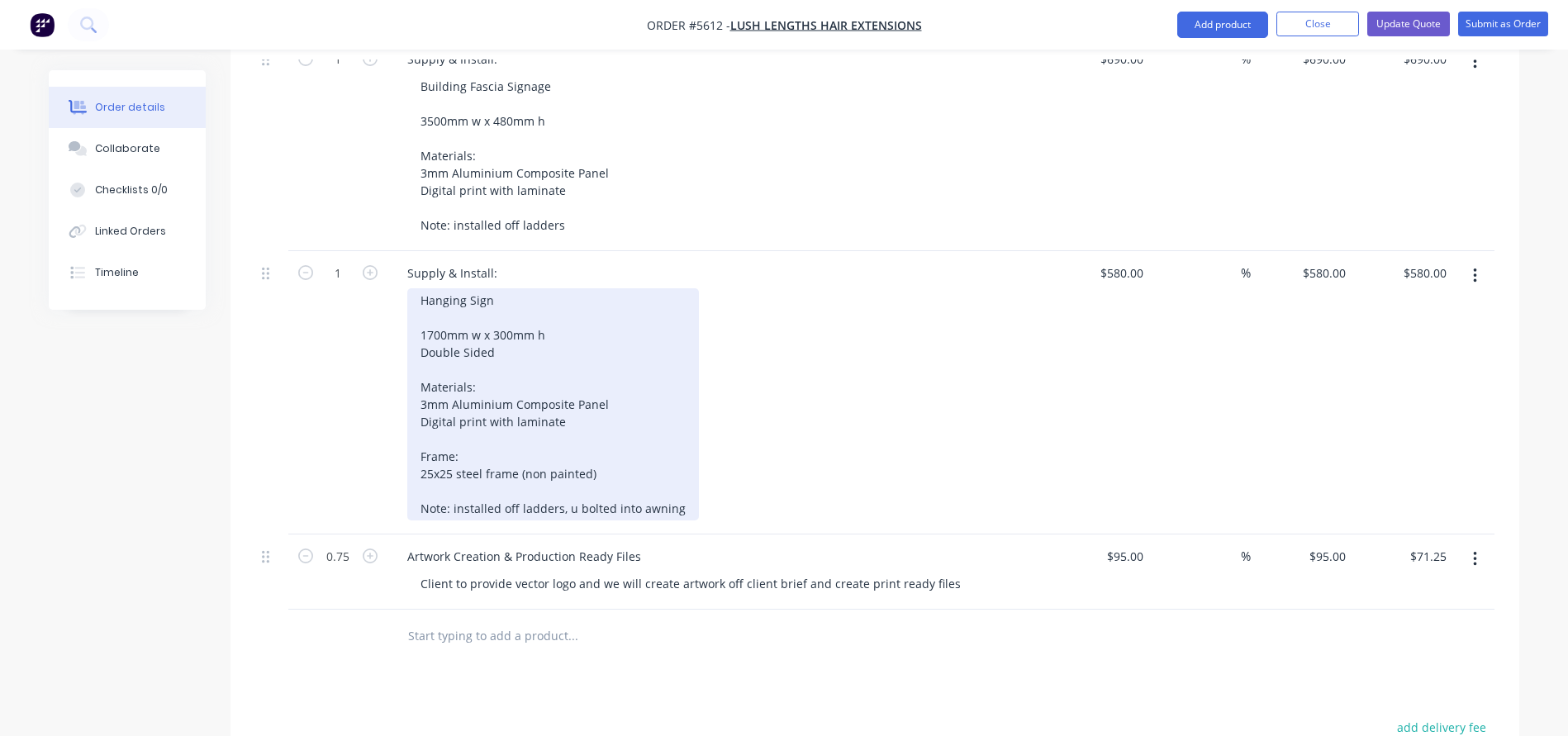
scroll to position [528, 0]
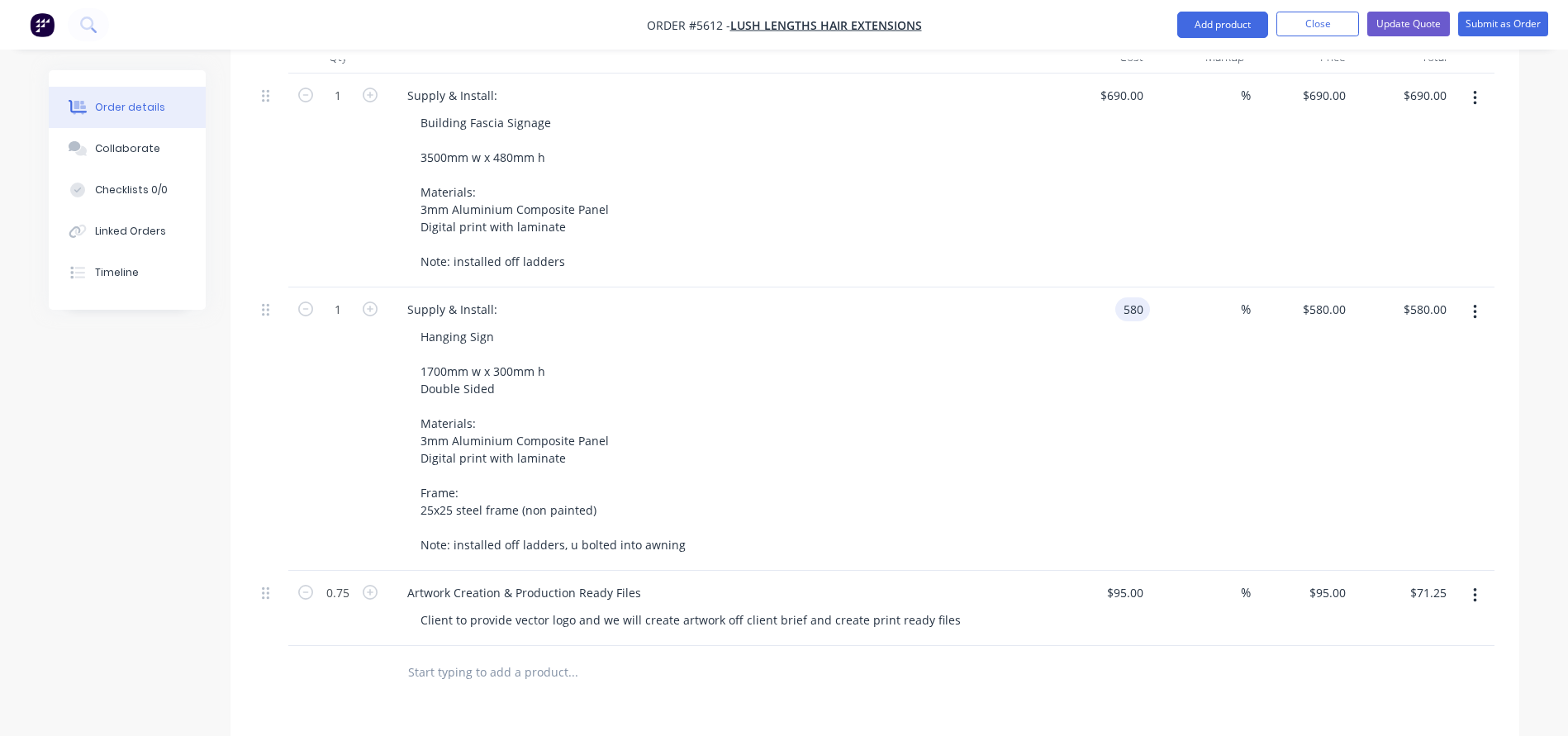
click at [1125, 297] on input "580" at bounding box center [1136, 309] width 28 height 24
type input "$680.00"
click at [1007, 337] on div "Hanging Sign 1700mm w x 300mm h Double Sided Materials: 3mm Aluminium Composite…" at bounding box center [724, 440] width 634 height 232
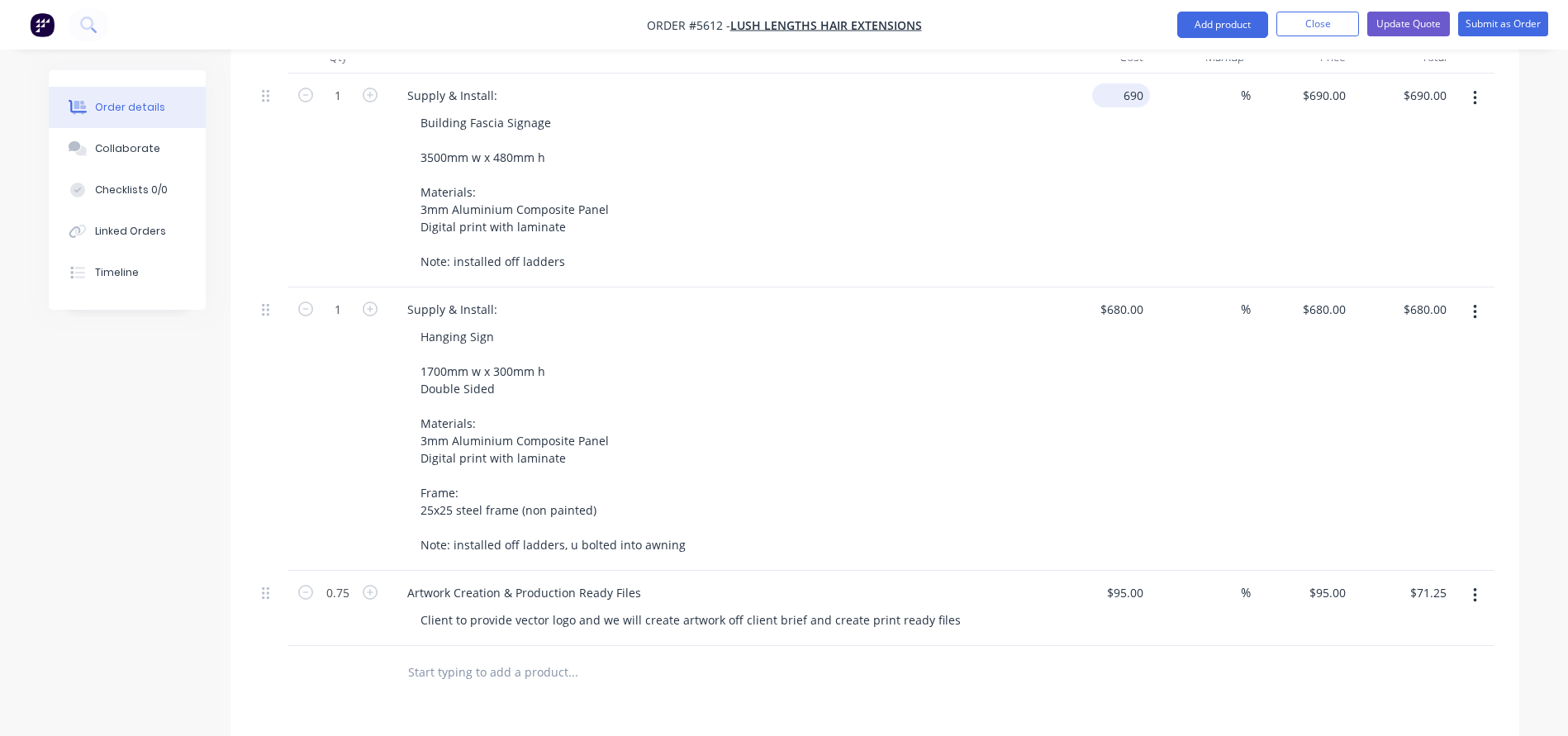
click at [1119, 83] on div "690 $690.00" at bounding box center [1121, 94] width 58 height 24
type input "$705.00"
click at [1091, 170] on div "$705.00 $705.00" at bounding box center [1099, 180] width 101 height 214
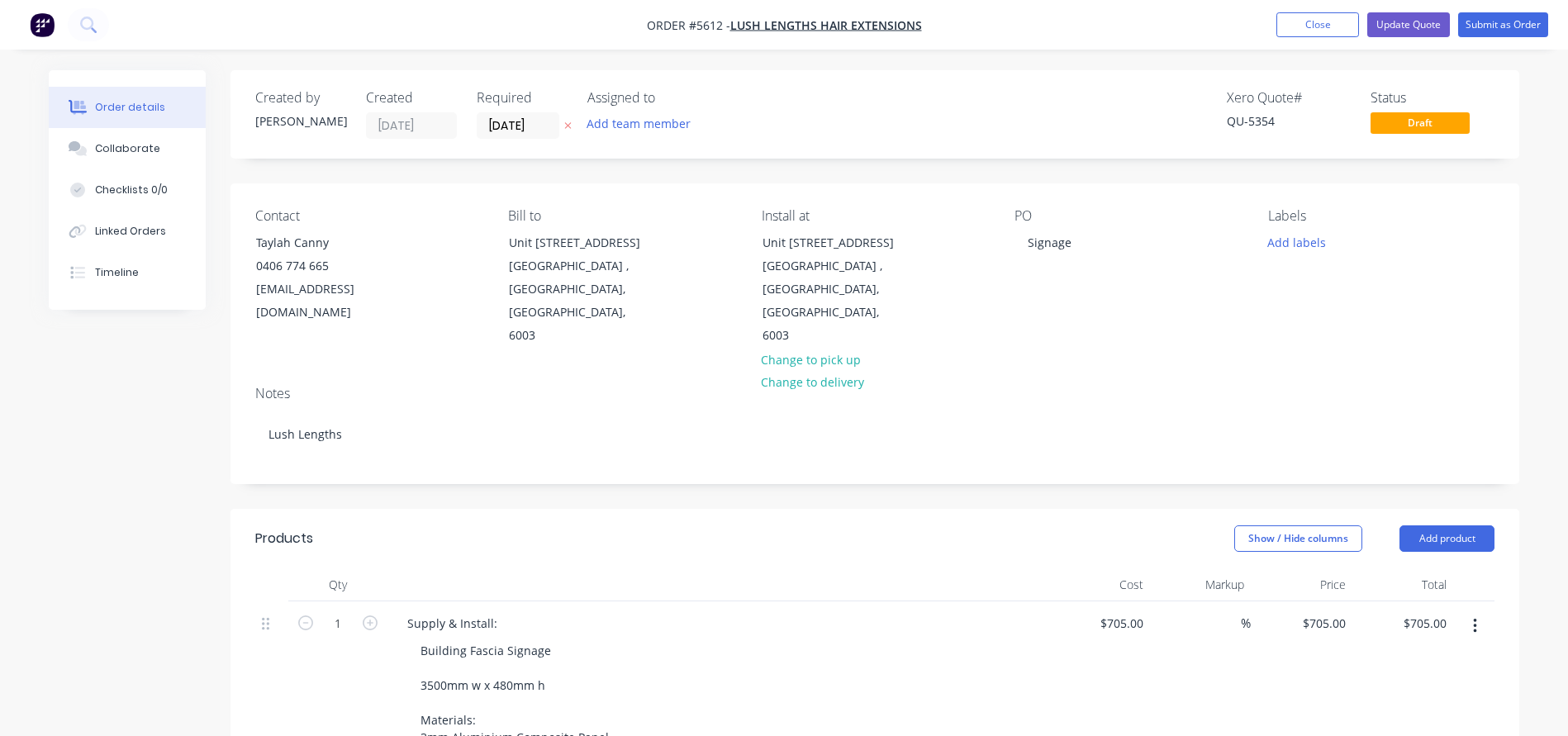
scroll to position [0, 0]
click at [1399, 24] on button "Update Quote" at bounding box center [1408, 24] width 82 height 24
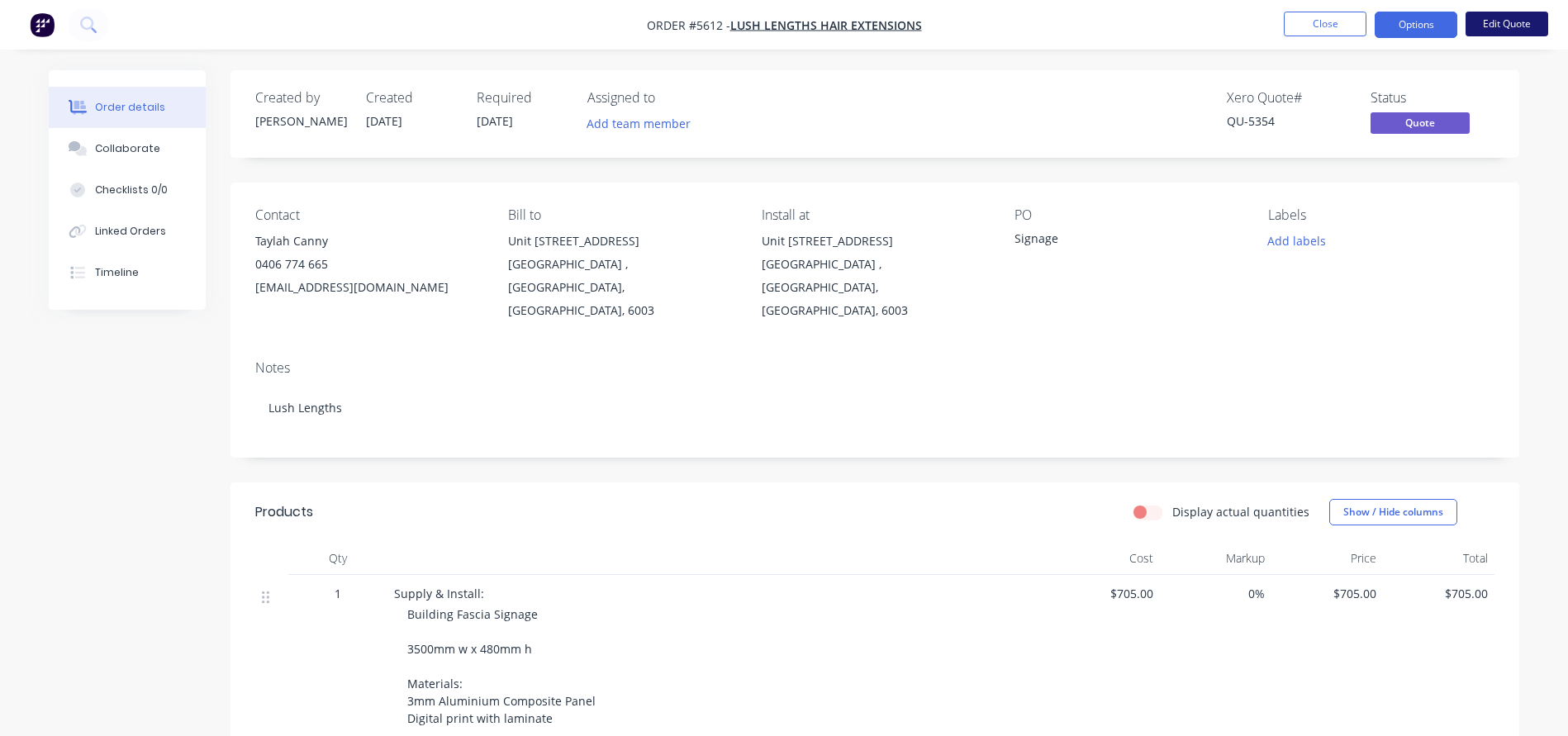
click at [1517, 18] on button "Edit Quote" at bounding box center [1507, 24] width 82 height 24
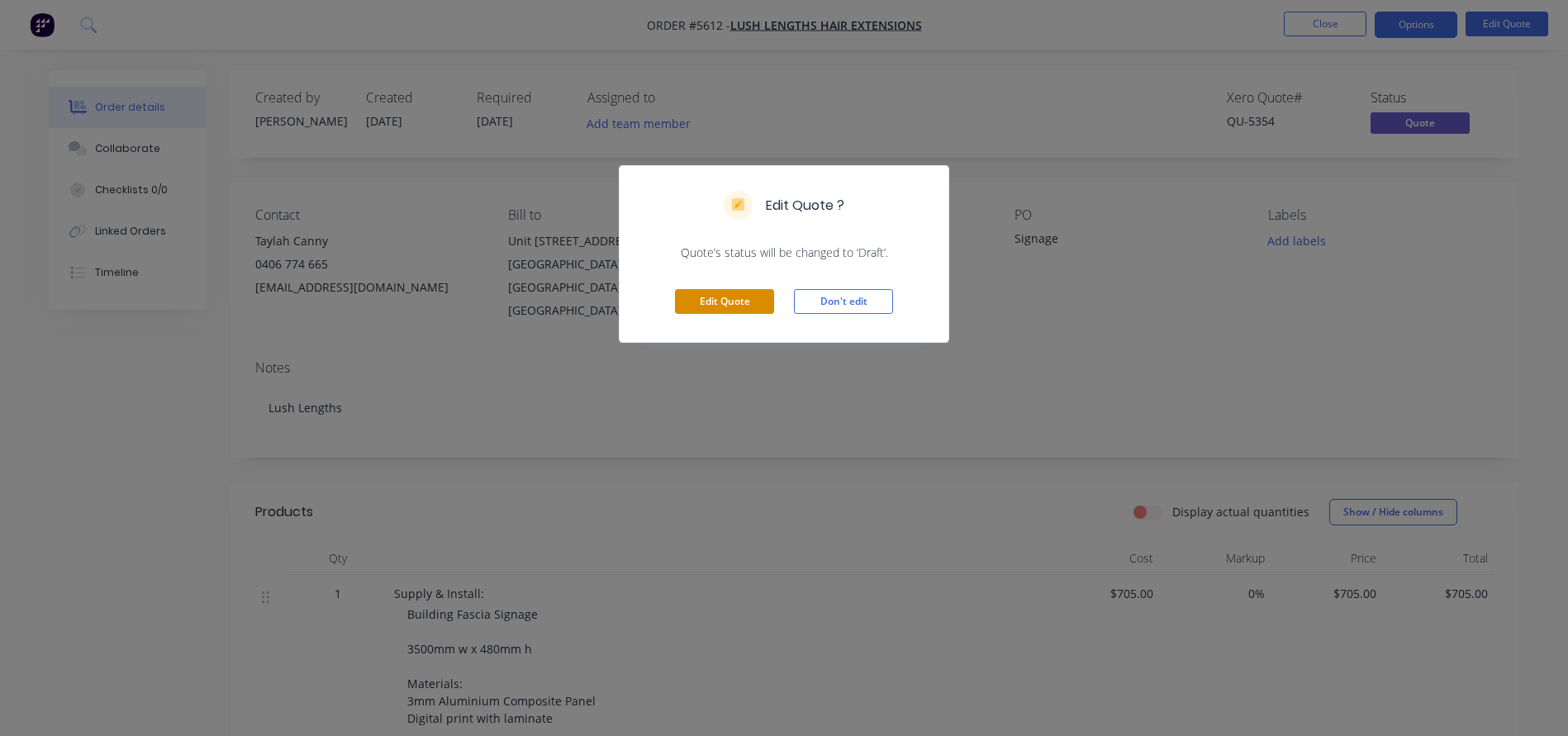
click at [722, 302] on button "Edit Quote" at bounding box center [724, 302] width 99 height 24
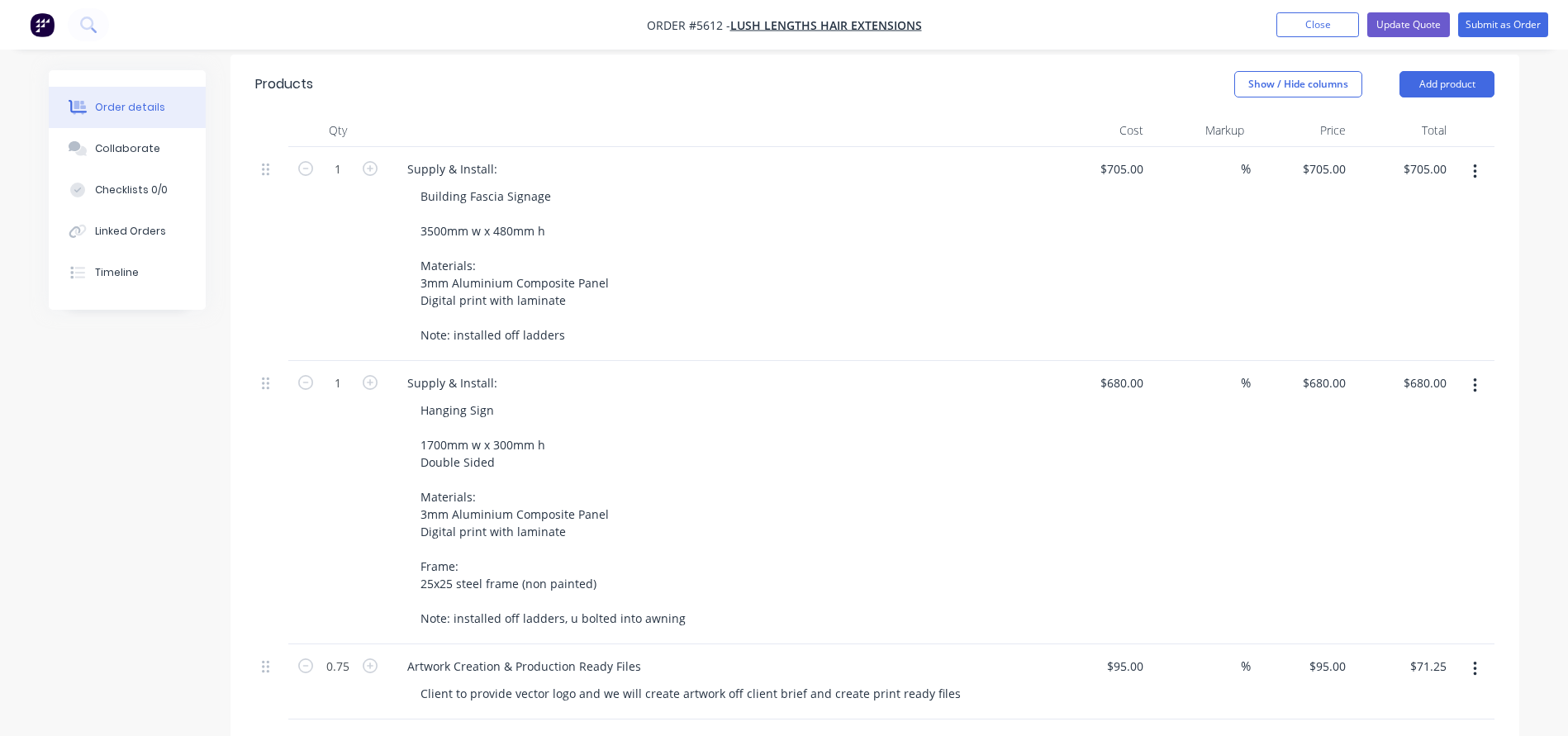
scroll to position [503, 0]
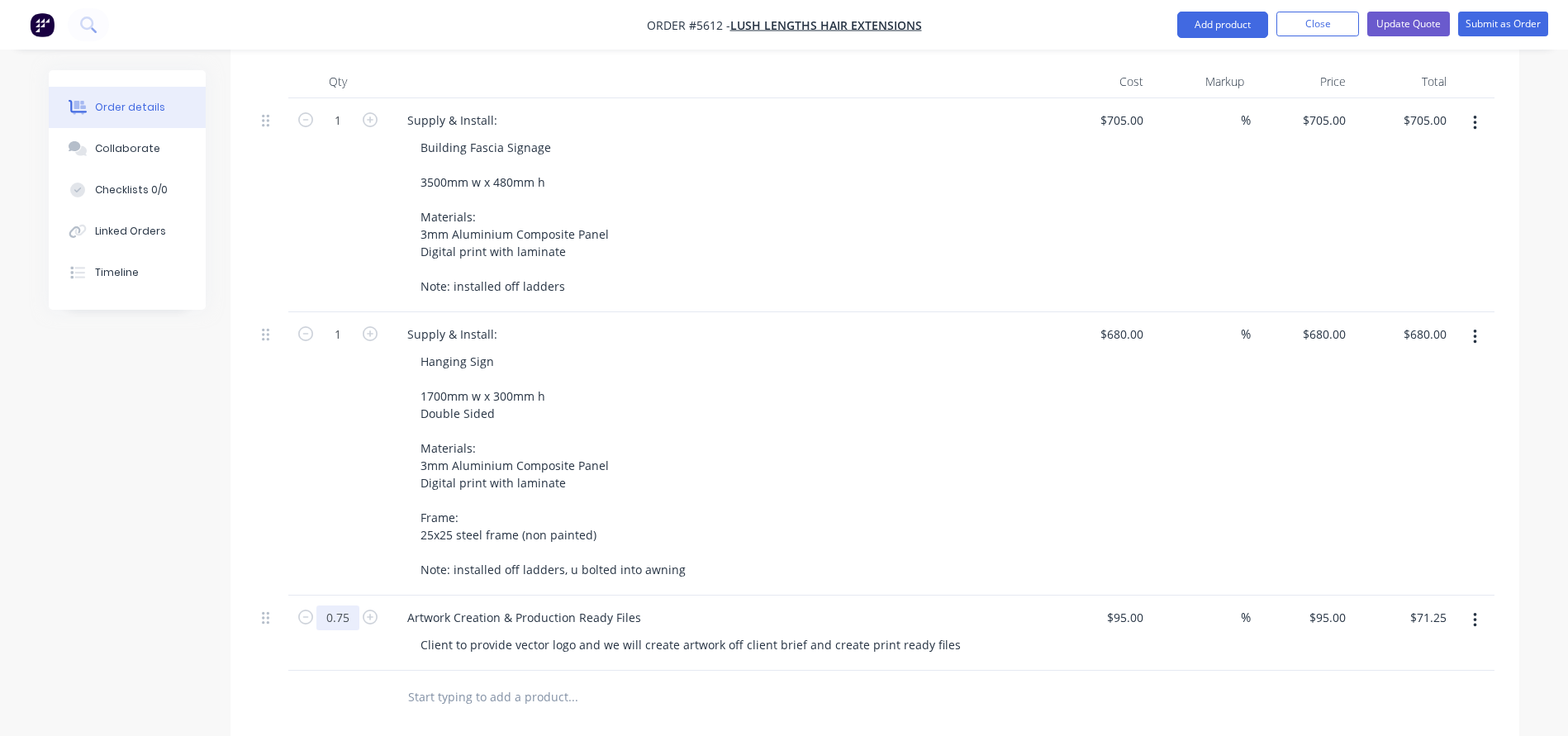
drag, startPoint x: 351, startPoint y: 594, endPoint x: 294, endPoint y: 591, distance: 57.1
click at [305, 603] on form "0.75" at bounding box center [338, 615] width 86 height 24
type input "1"
type input "$95.00"
click at [831, 524] on div "Hanging Sign 1700mm w x 300mm h Double Sided Materials: 3mm Aluminium Composite…" at bounding box center [724, 465] width 634 height 232
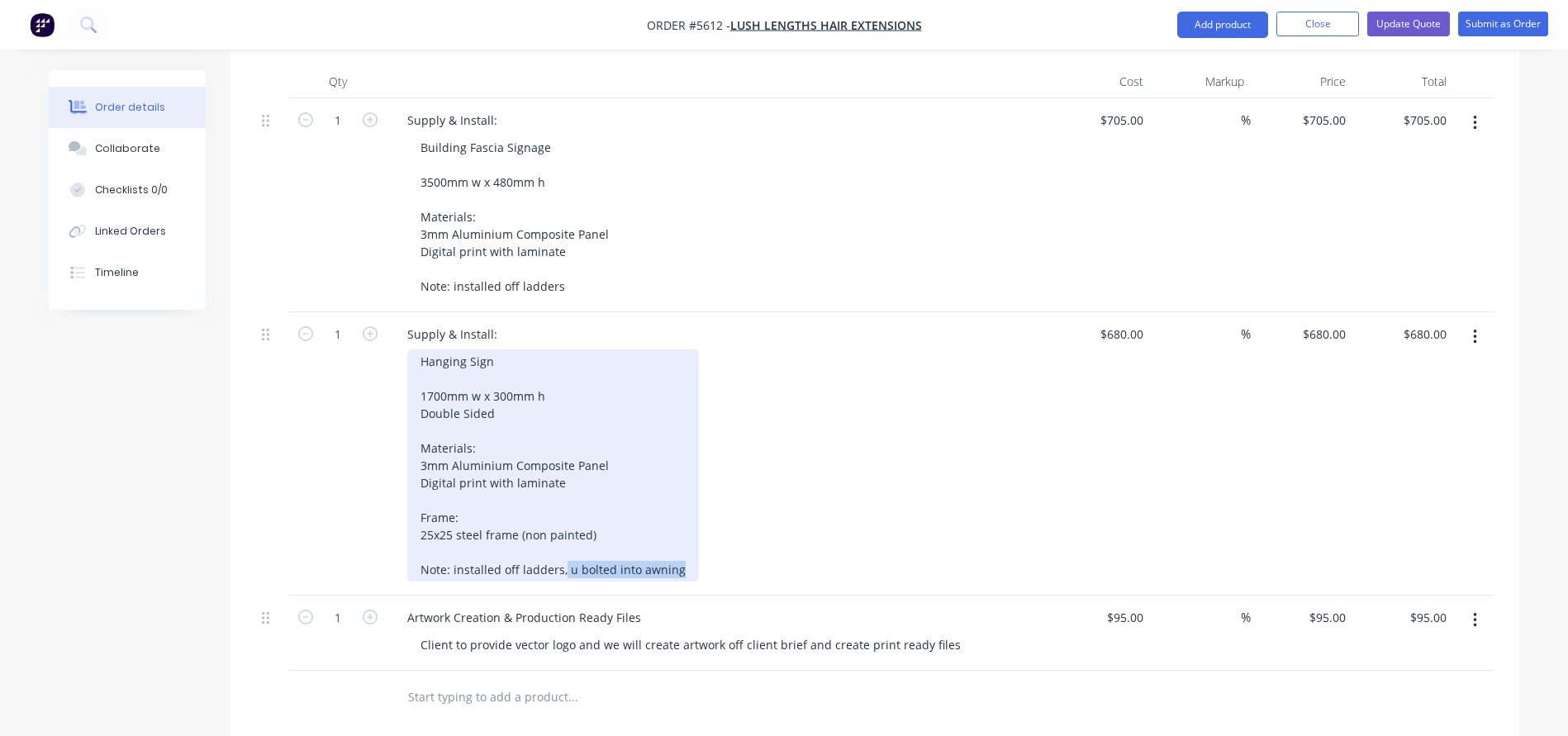
drag, startPoint x: 680, startPoint y: 547, endPoint x: 562, endPoint y: 545, distance: 118.0
click at [562, 545] on div "Hanging Sign 1700mm w x 300mm h Double Sided Materials: 3mm Aluminium Composite…" at bounding box center [553, 465] width 291 height 232
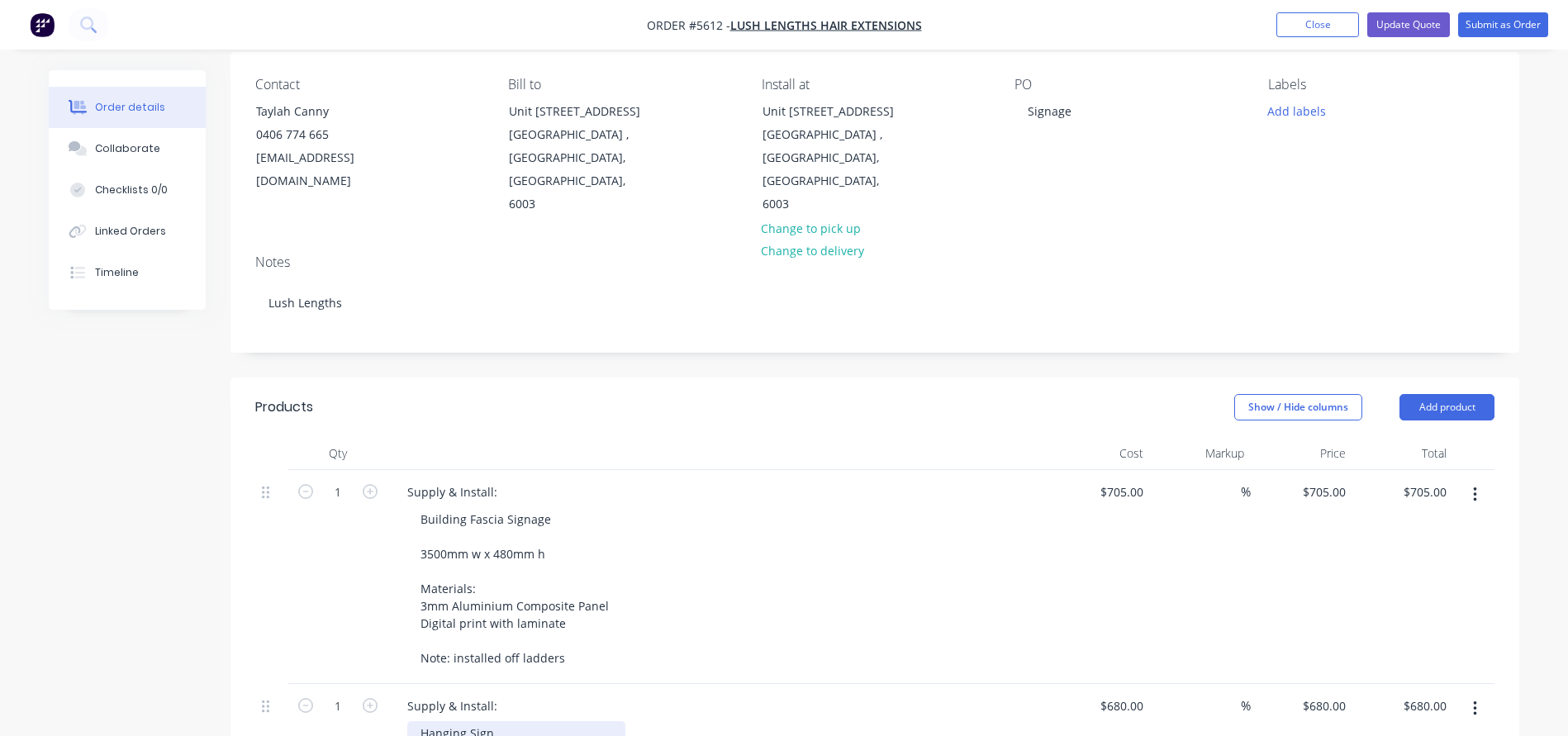
scroll to position [170, 0]
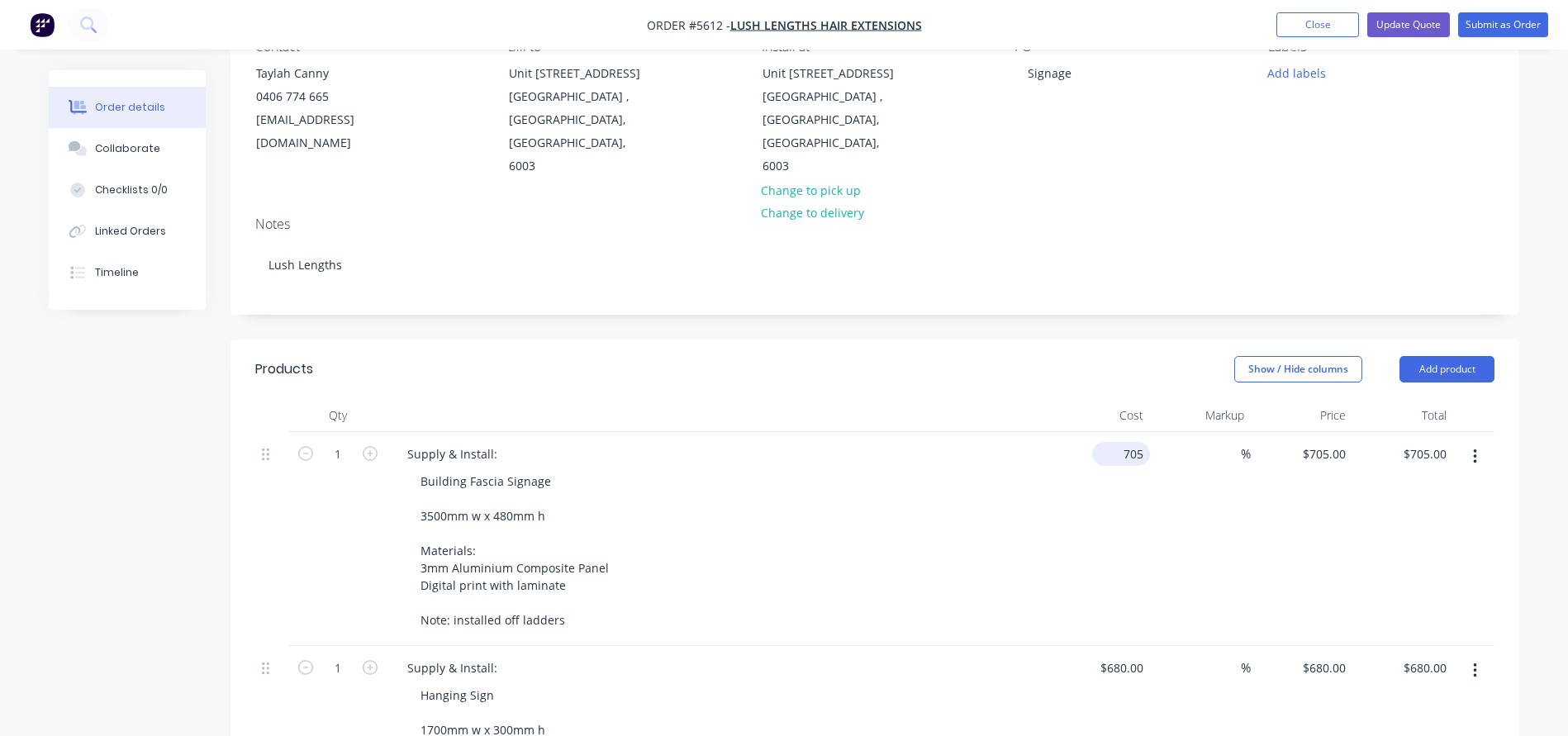
click at [1139, 441] on input "705" at bounding box center [1124, 453] width 52 height 24
type input "$720.00"
click at [1046, 432] on div "Supply & Install: Building Fascia Signage 3500mm w x 480mm h Materials: 3mm Alu…" at bounding box center [718, 538] width 661 height 214
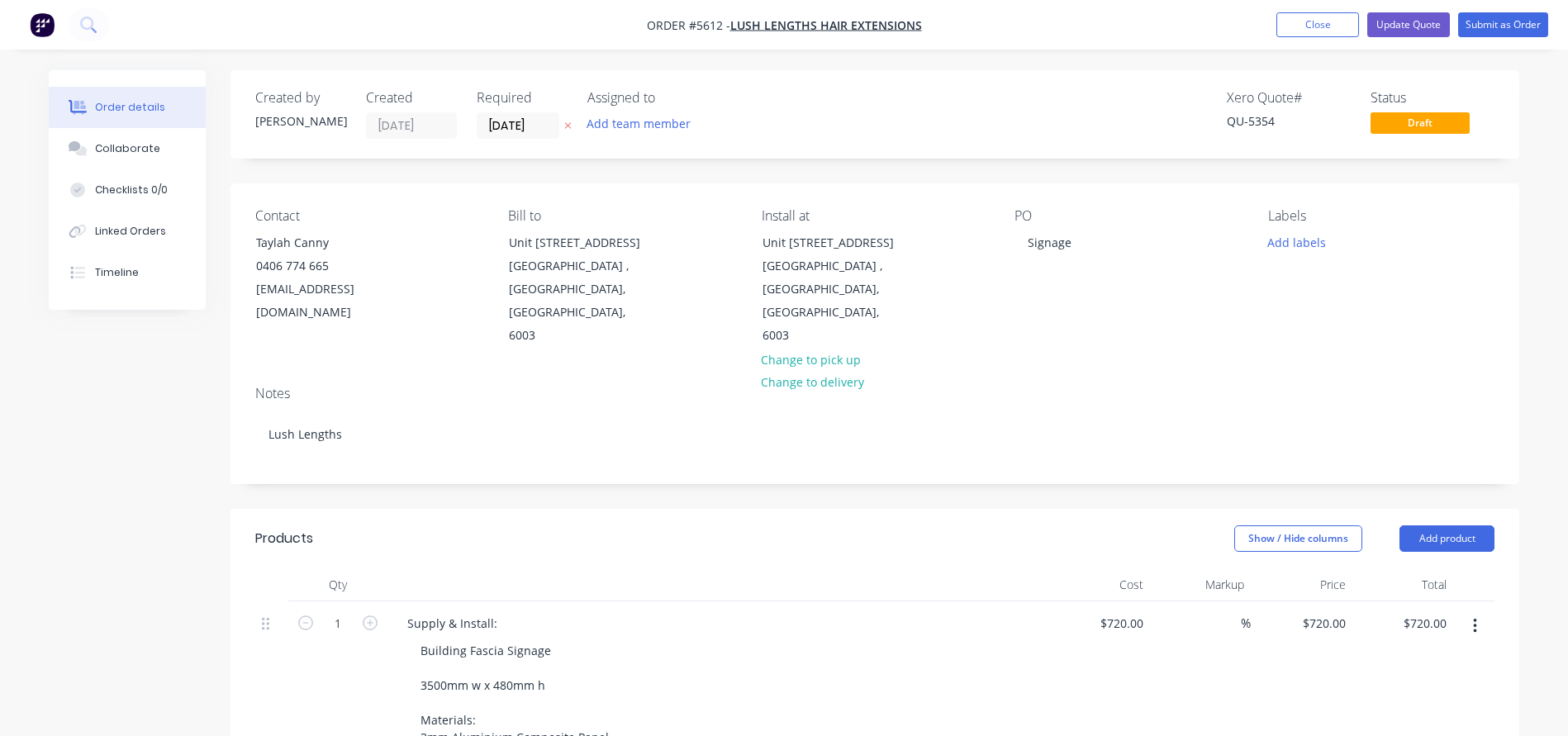
scroll to position [0, 0]
click at [1404, 23] on button "Update Quote" at bounding box center [1408, 24] width 82 height 24
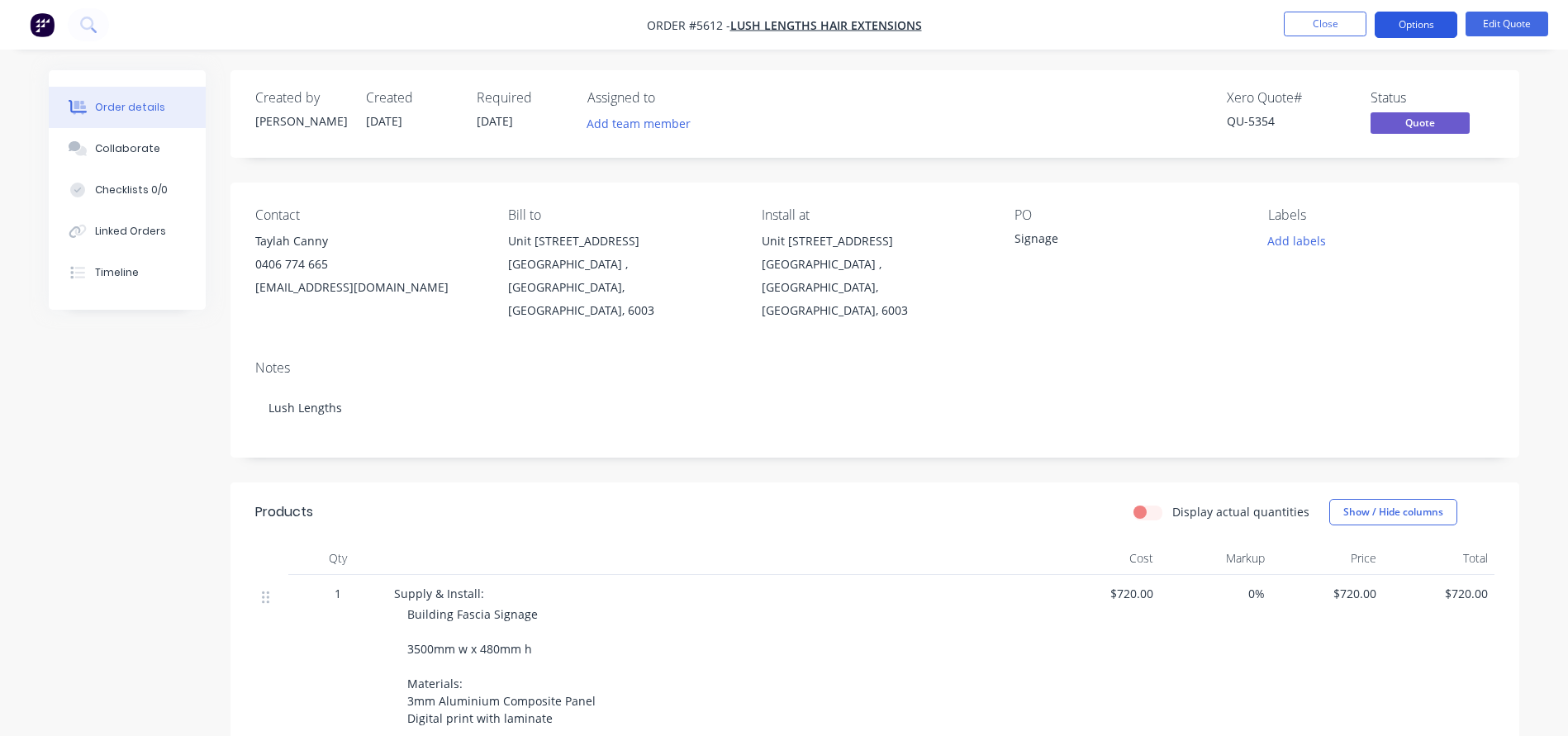
click at [1416, 24] on button "Options" at bounding box center [1416, 24] width 82 height 26
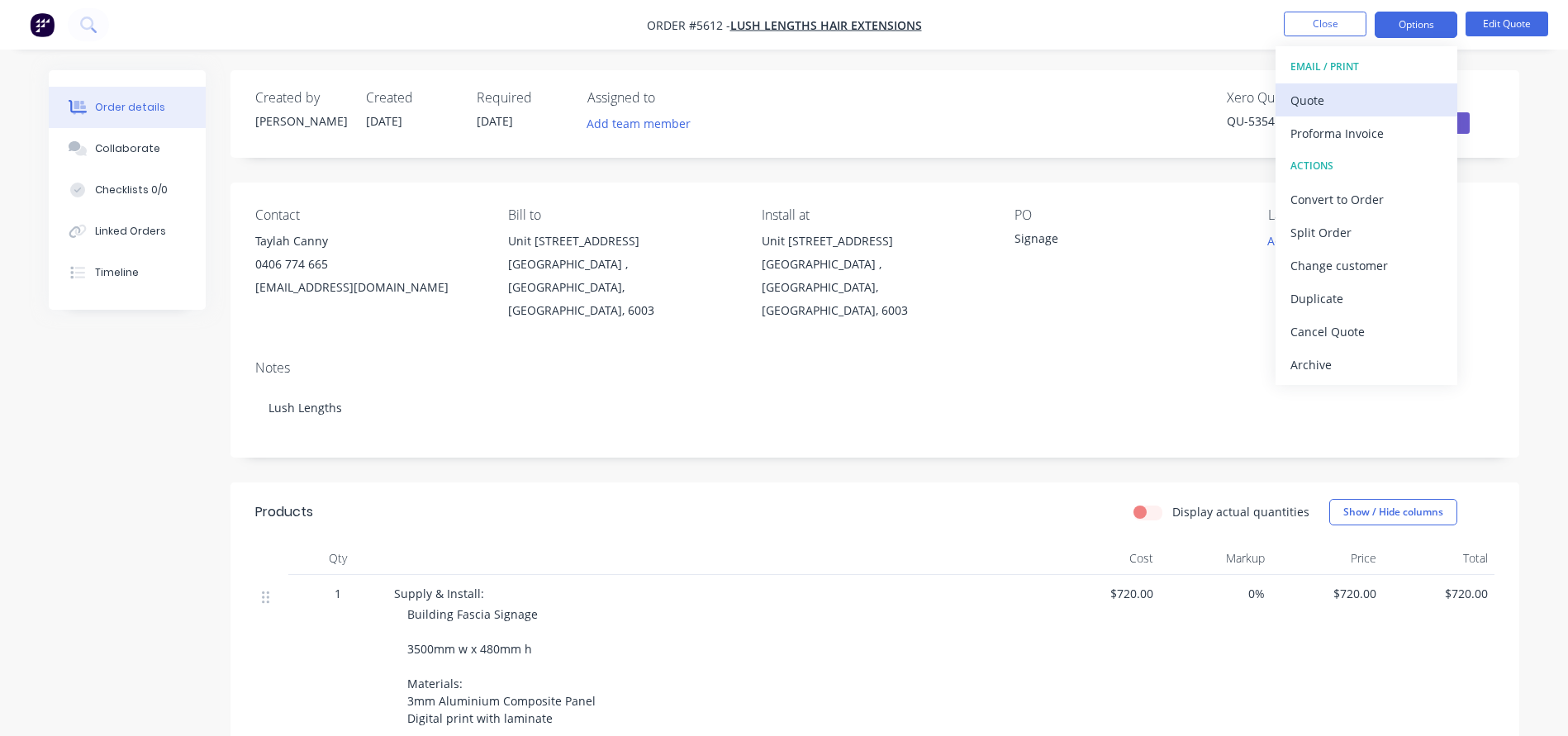
click at [1343, 101] on div "Quote" at bounding box center [1366, 100] width 152 height 24
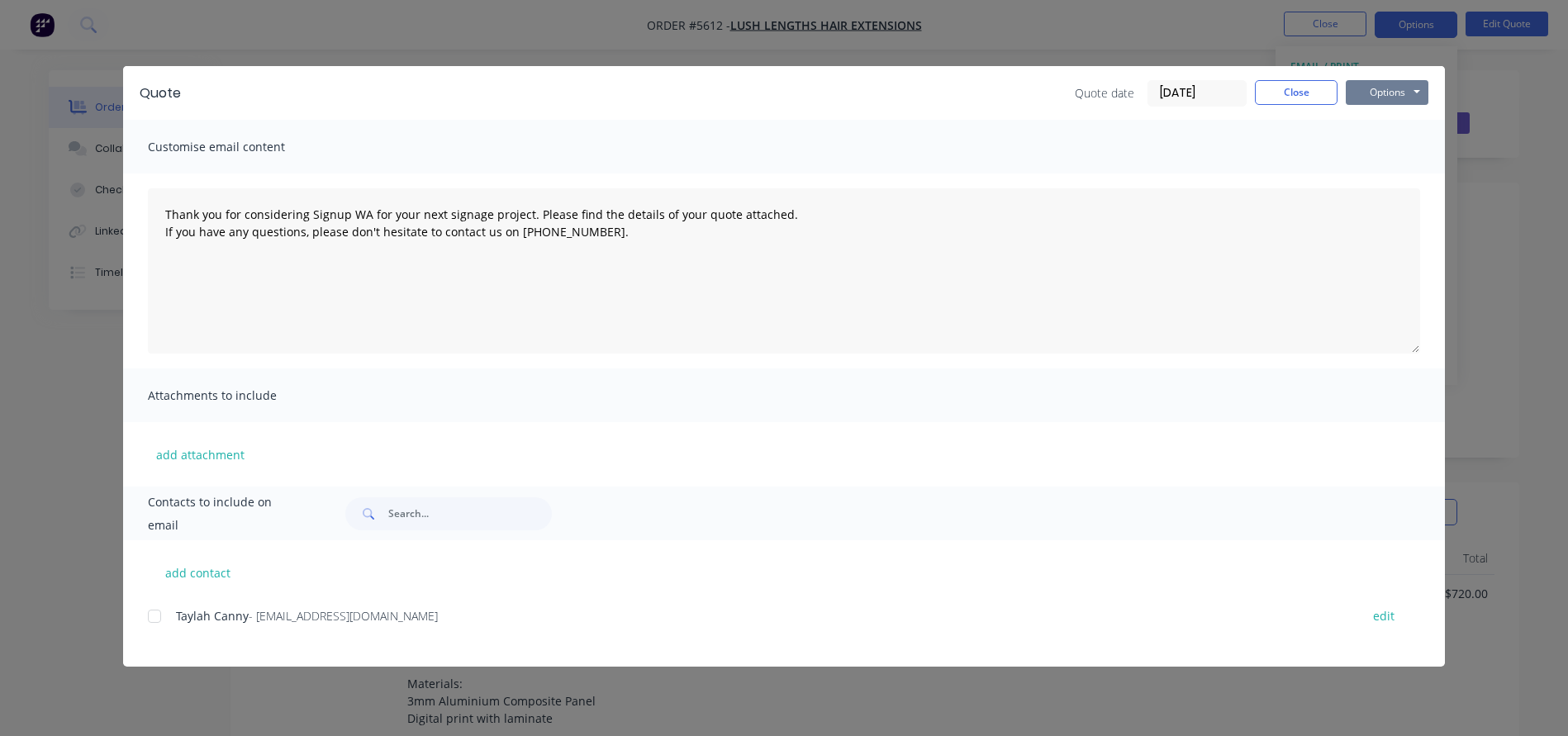
click at [1394, 102] on button "Options" at bounding box center [1387, 93] width 82 height 24
click at [1376, 149] on button "Print" at bounding box center [1398, 149] width 106 height 27
click at [1287, 92] on button "Close" at bounding box center [1296, 93] width 82 height 24
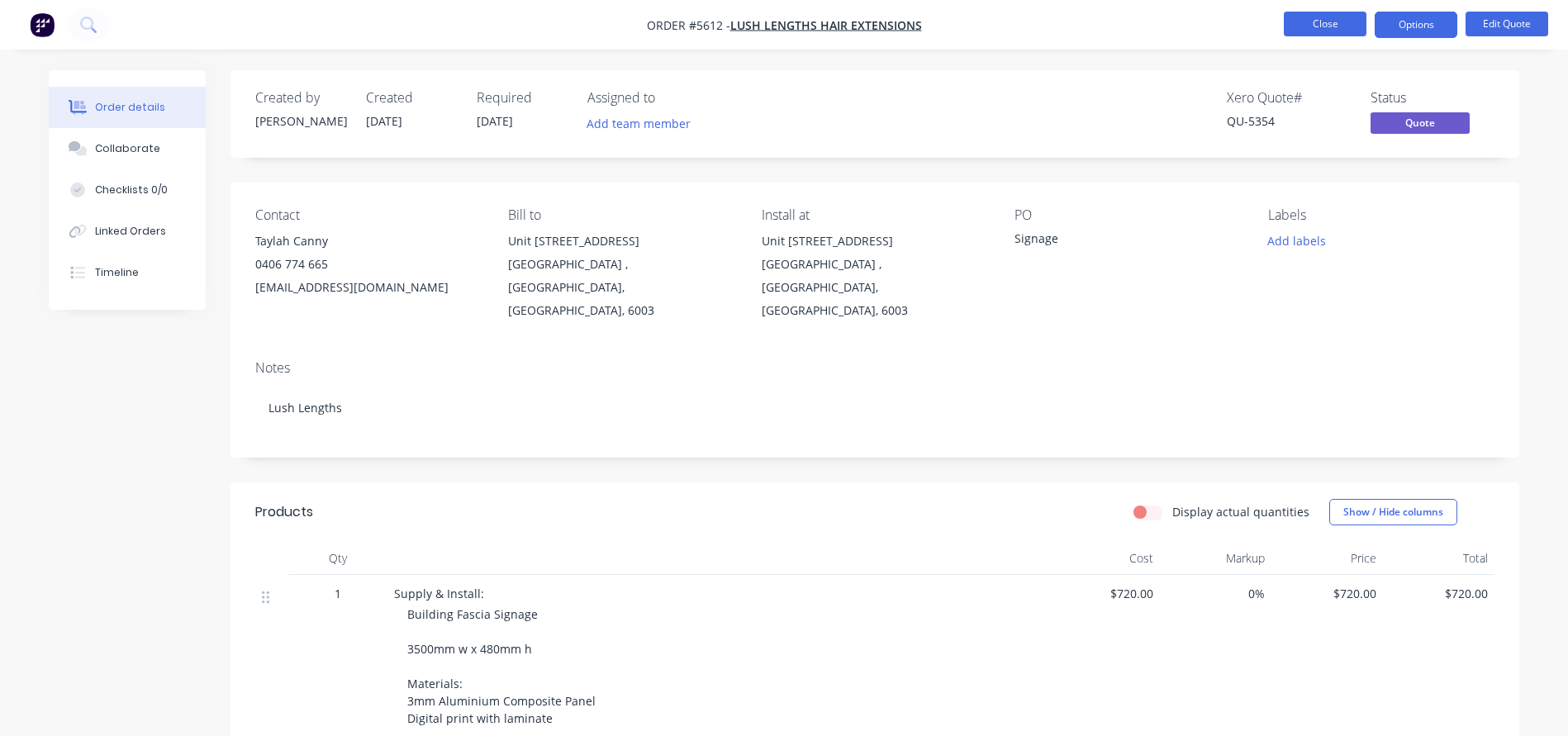
click at [1305, 34] on button "Close" at bounding box center [1325, 24] width 82 height 24
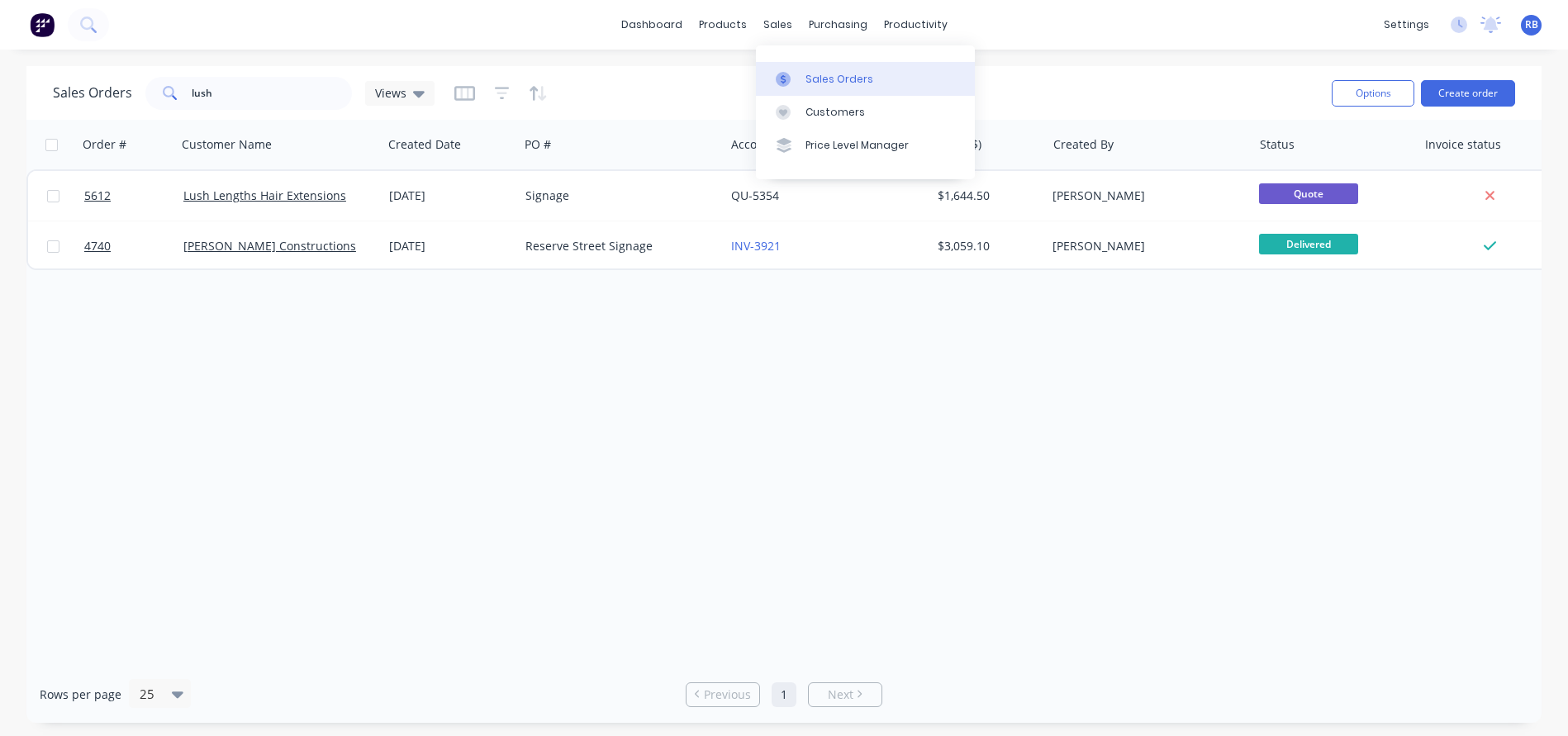
click at [837, 73] on div "Sales Orders" at bounding box center [839, 79] width 67 height 15
drag, startPoint x: 240, startPoint y: 99, endPoint x: 112, endPoint y: 99, distance: 128.0
click at [112, 99] on div "Sales Orders lush Views" at bounding box center [243, 94] width 381 height 33
type input "gri"
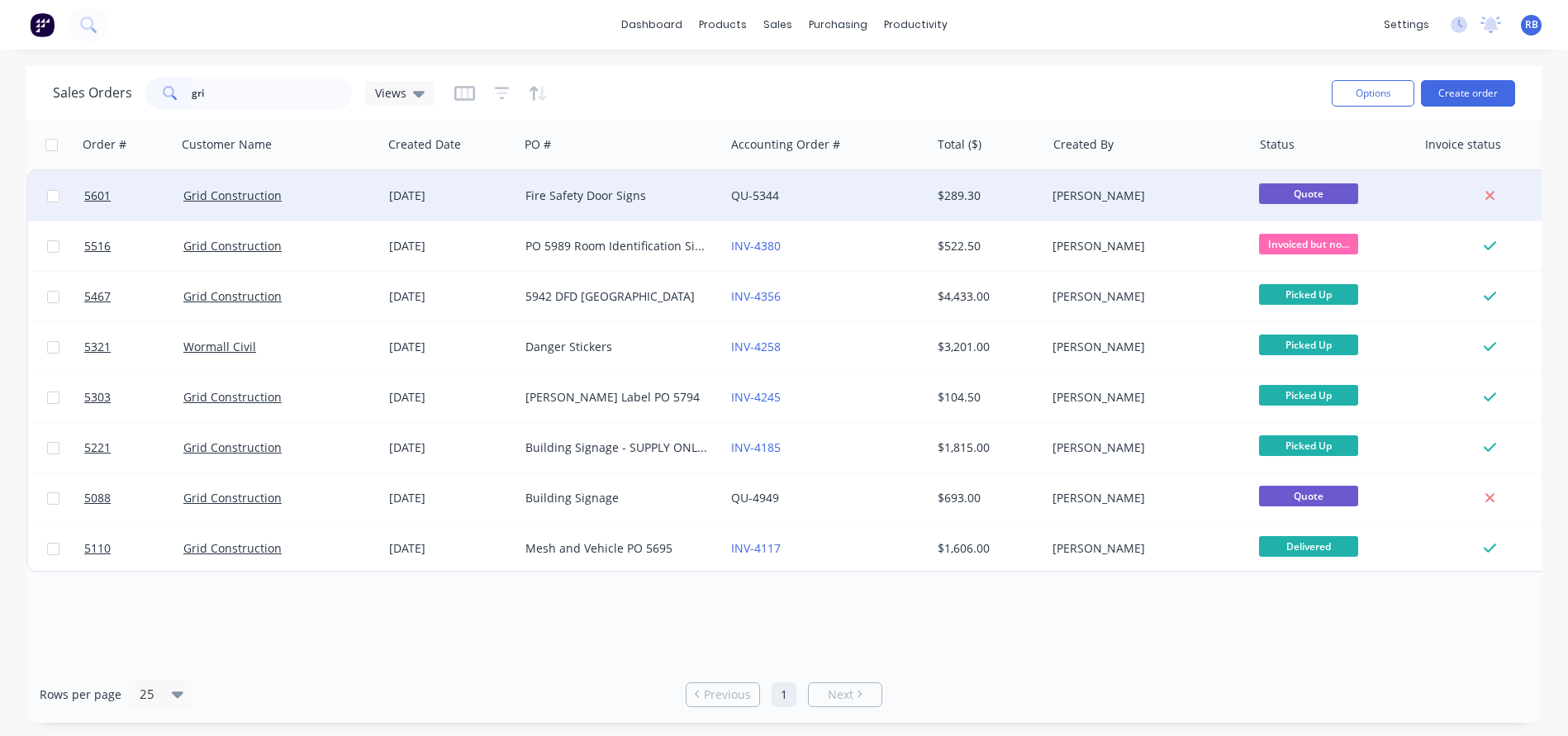
click at [856, 198] on div "QU-5344" at bounding box center [823, 195] width 184 height 17
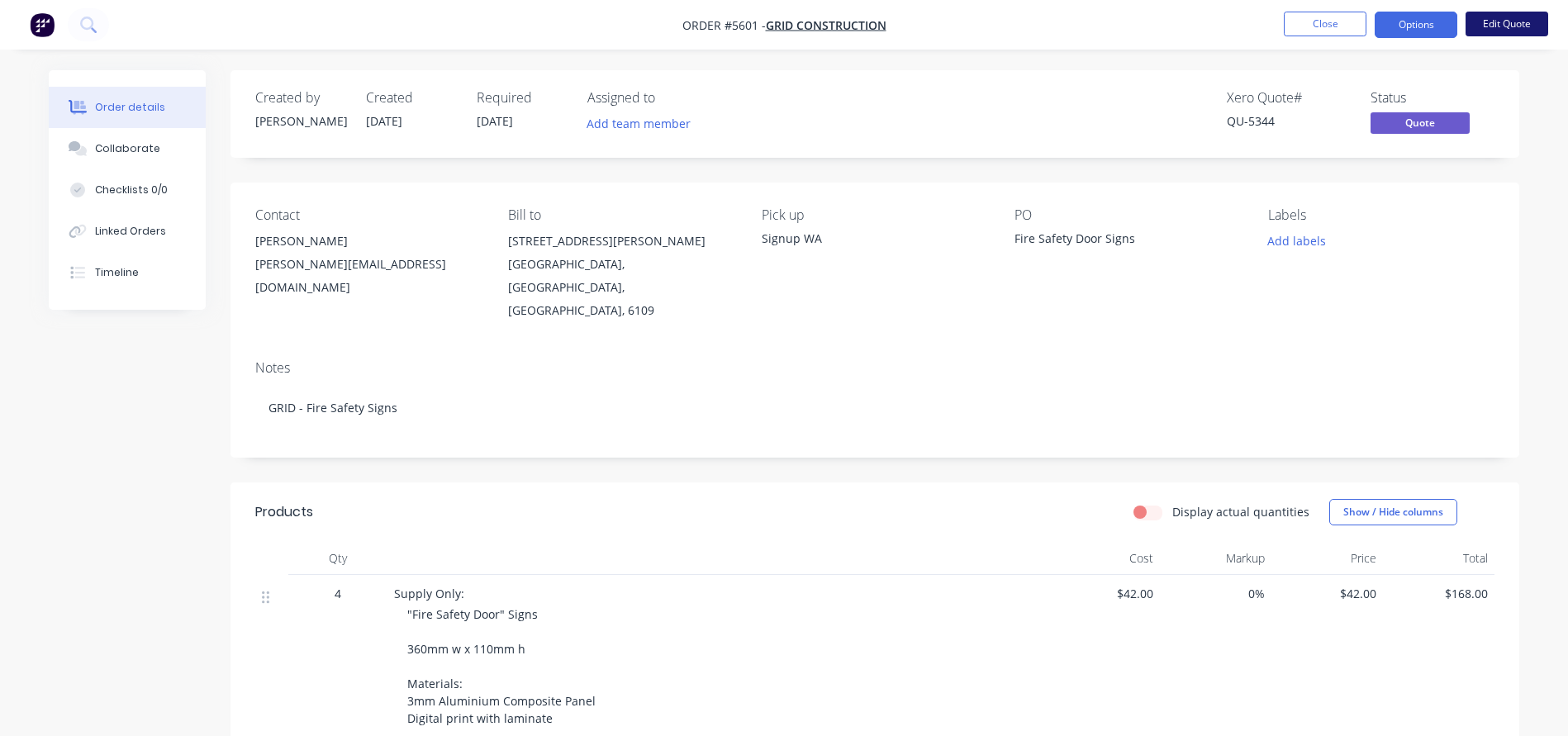
click at [1503, 24] on button "Edit Quote" at bounding box center [1507, 24] width 82 height 24
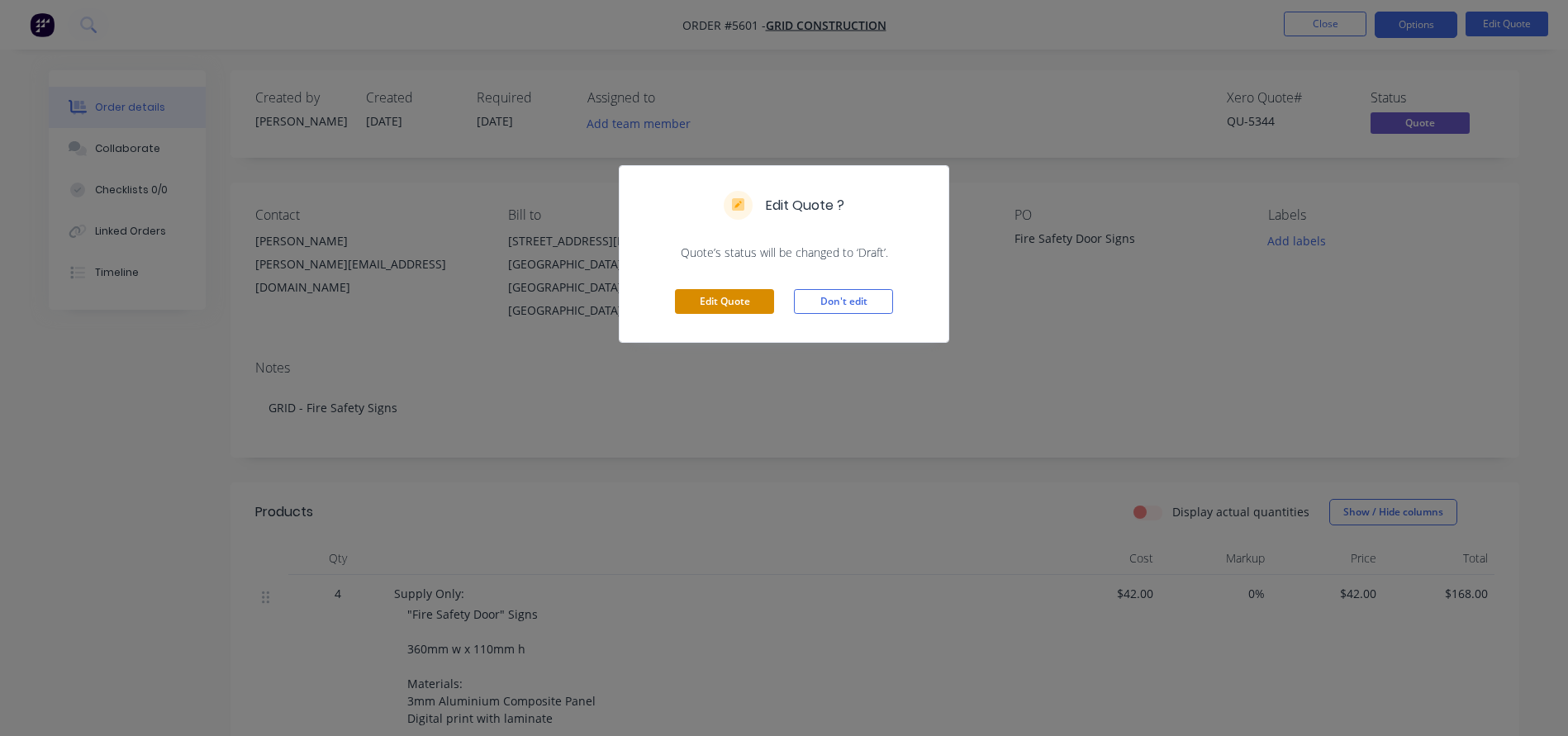
click at [713, 308] on button "Edit Quote" at bounding box center [724, 302] width 99 height 24
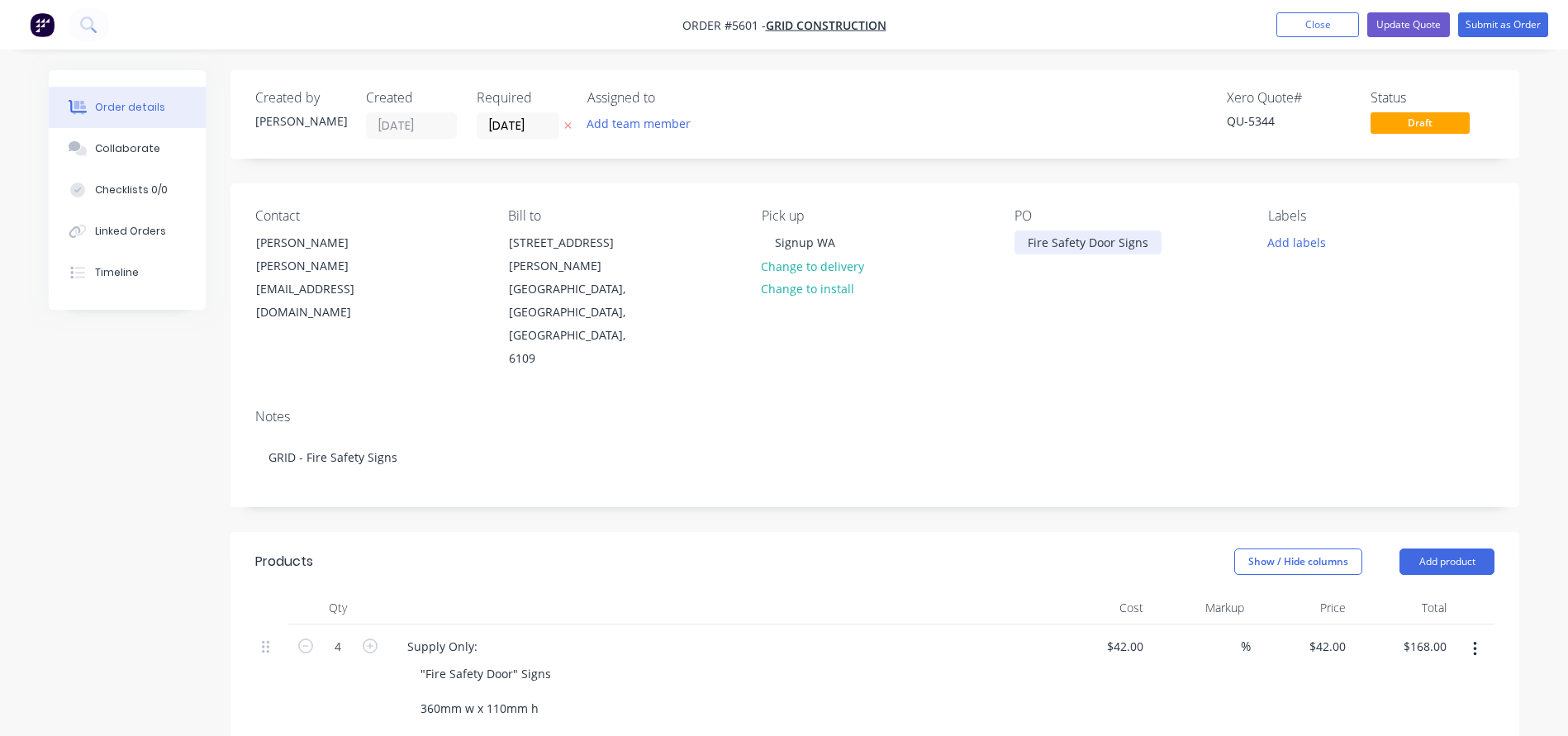
click at [1142, 242] on div "Fire Safety Door Signs" at bounding box center [1088, 242] width 147 height 24
click at [522, 126] on input "13/08/25" at bounding box center [518, 125] width 81 height 24
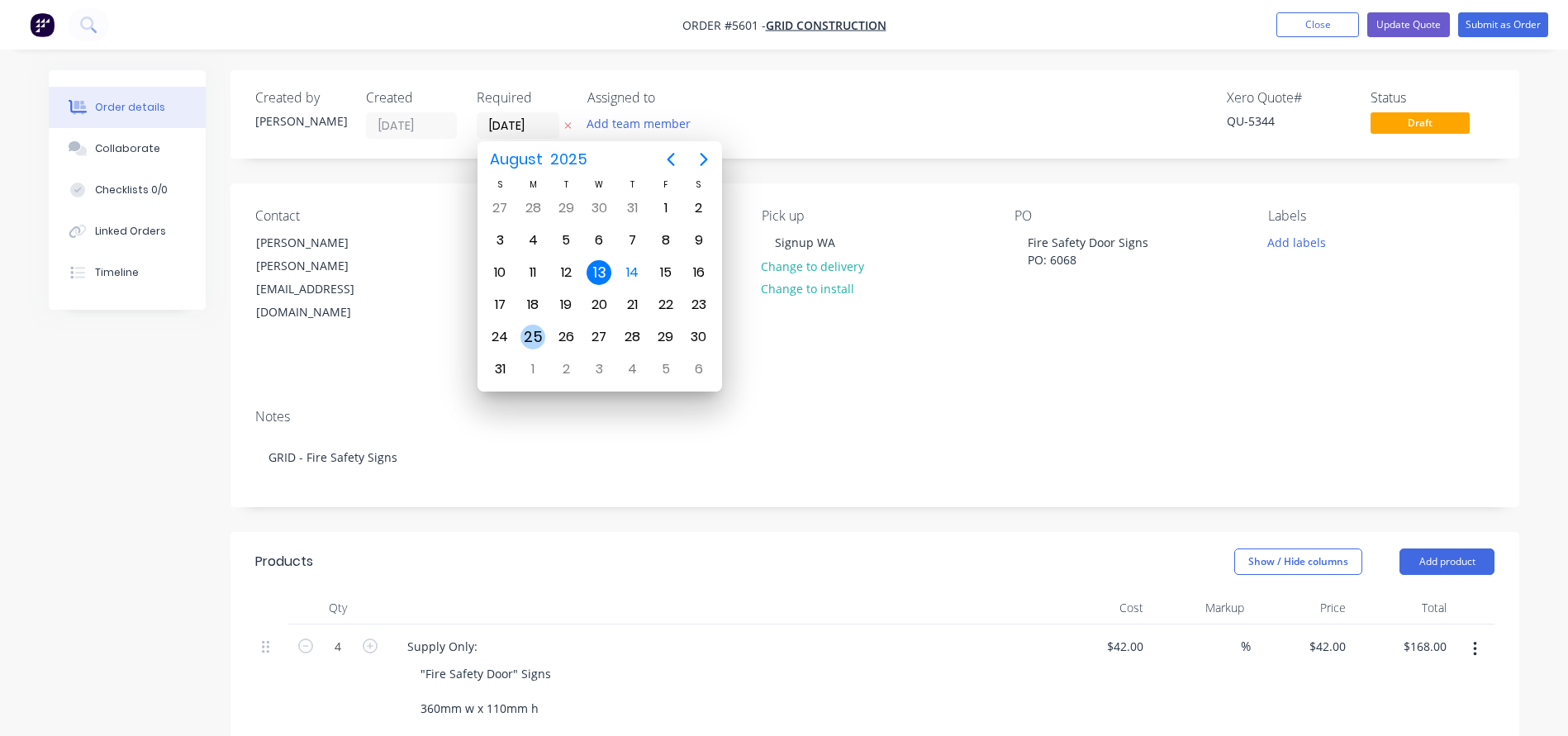
click at [532, 335] on div "25" at bounding box center [533, 337] width 24 height 24
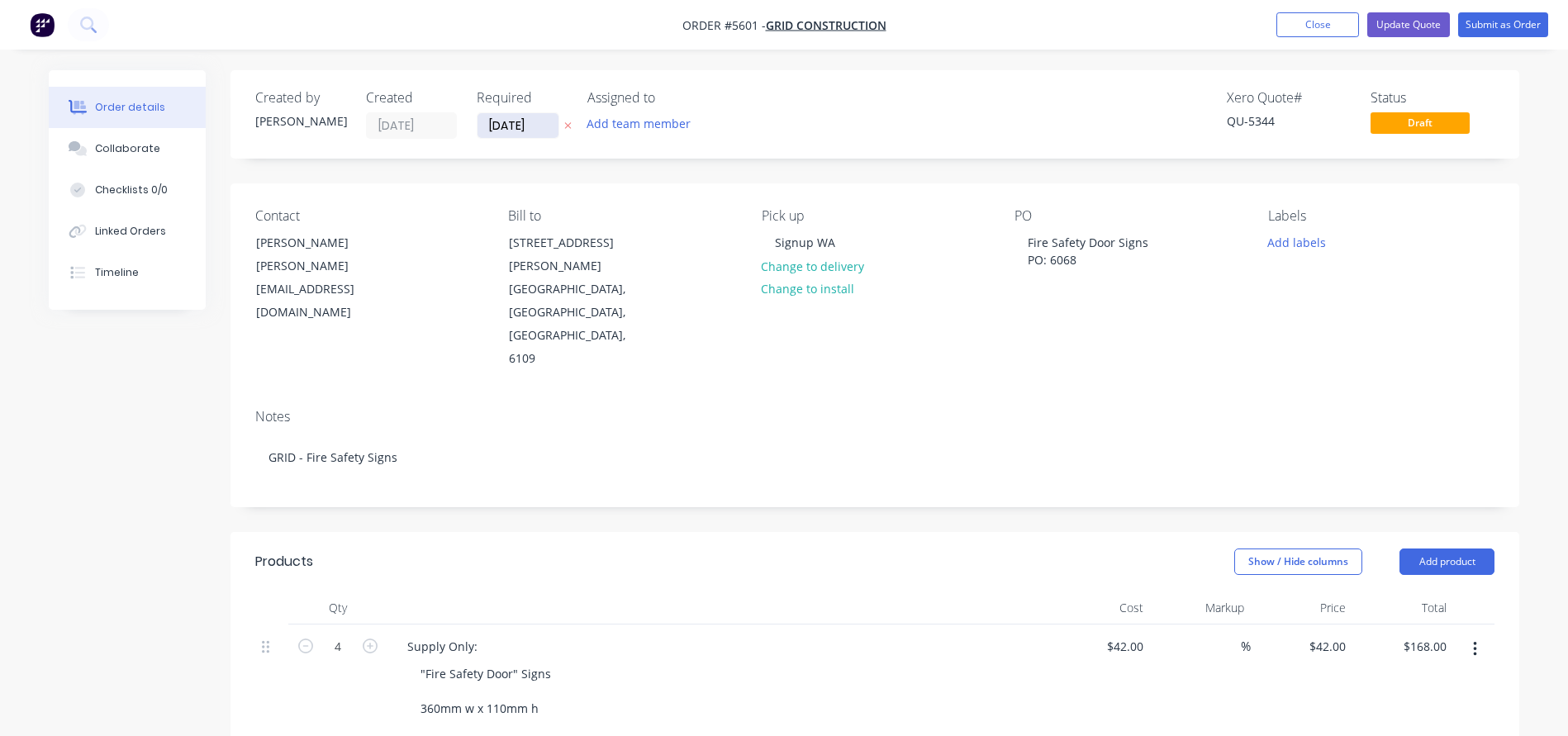
click at [519, 123] on input "25/08/25" at bounding box center [518, 125] width 81 height 24
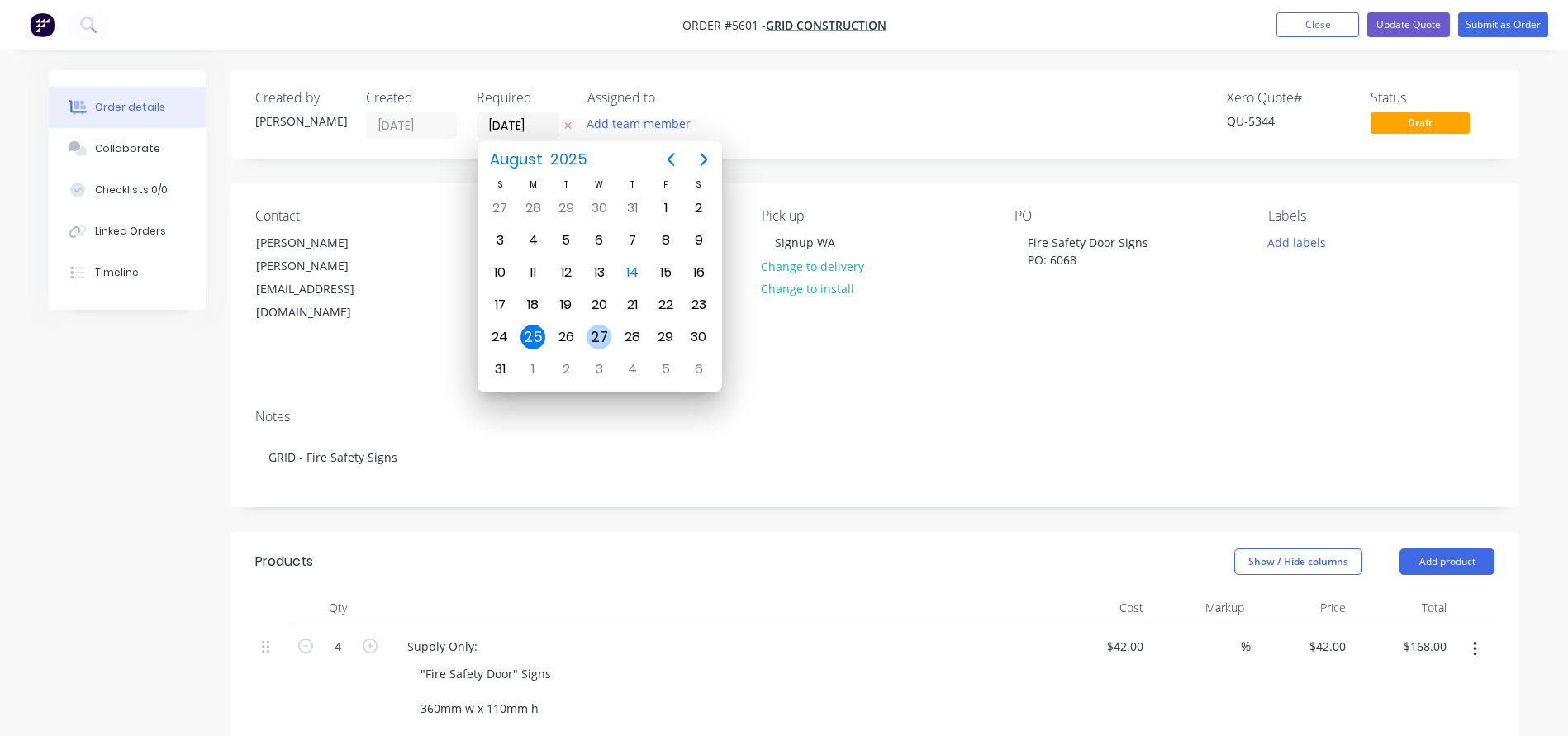
click at [596, 340] on div "27" at bounding box center [599, 337] width 24 height 24
type input "27/08/25"
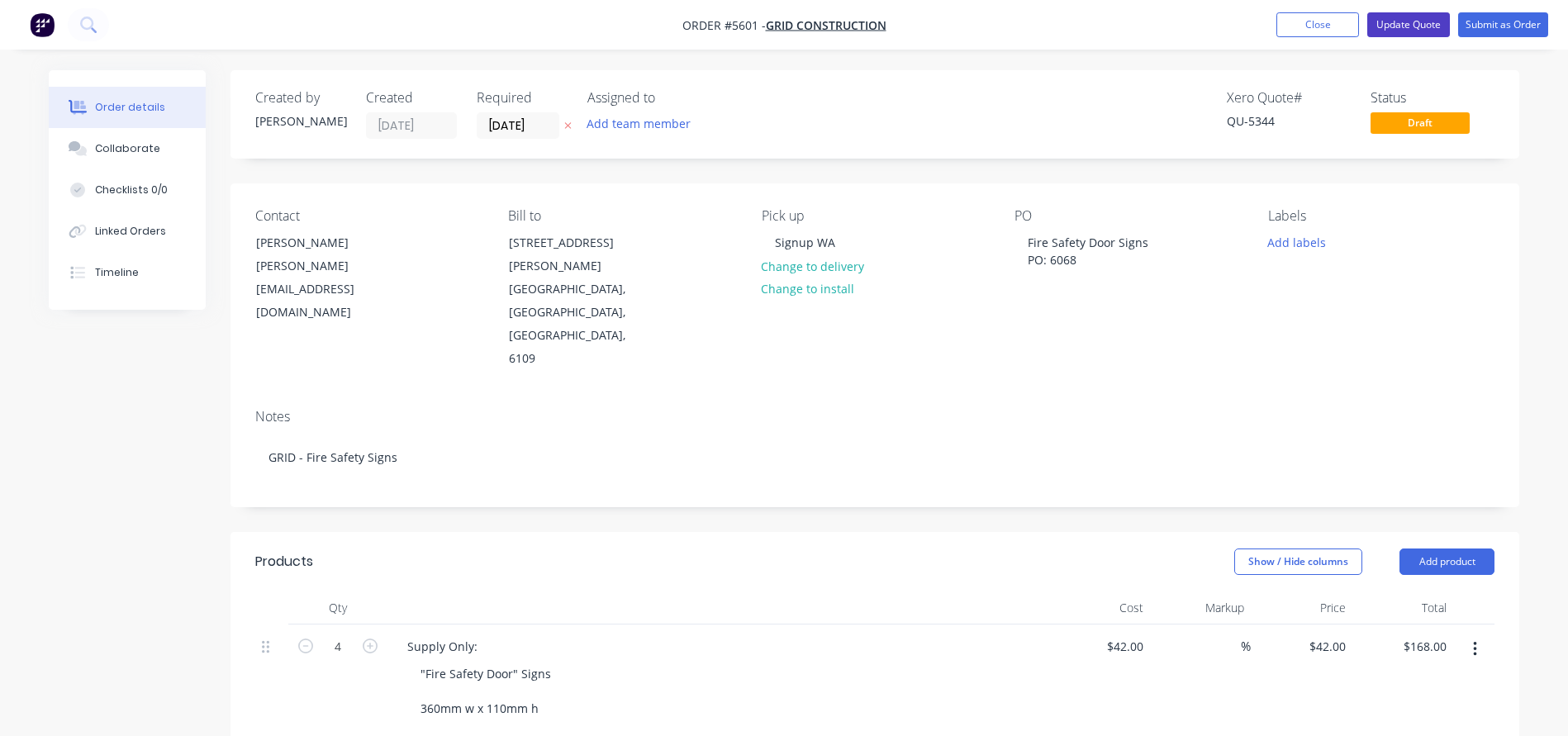
click at [1418, 24] on button "Update Quote" at bounding box center [1408, 24] width 82 height 24
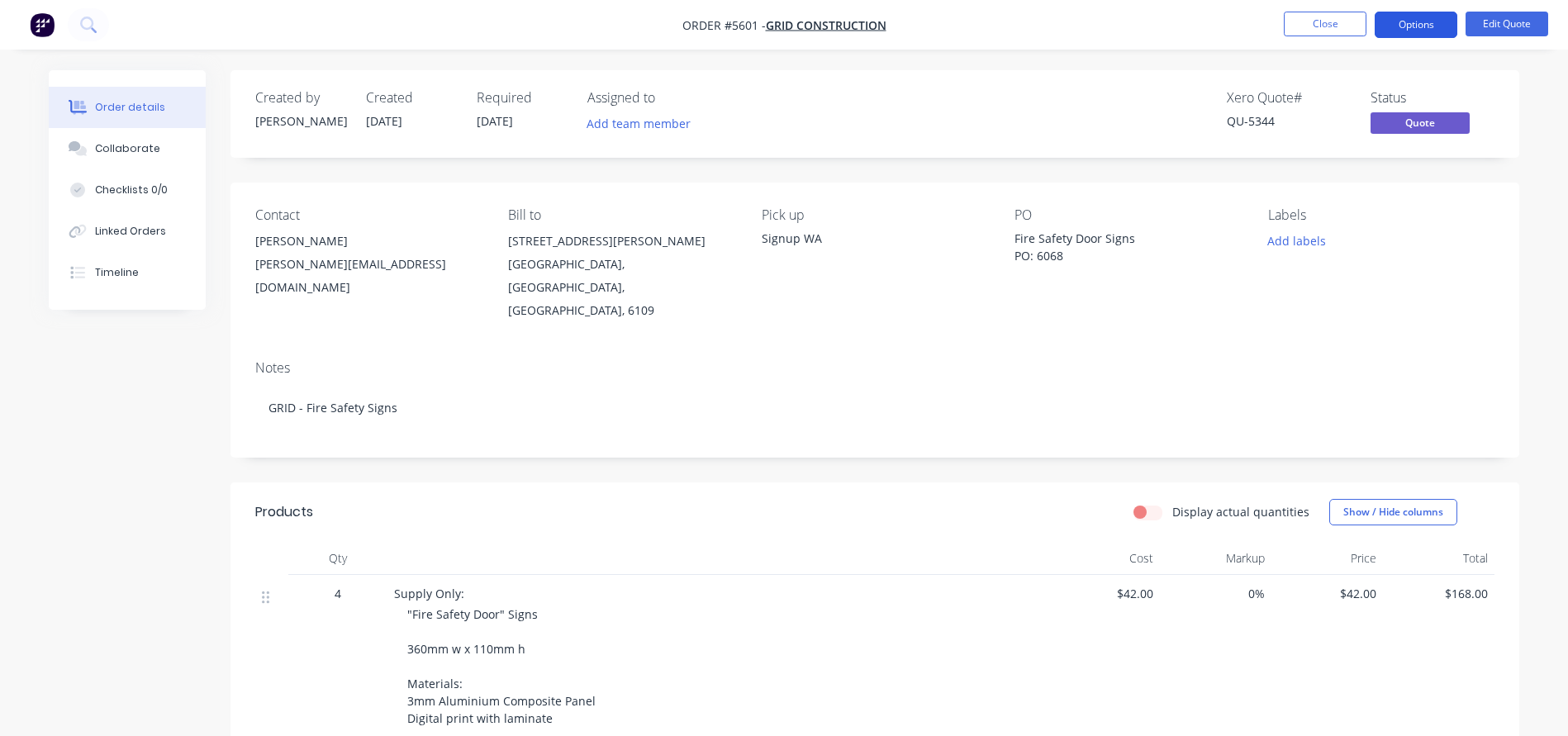
click at [1419, 20] on button "Options" at bounding box center [1416, 24] width 82 height 26
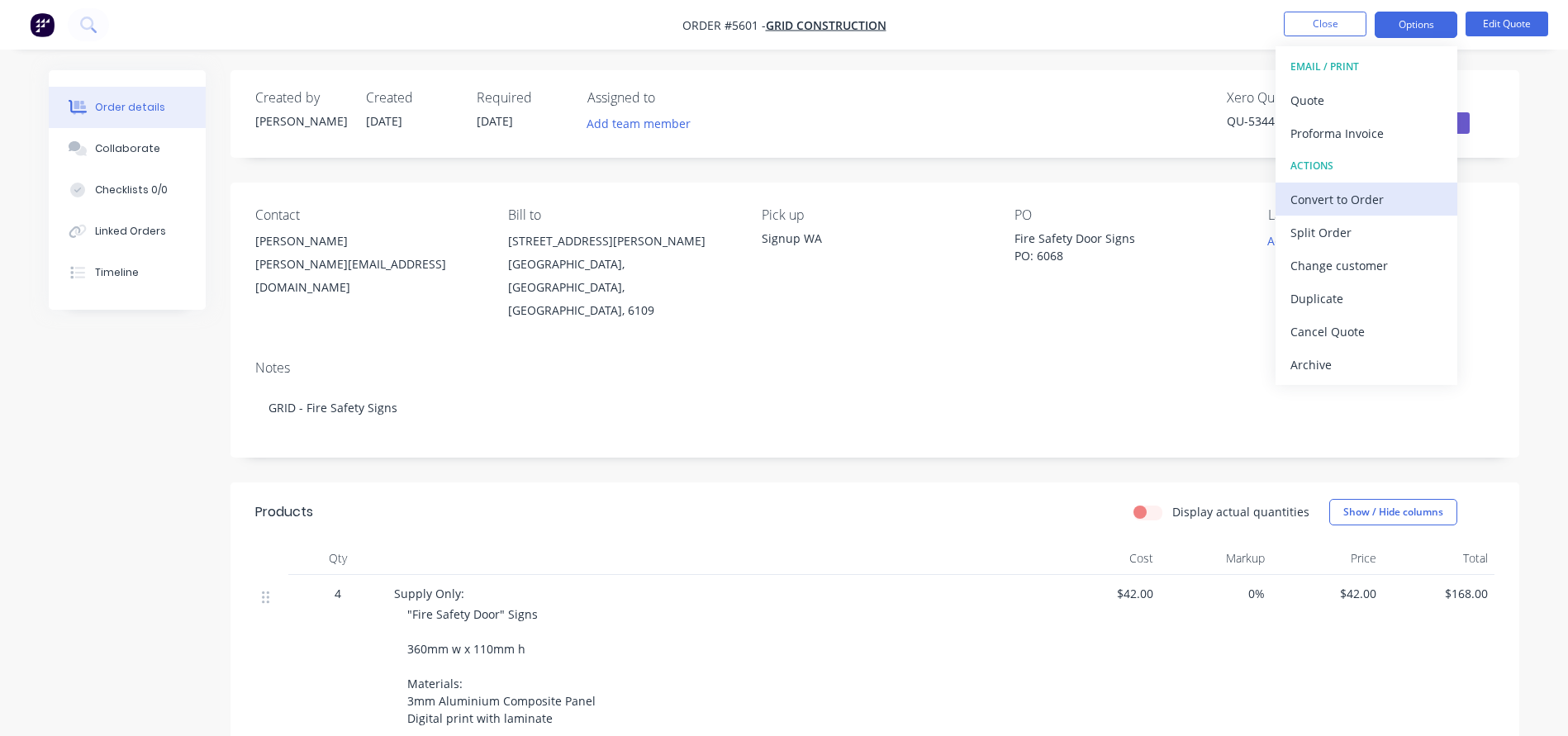
click at [1338, 201] on div "Convert to Order" at bounding box center [1366, 198] width 152 height 24
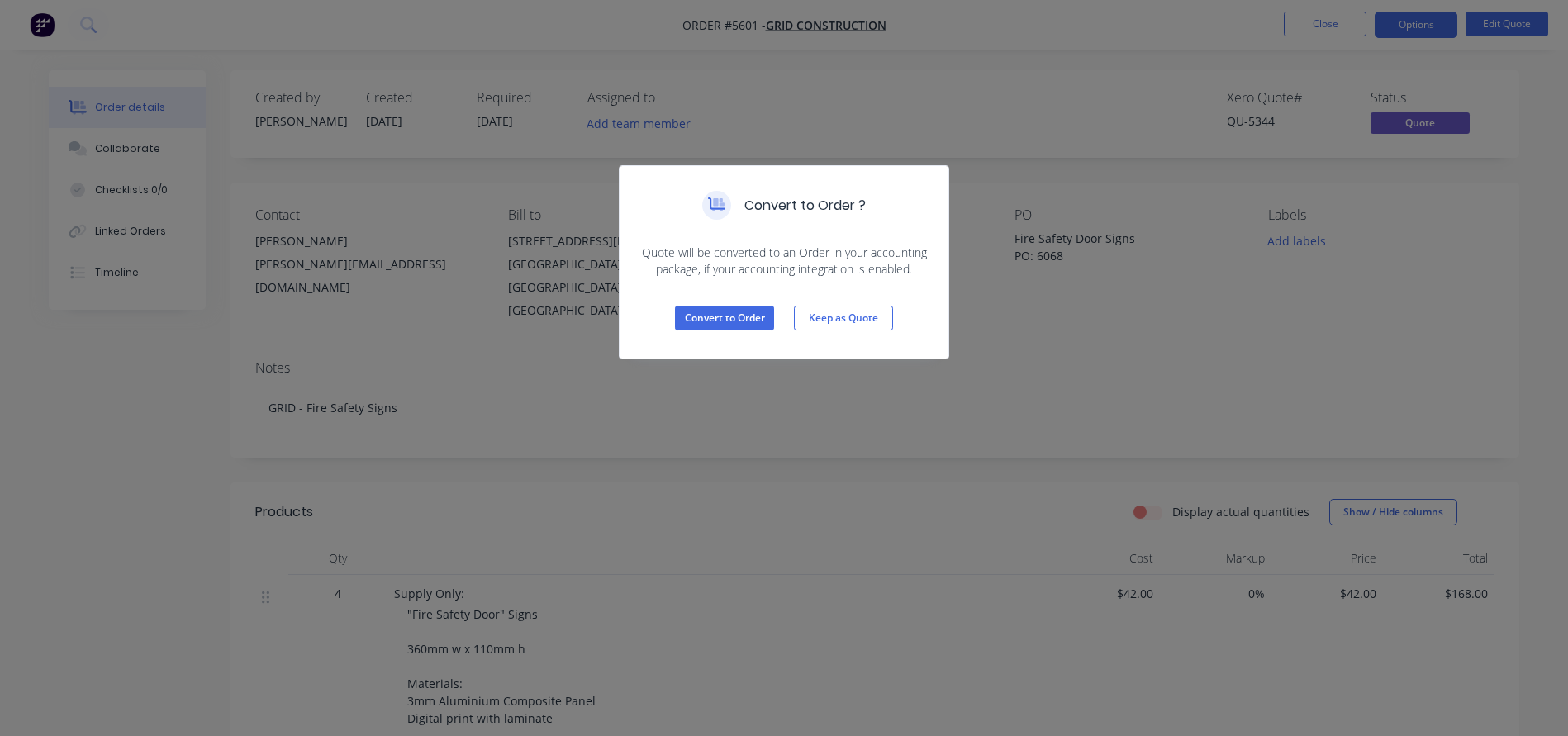
click at [723, 302] on div "Convert to Order Keep as Quote" at bounding box center [784, 317] width 329 height 81
click at [702, 328] on button "Convert to Order" at bounding box center [724, 317] width 99 height 24
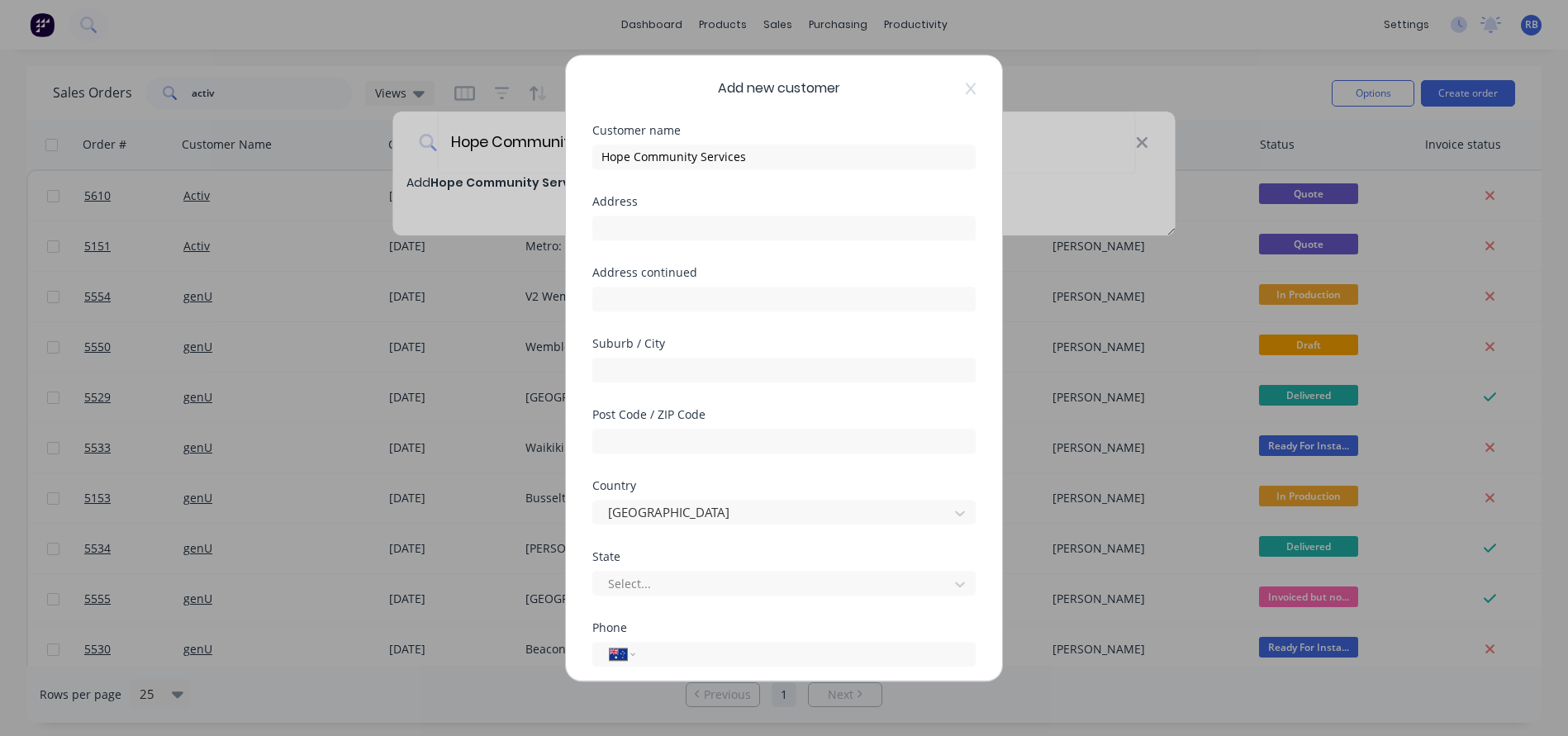
select select "AU"
click at [967, 94] on icon at bounding box center [970, 87] width 10 height 11
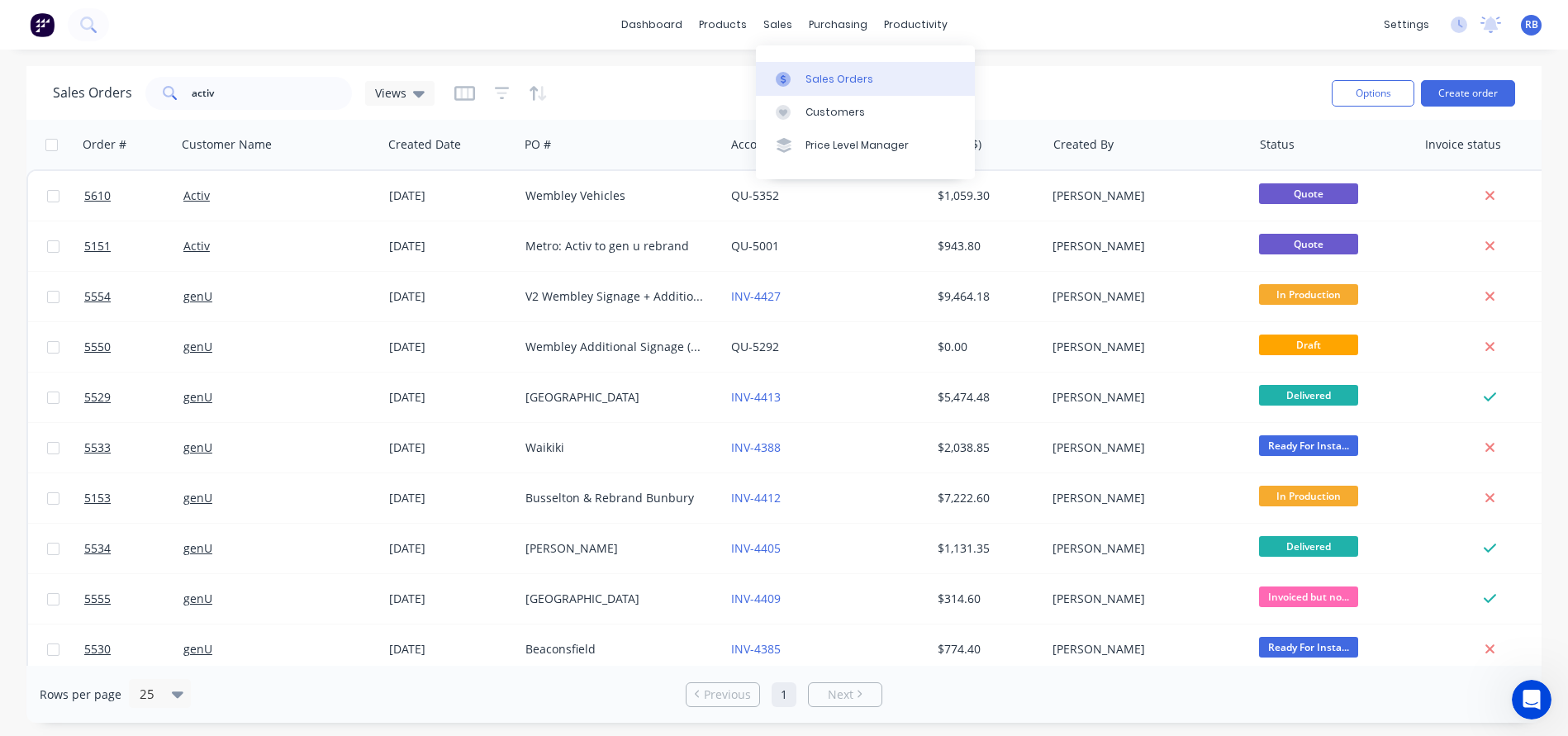
click at [854, 72] on div "Sales Orders" at bounding box center [839, 79] width 67 height 15
drag, startPoint x: 247, startPoint y: 94, endPoint x: 150, endPoint y: 76, distance: 98.7
click at [150, 77] on div "activ" at bounding box center [248, 94] width 206 height 33
type input "face"
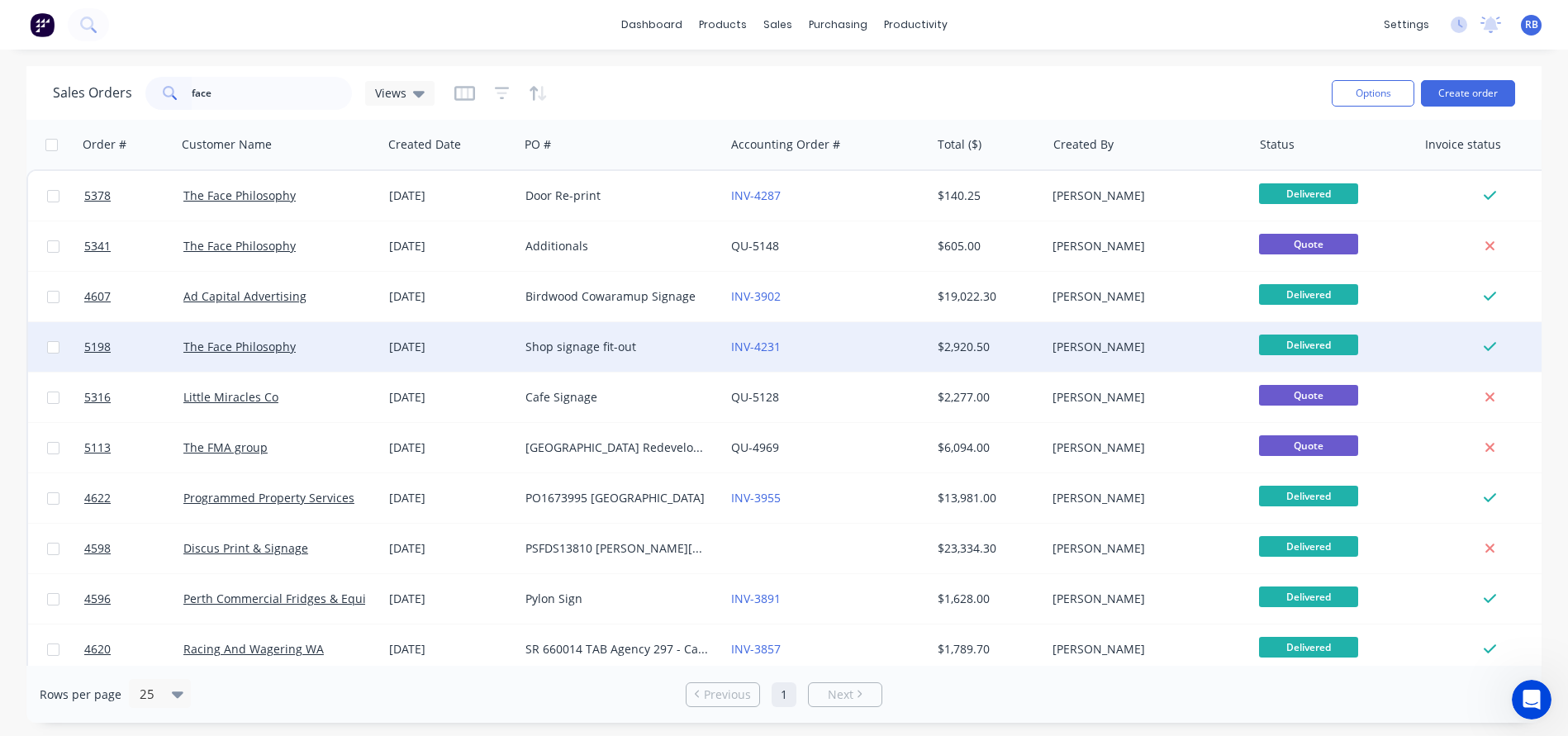
click at [655, 346] on div "Shop signage fit-out" at bounding box center [617, 346] width 184 height 17
